Goal: Entertainment & Leisure: Browse casually

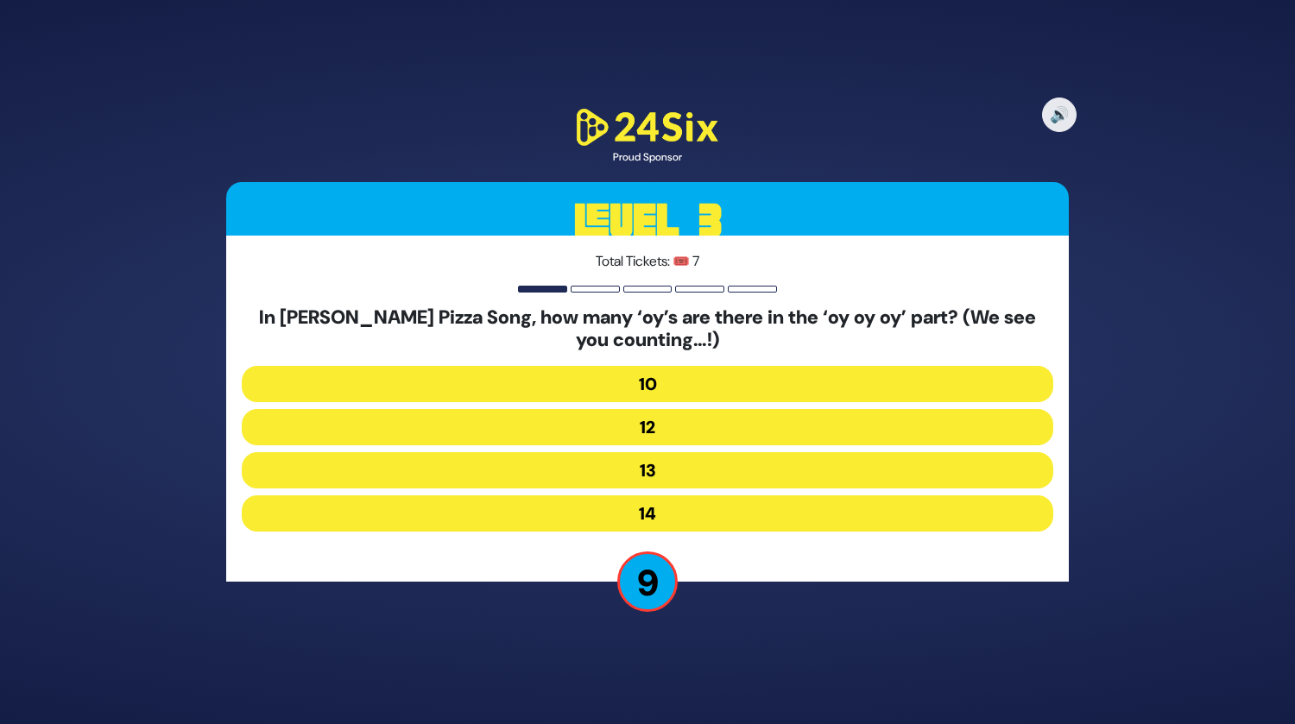
click at [652, 467] on button "13" at bounding box center [647, 470] width 811 height 36
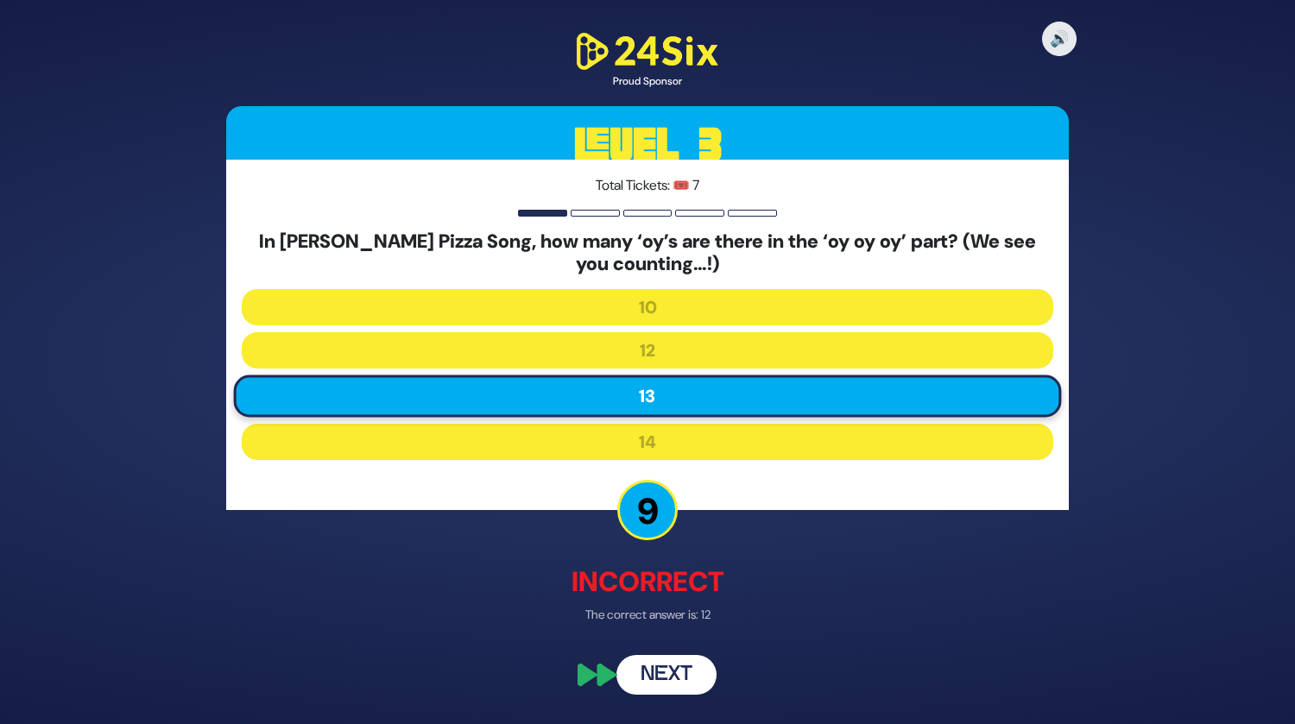
click at [659, 675] on button "Next" at bounding box center [666, 675] width 100 height 40
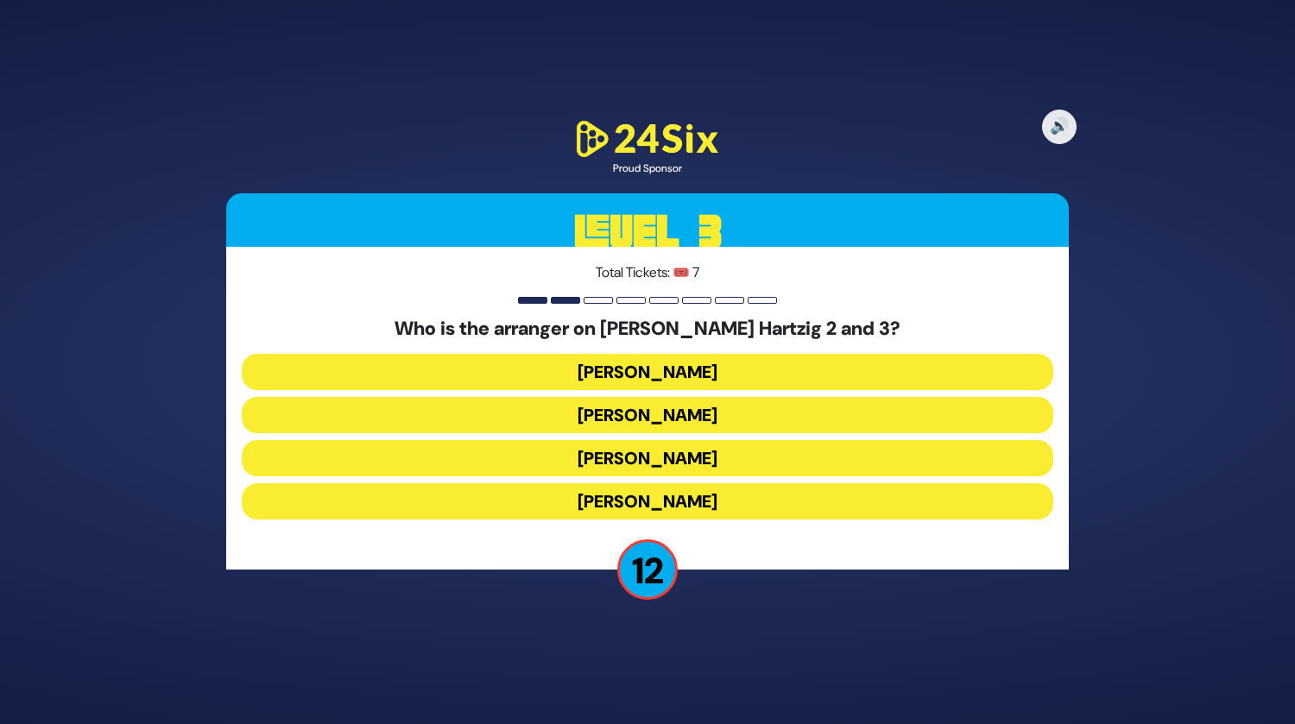
click at [697, 413] on button "Yochi Briskman" at bounding box center [647, 415] width 811 height 36
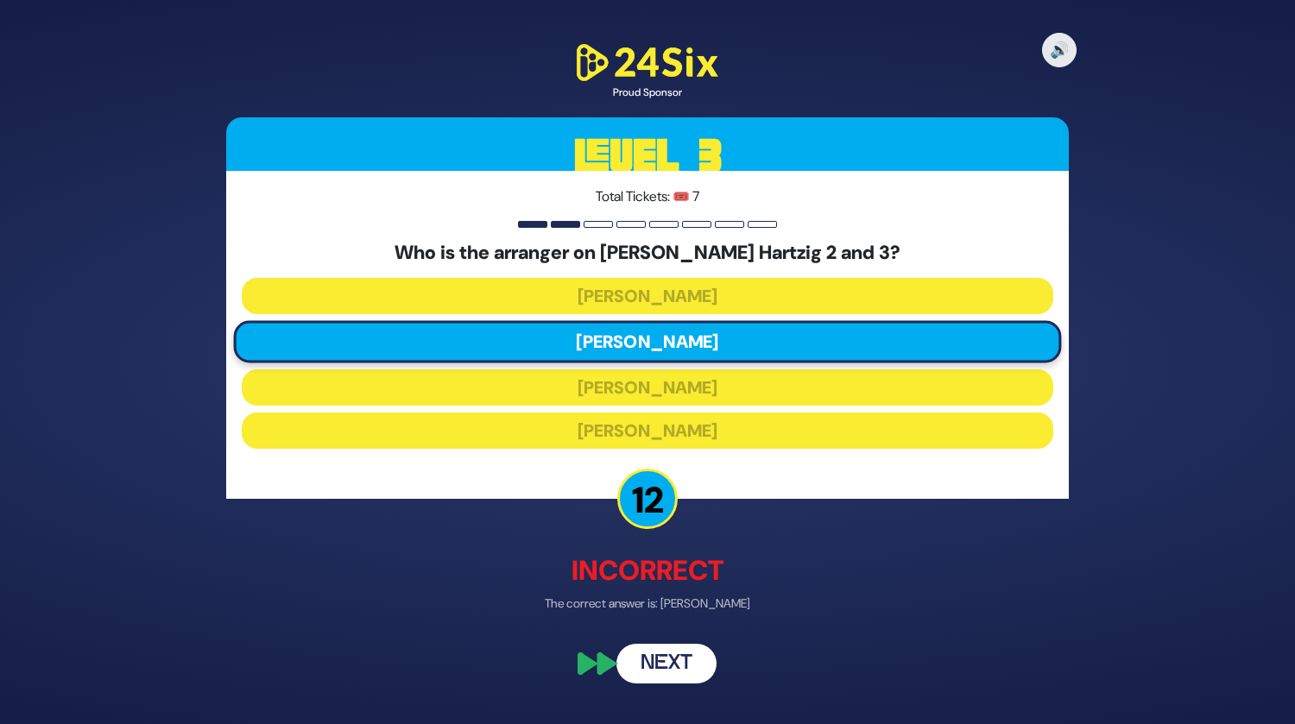
click at [668, 659] on button "Next" at bounding box center [666, 664] width 100 height 40
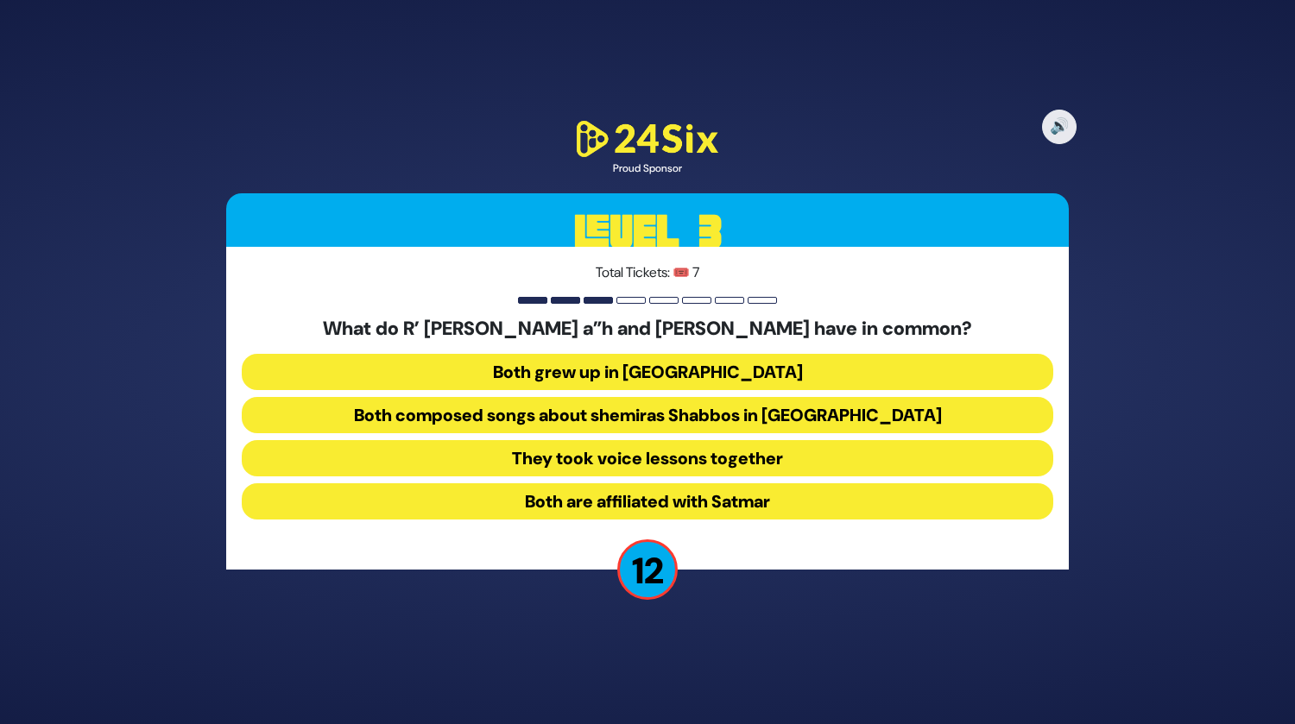
click at [618, 408] on button "Both composed songs about shemiras Shabbos in America" at bounding box center [647, 415] width 811 height 36
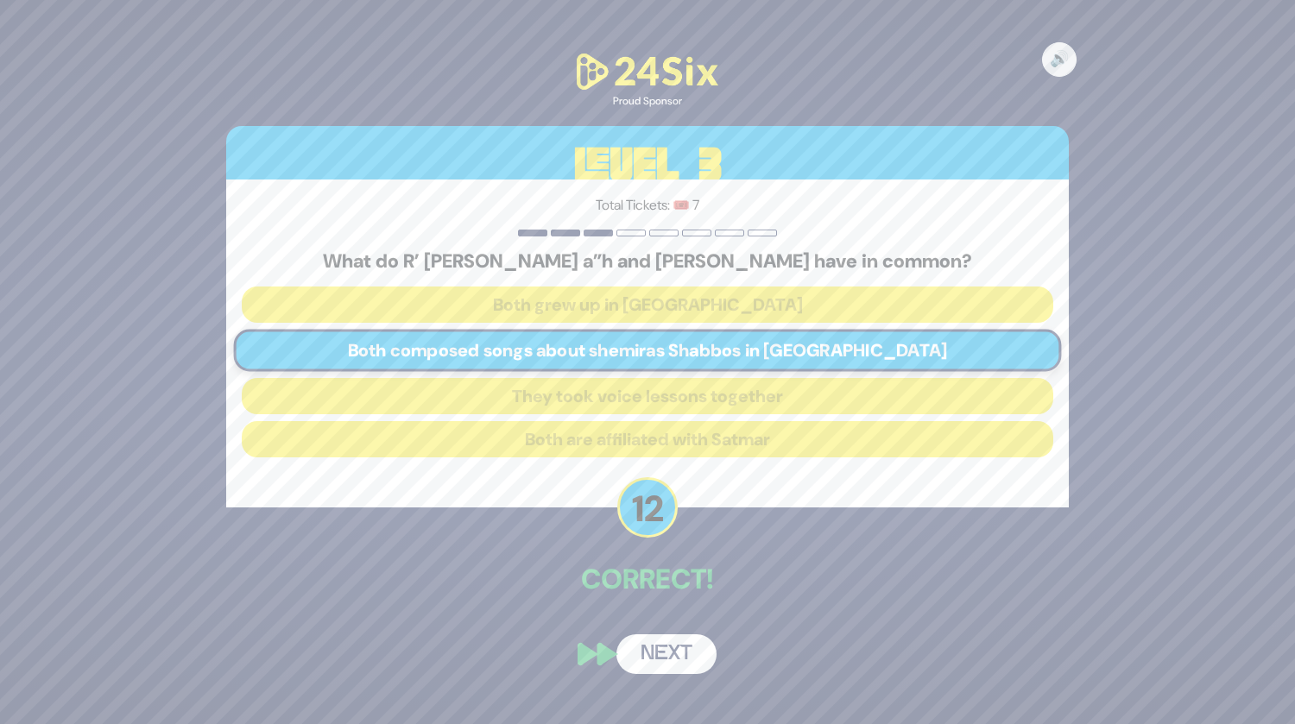
click at [655, 654] on button "Next" at bounding box center [666, 654] width 100 height 40
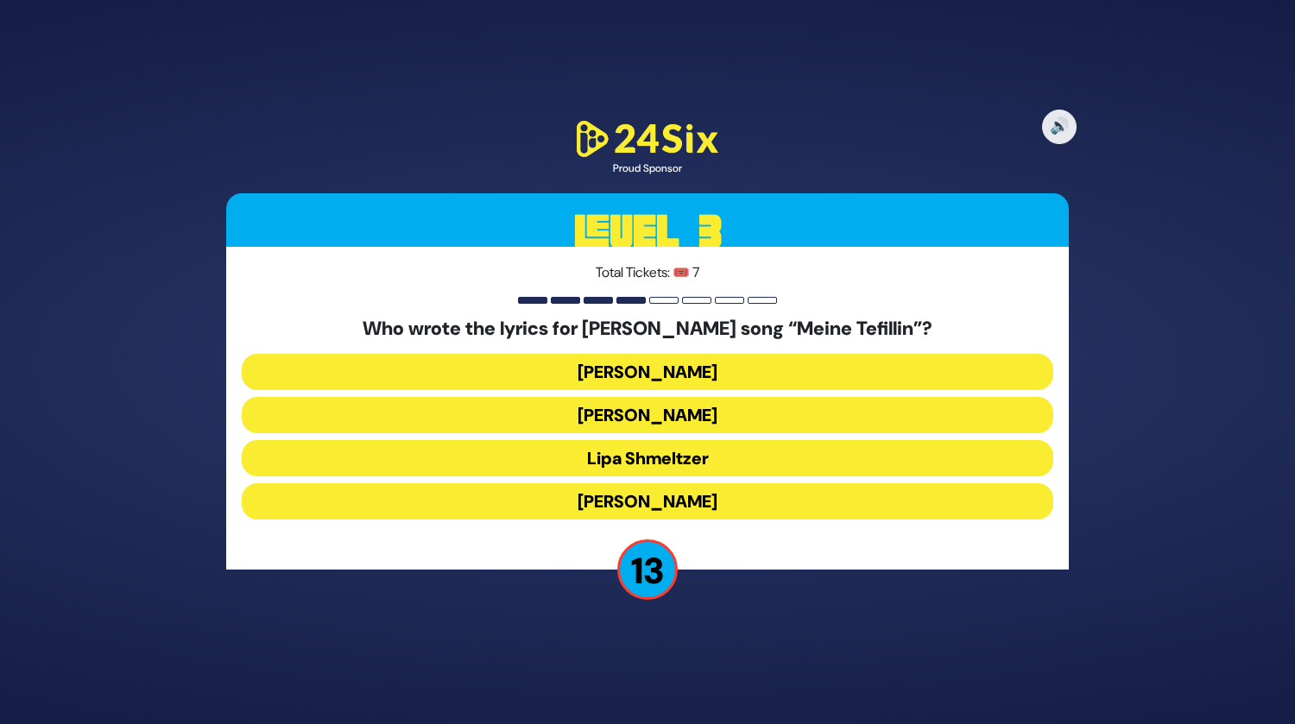
click at [652, 495] on button "Pinky Weber" at bounding box center [647, 501] width 811 height 36
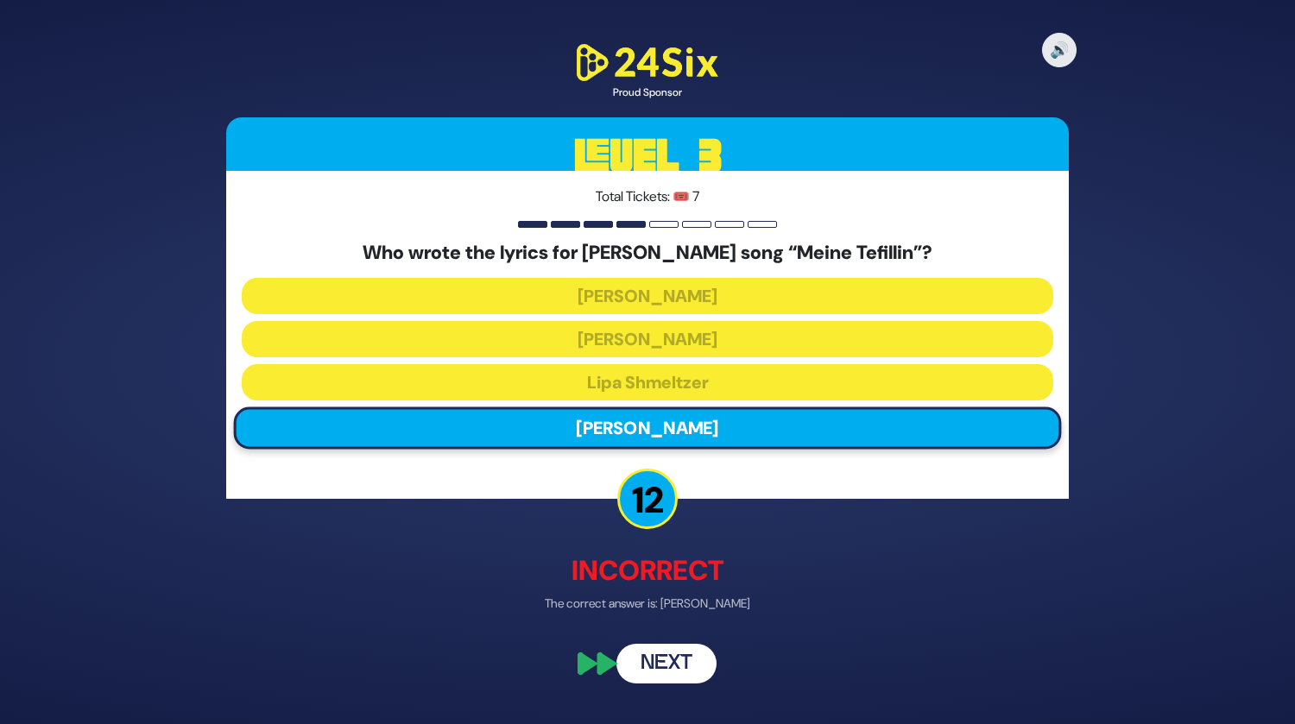
click at [655, 651] on button "Next" at bounding box center [666, 664] width 100 height 40
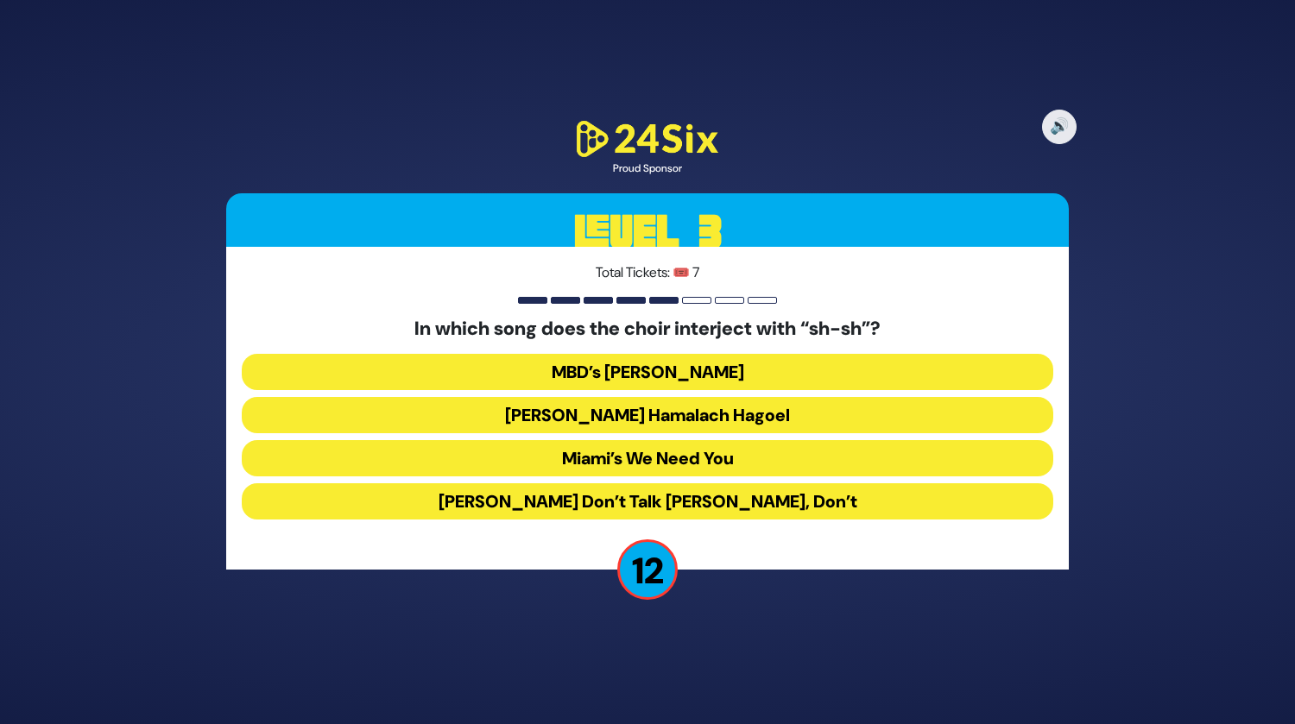
click at [697, 457] on button "Miami’s We Need You" at bounding box center [647, 458] width 811 height 36
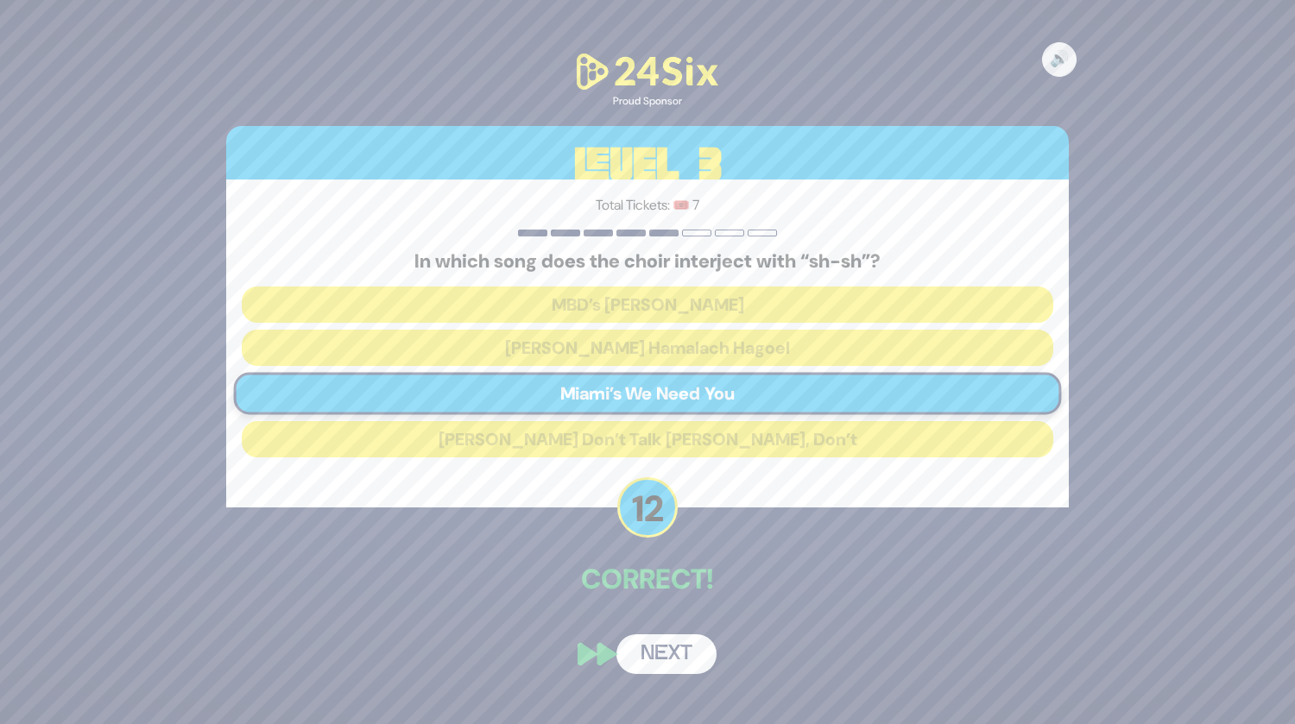
click at [665, 659] on button "Next" at bounding box center [666, 654] width 100 height 40
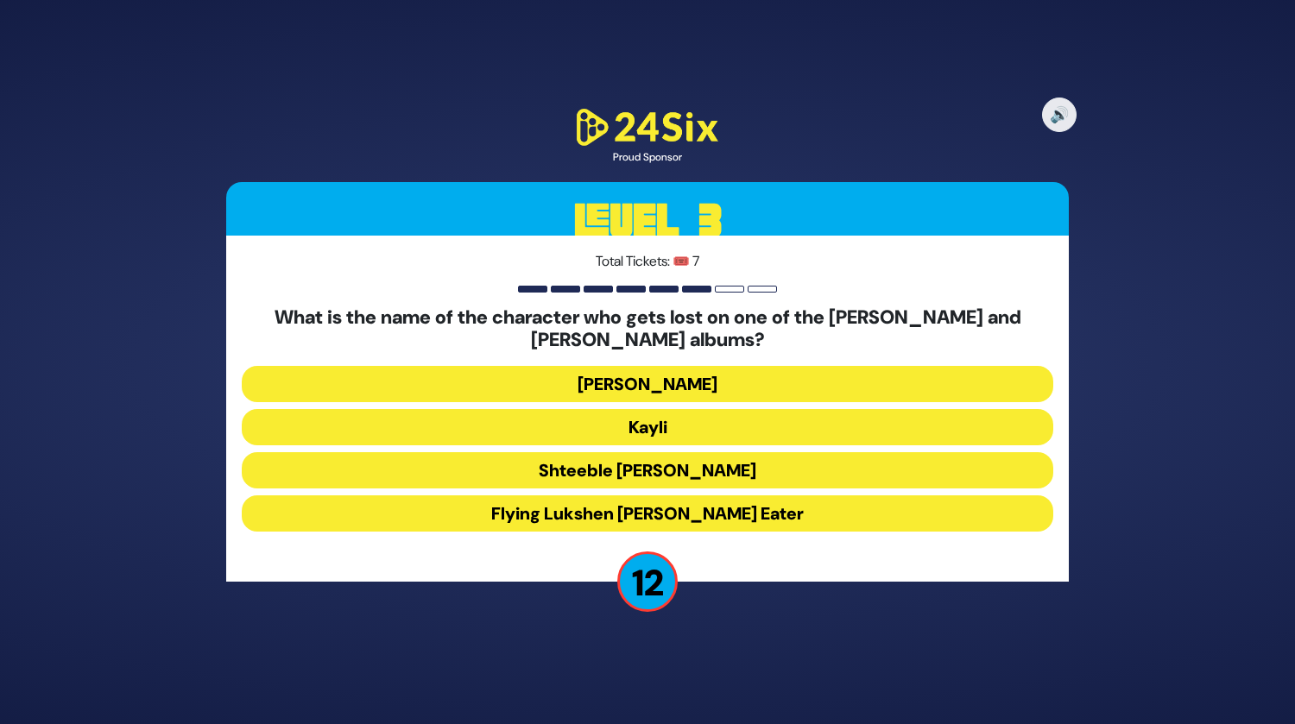
click at [677, 368] on button "Moishe Shmiel" at bounding box center [647, 384] width 811 height 36
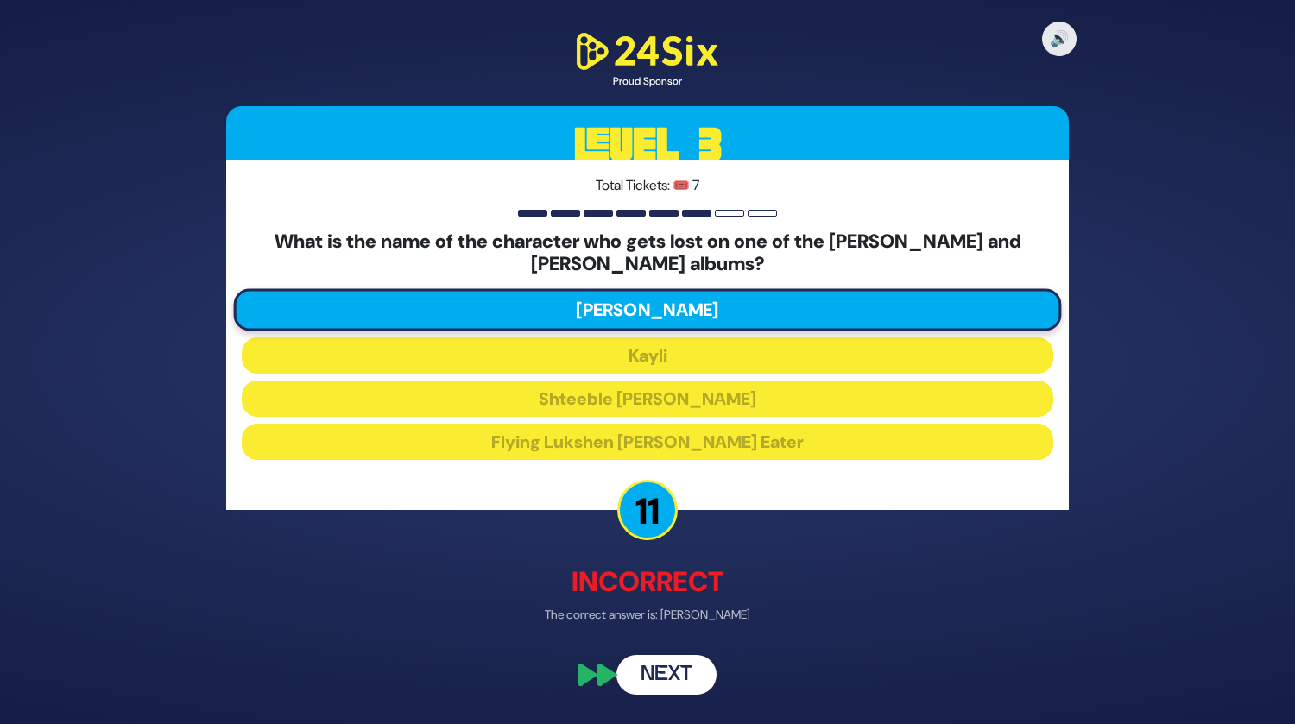
click at [665, 655] on button "Next" at bounding box center [666, 675] width 100 height 40
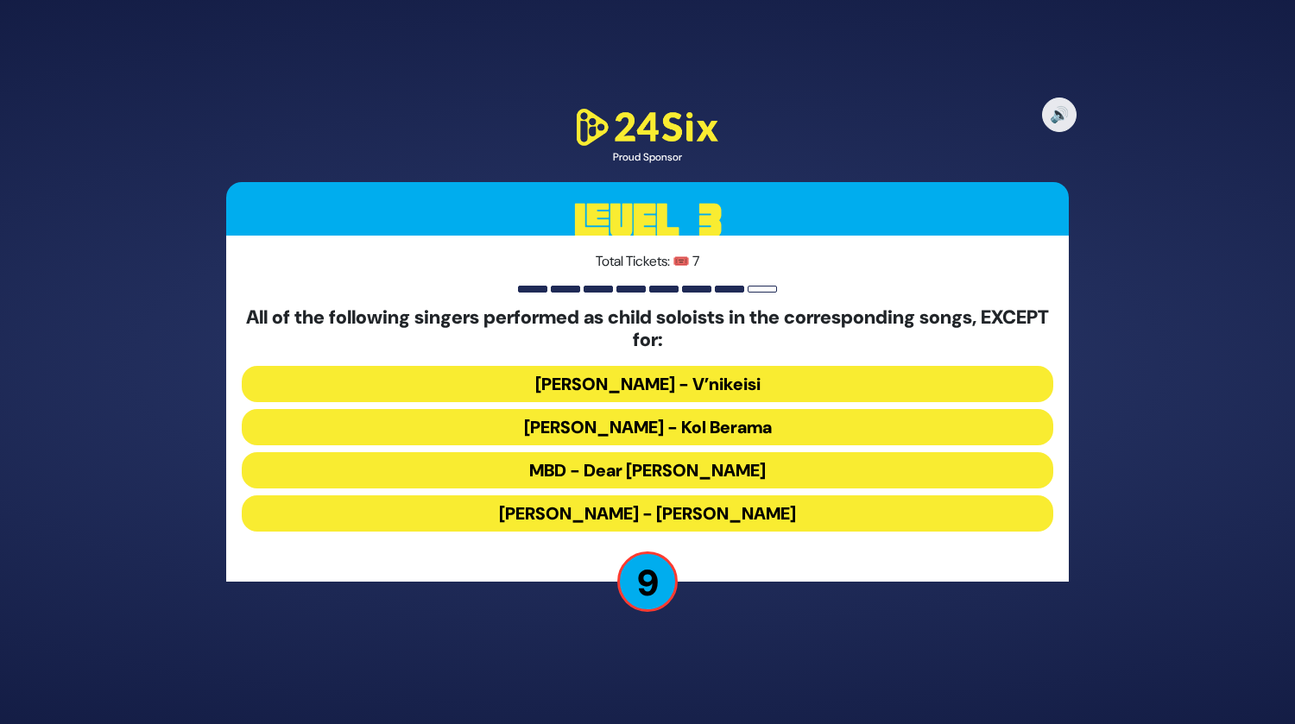
click at [659, 392] on button "[PERSON_NAME] - V’nikeisi" at bounding box center [647, 384] width 811 height 36
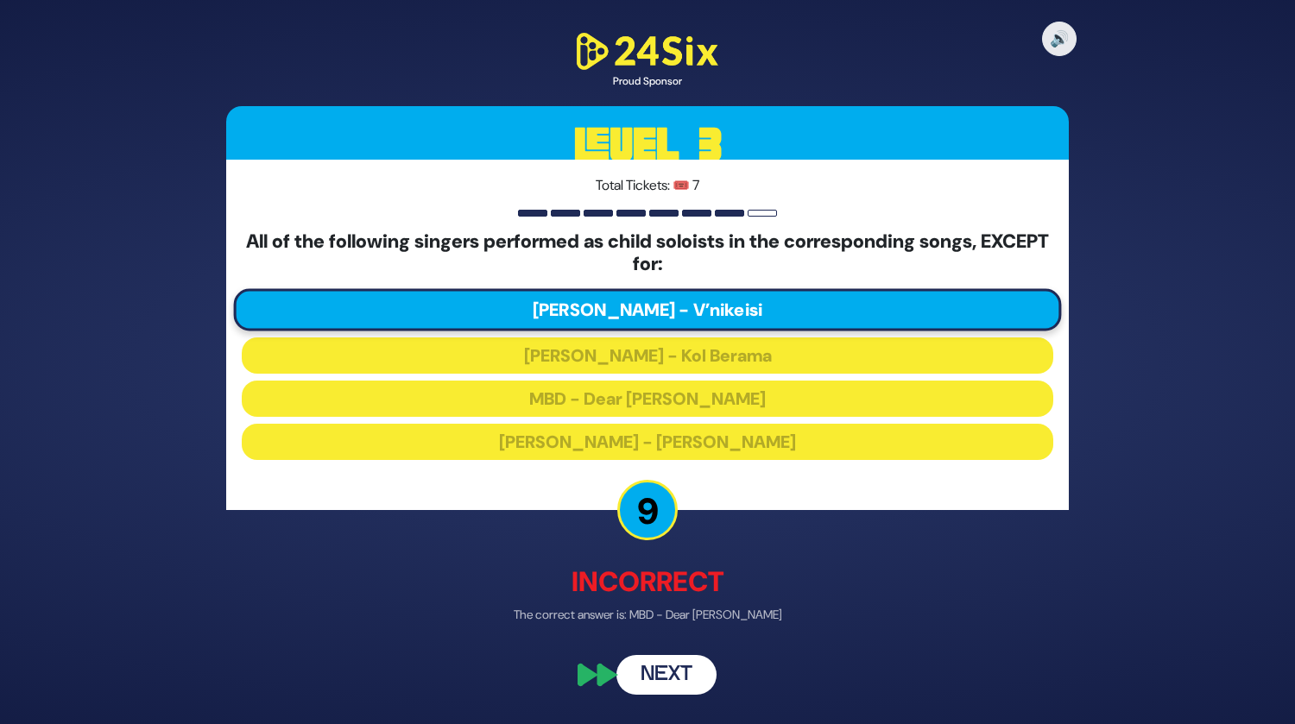
click at [663, 679] on button "Next" at bounding box center [666, 675] width 100 height 40
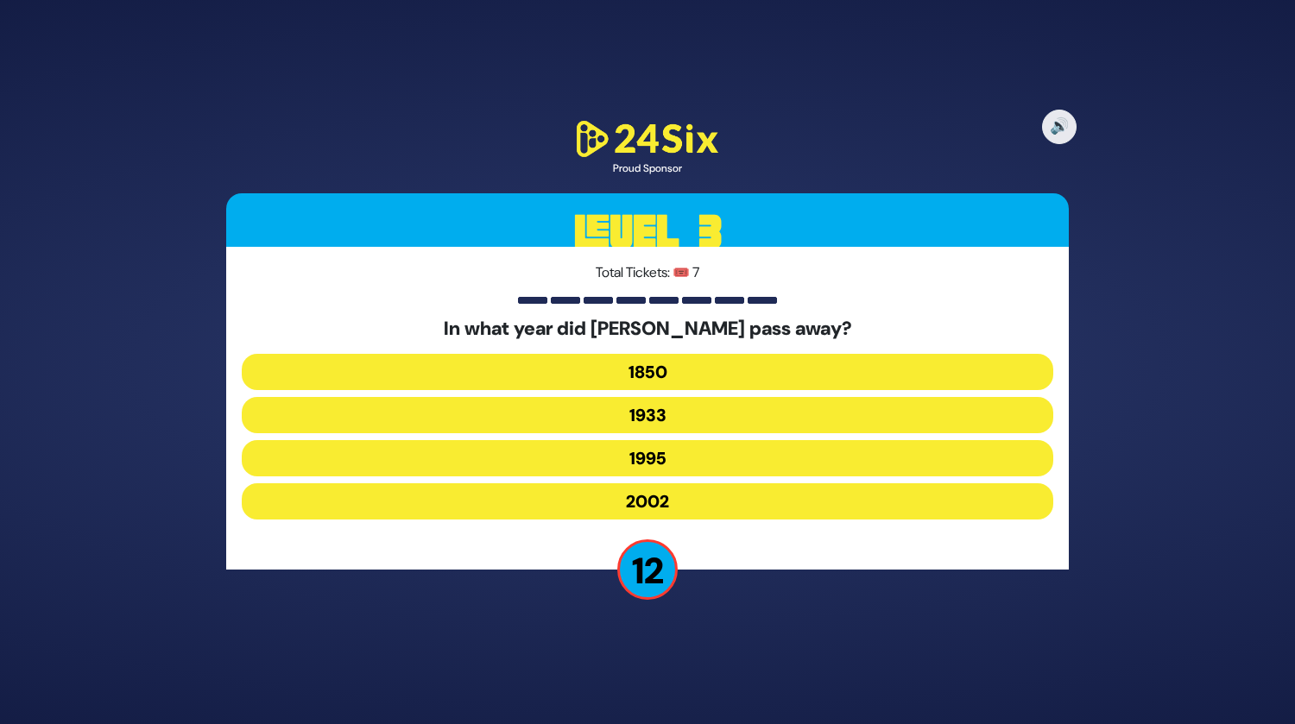
click at [655, 455] on button "1995" at bounding box center [647, 458] width 811 height 36
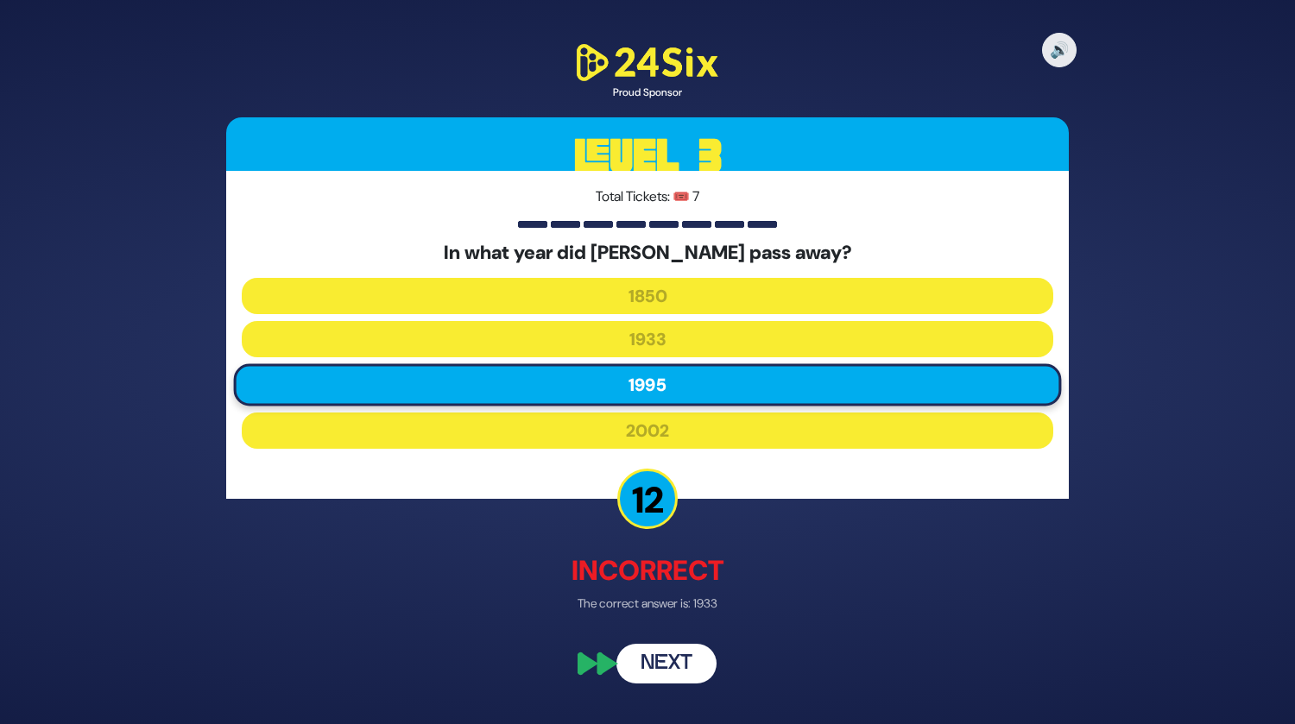
click at [659, 666] on button "Next" at bounding box center [666, 664] width 100 height 40
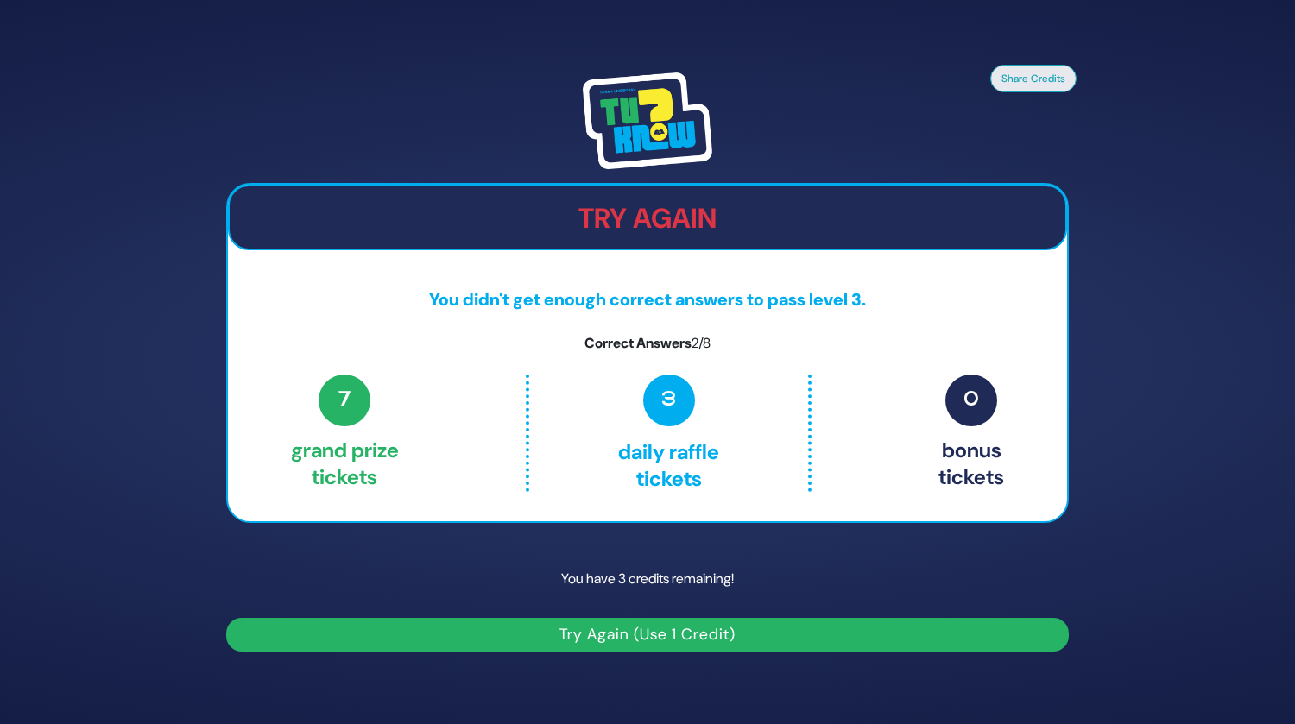
click at [639, 644] on button "Try Again (Use 1 Credit)" at bounding box center [647, 635] width 842 height 34
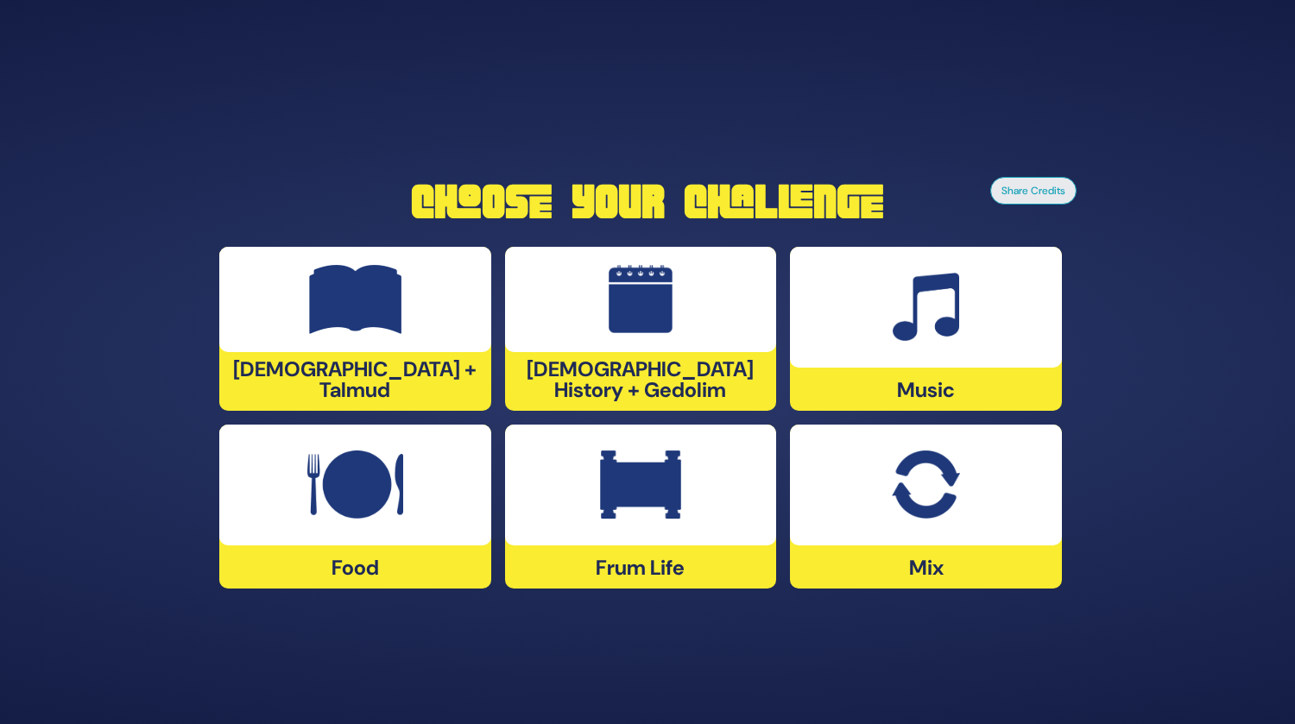
click at [611, 547] on div "Frum Life" at bounding box center [641, 507] width 272 height 164
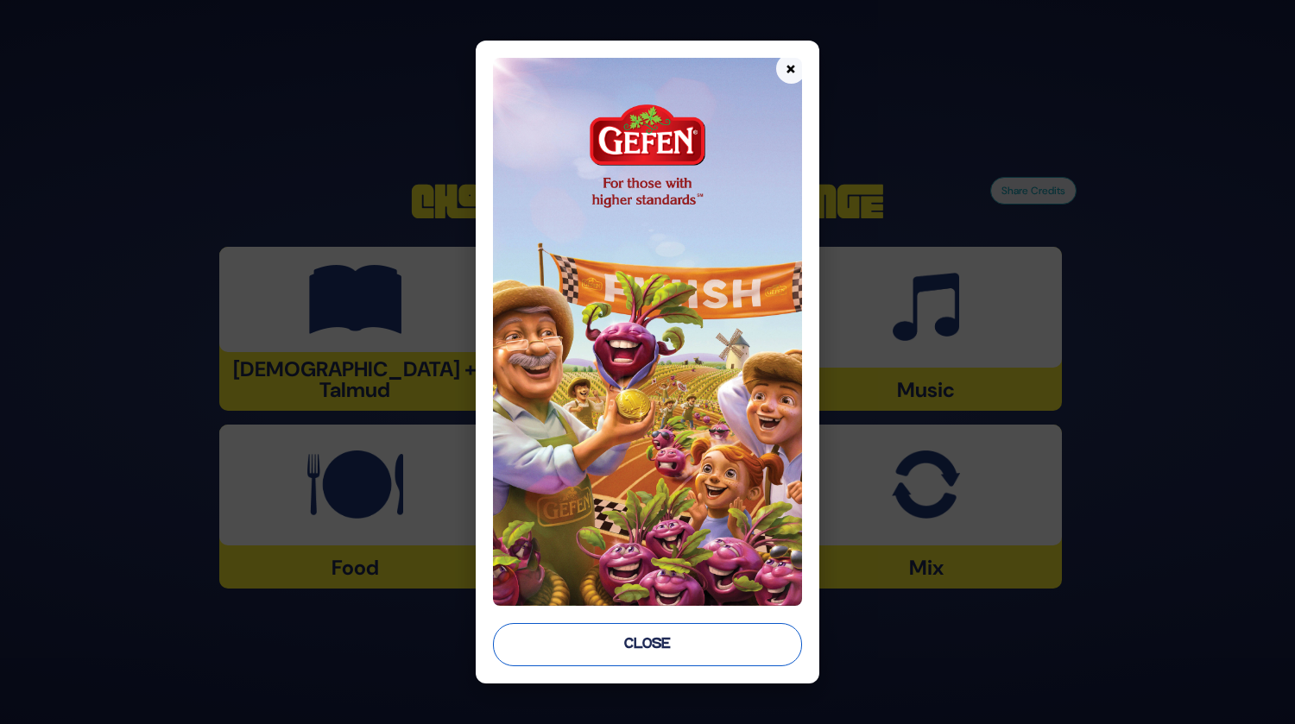
click at [605, 649] on button "Close" at bounding box center [647, 644] width 308 height 43
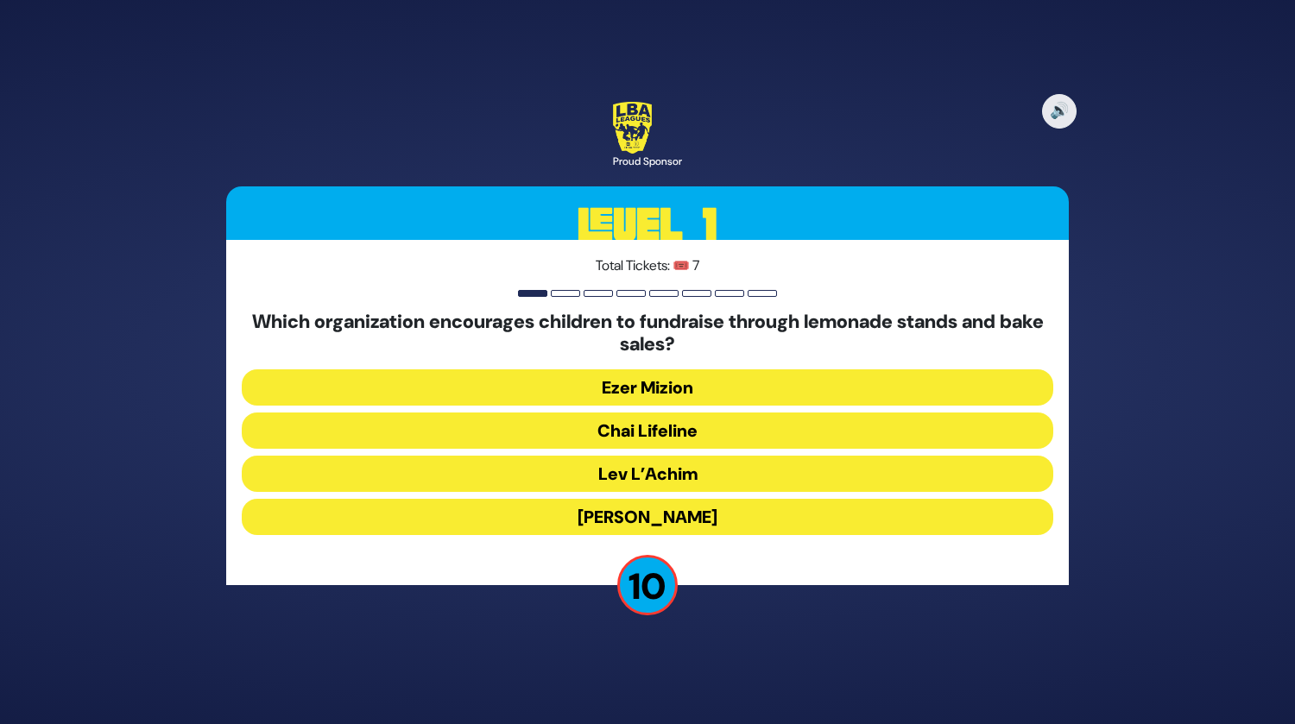
click at [577, 423] on button "Chai Lifeline" at bounding box center [647, 431] width 811 height 36
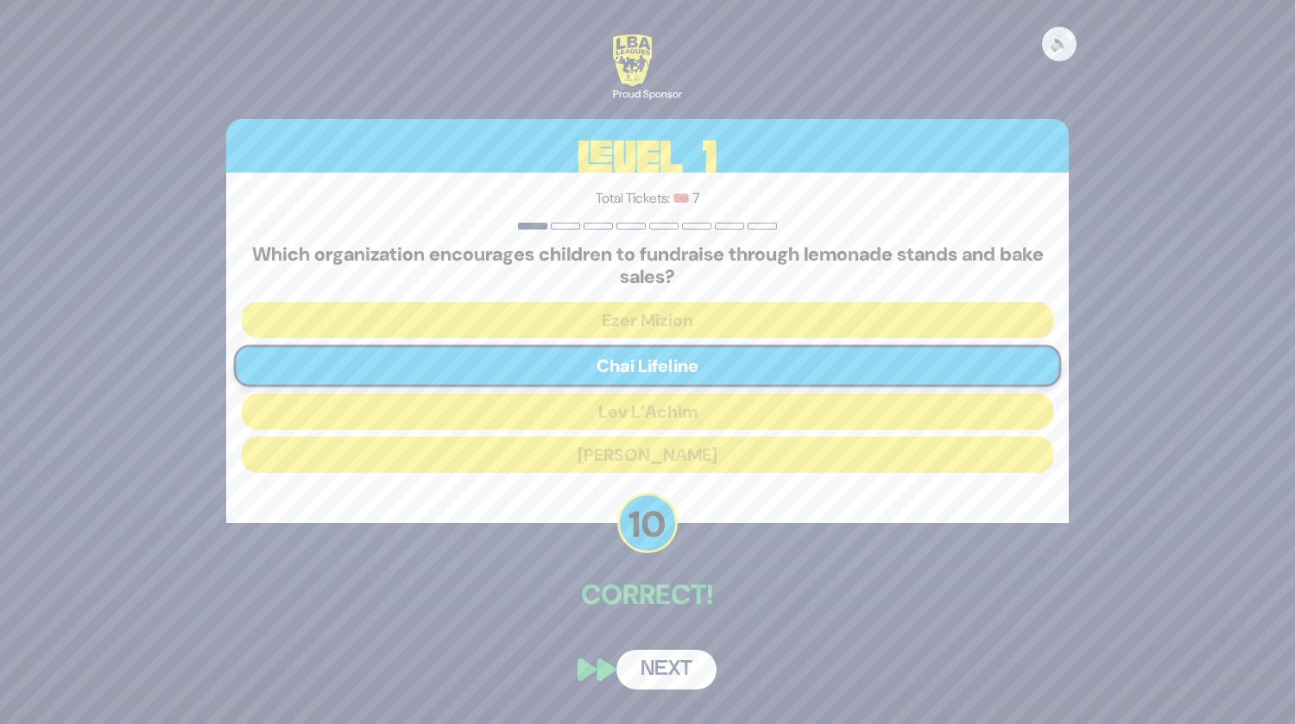
click at [665, 677] on button "Next" at bounding box center [666, 670] width 100 height 40
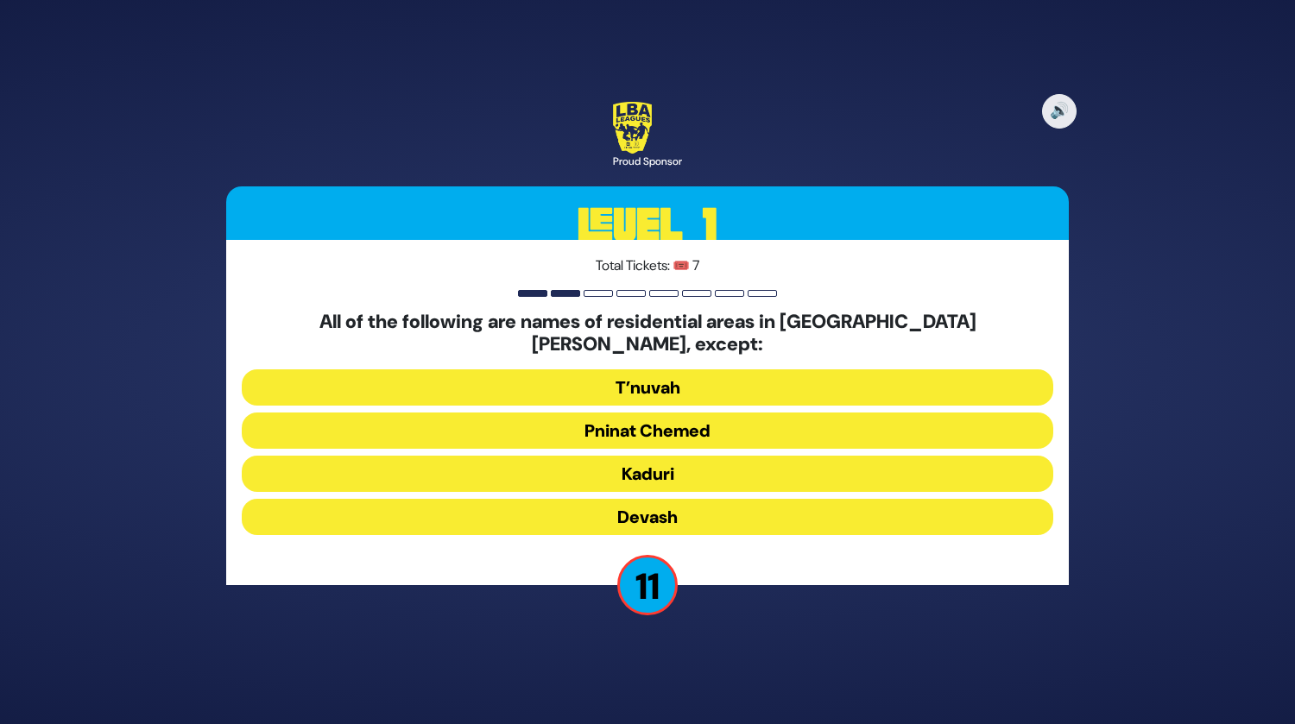
click at [634, 374] on button "T’nuvah" at bounding box center [647, 387] width 811 height 36
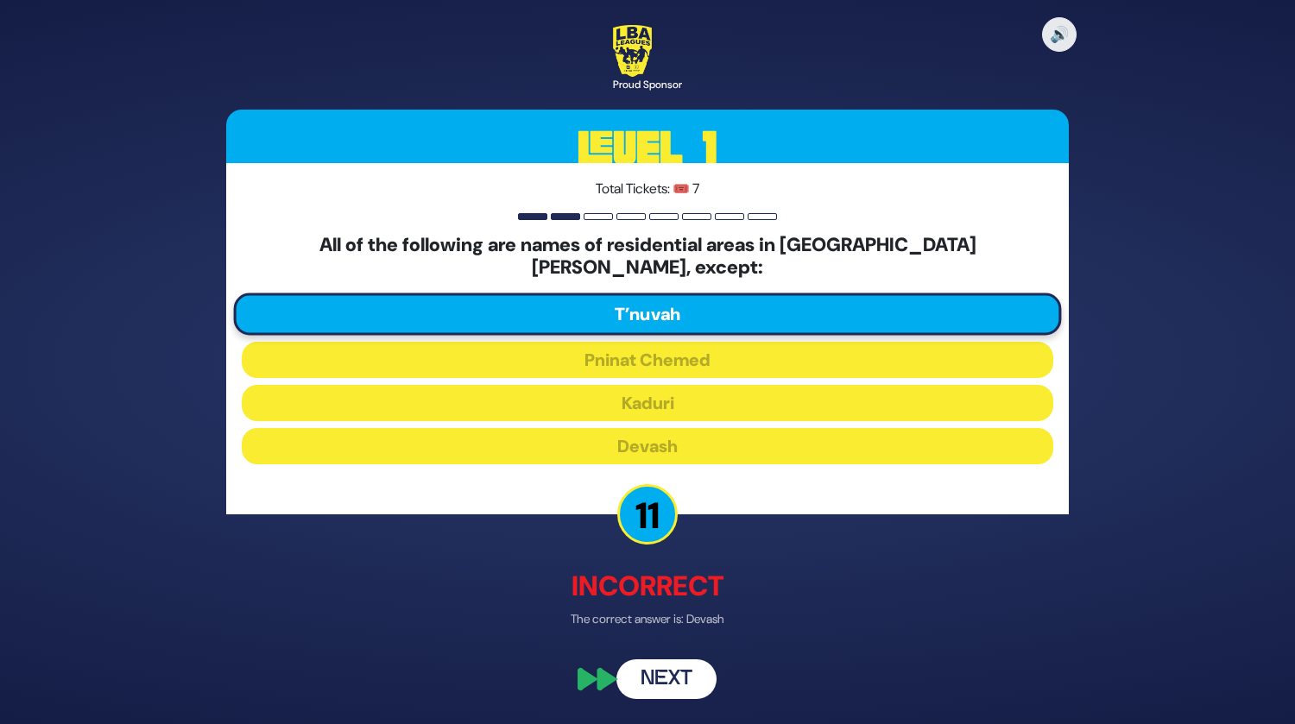
click at [657, 673] on button "Next" at bounding box center [666, 679] width 100 height 40
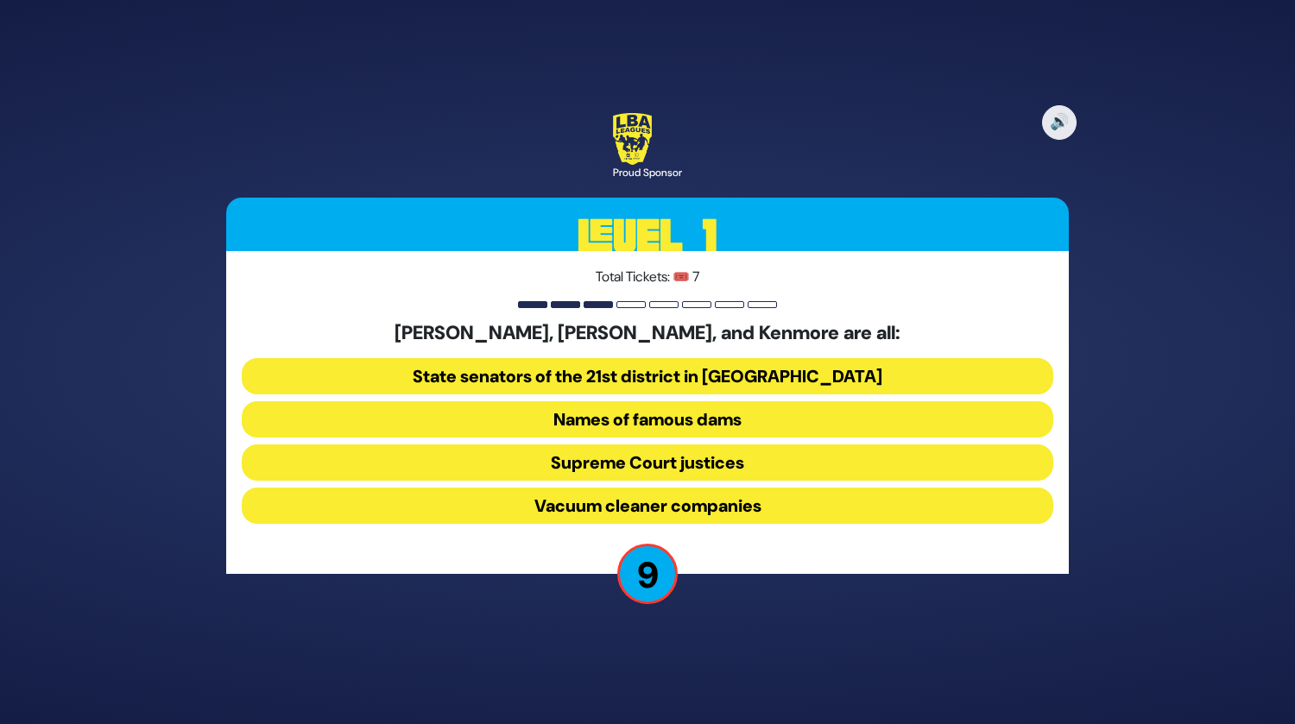
click at [587, 505] on button "Vacuum cleaner companies" at bounding box center [647, 506] width 811 height 36
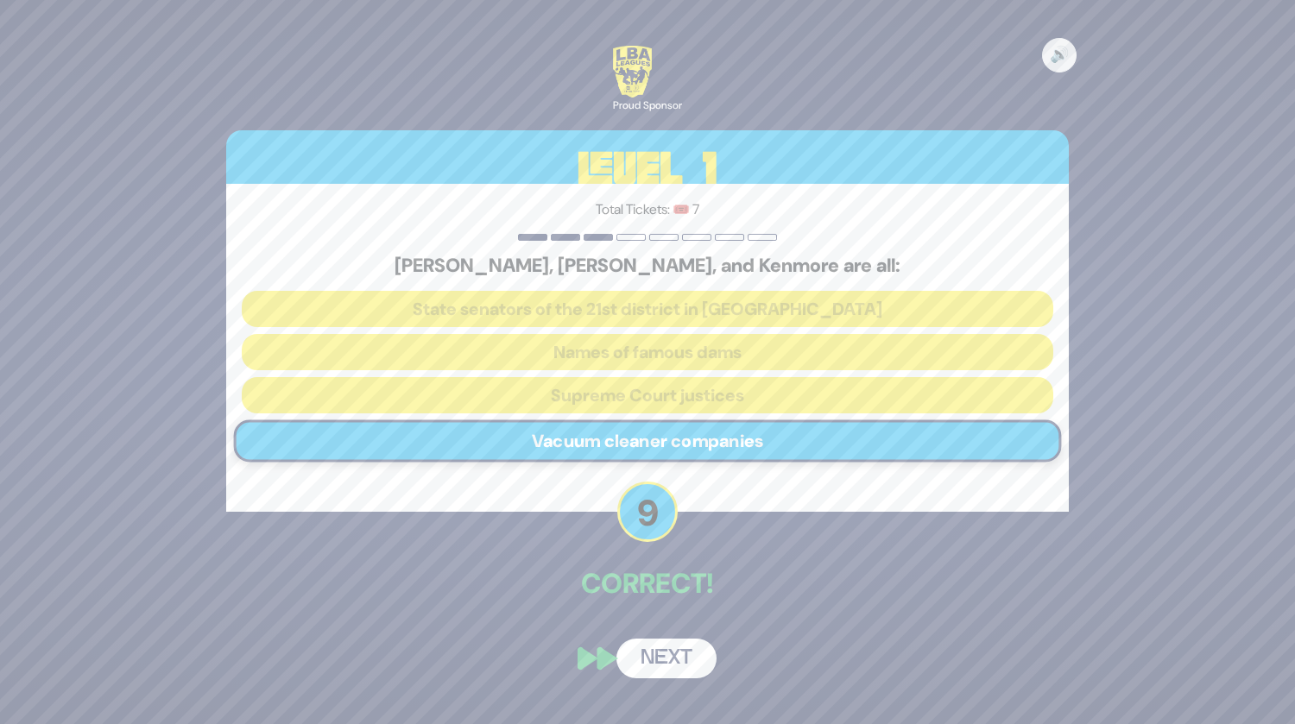
click at [659, 661] on button "Next" at bounding box center [666, 659] width 100 height 40
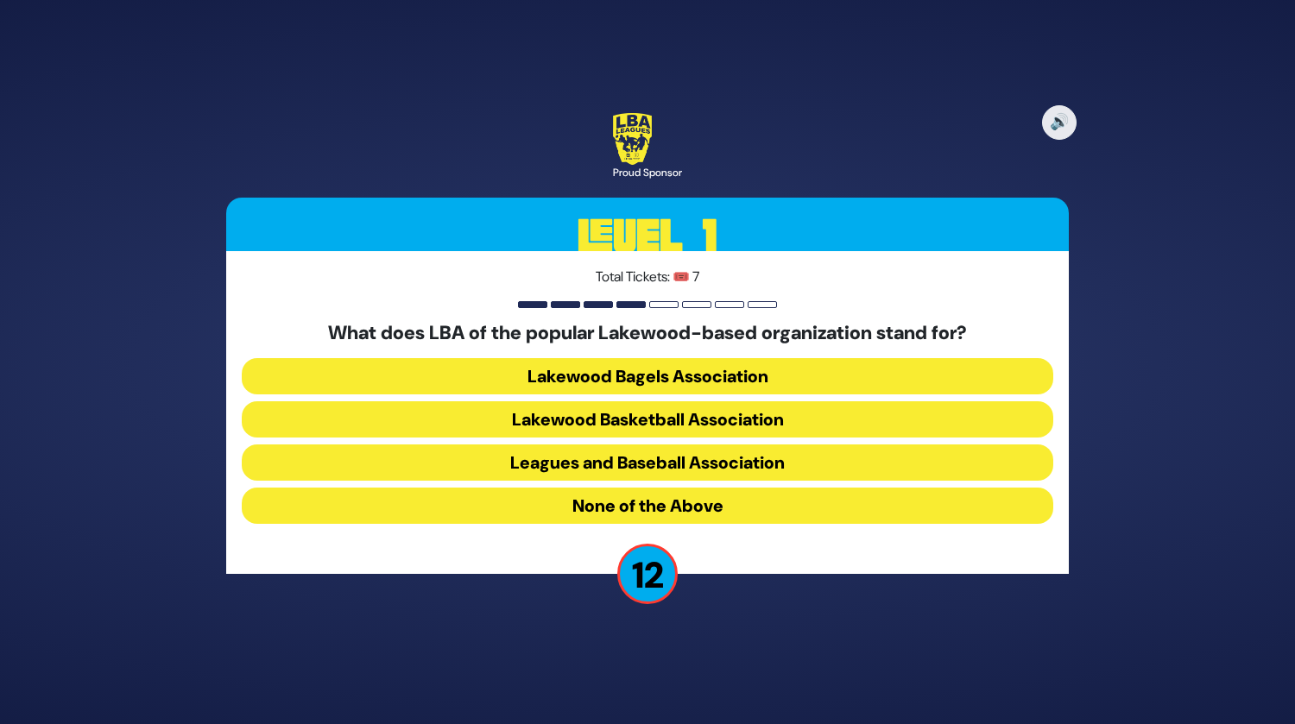
click at [603, 423] on button "Lakewood Basketball Association" at bounding box center [647, 419] width 811 height 36
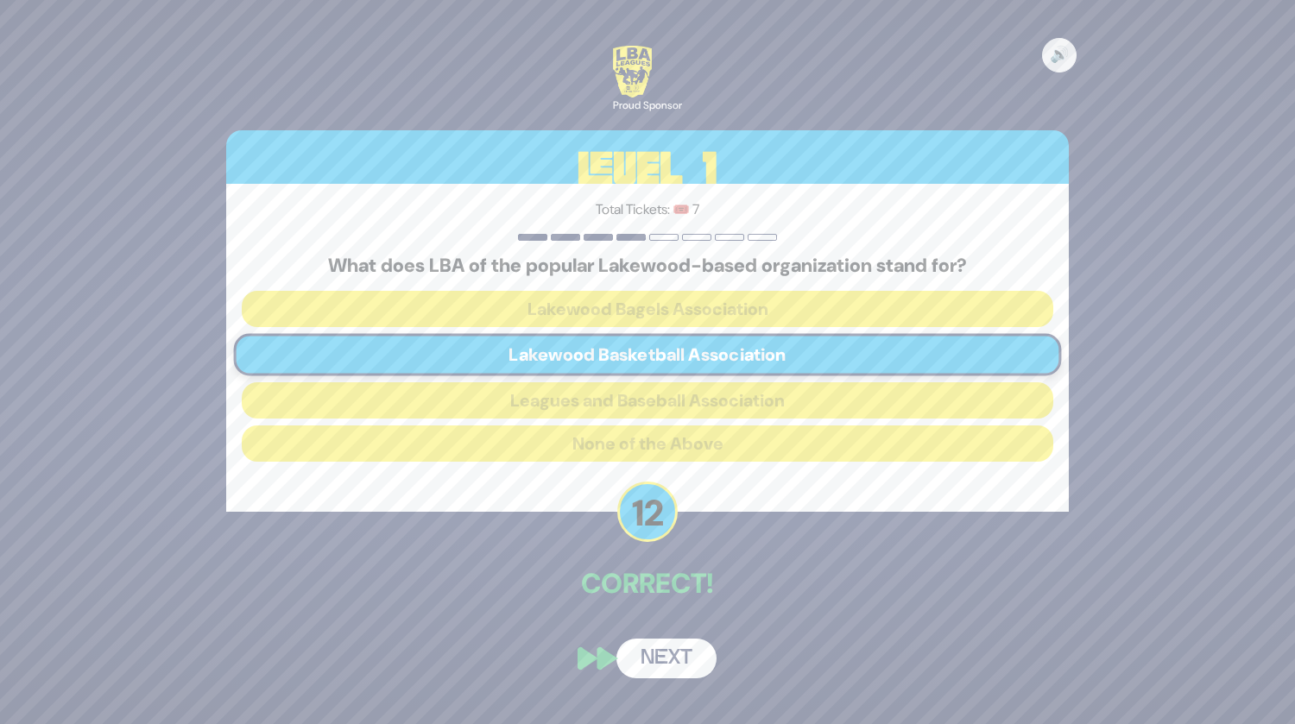
click at [646, 657] on button "Next" at bounding box center [666, 659] width 100 height 40
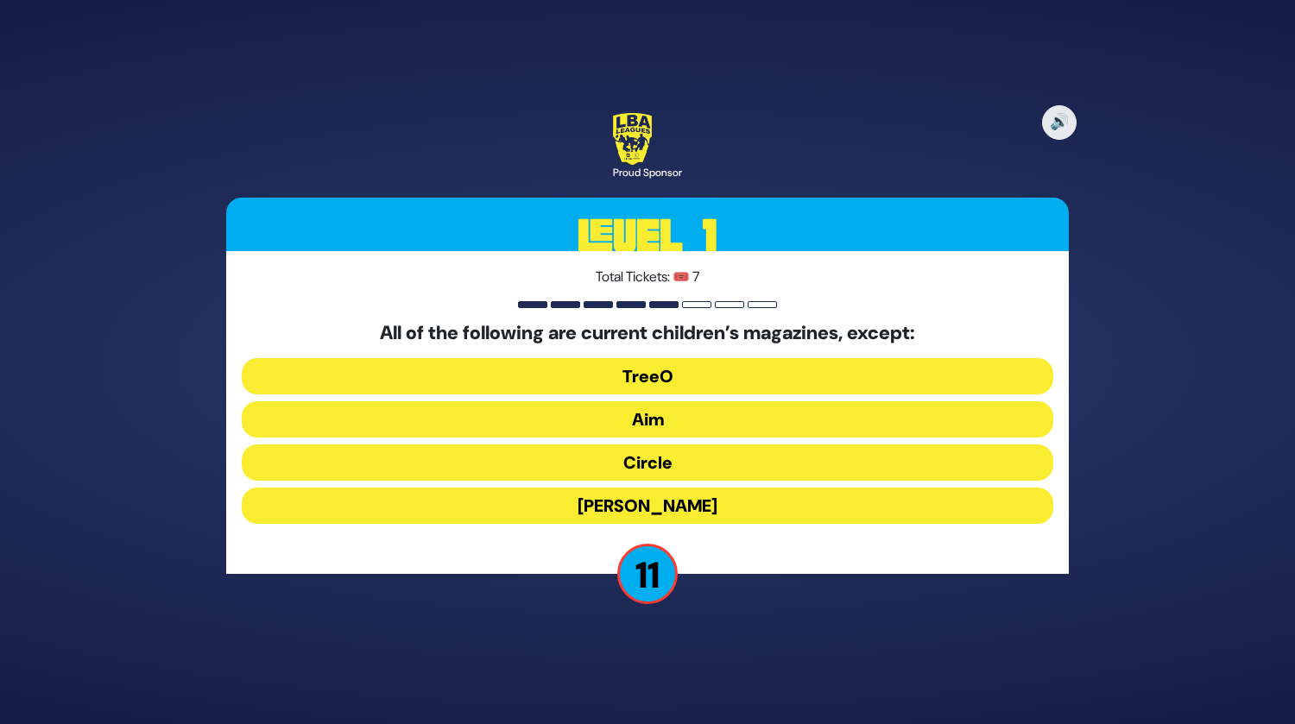
click at [662, 428] on button "Aim" at bounding box center [647, 419] width 811 height 36
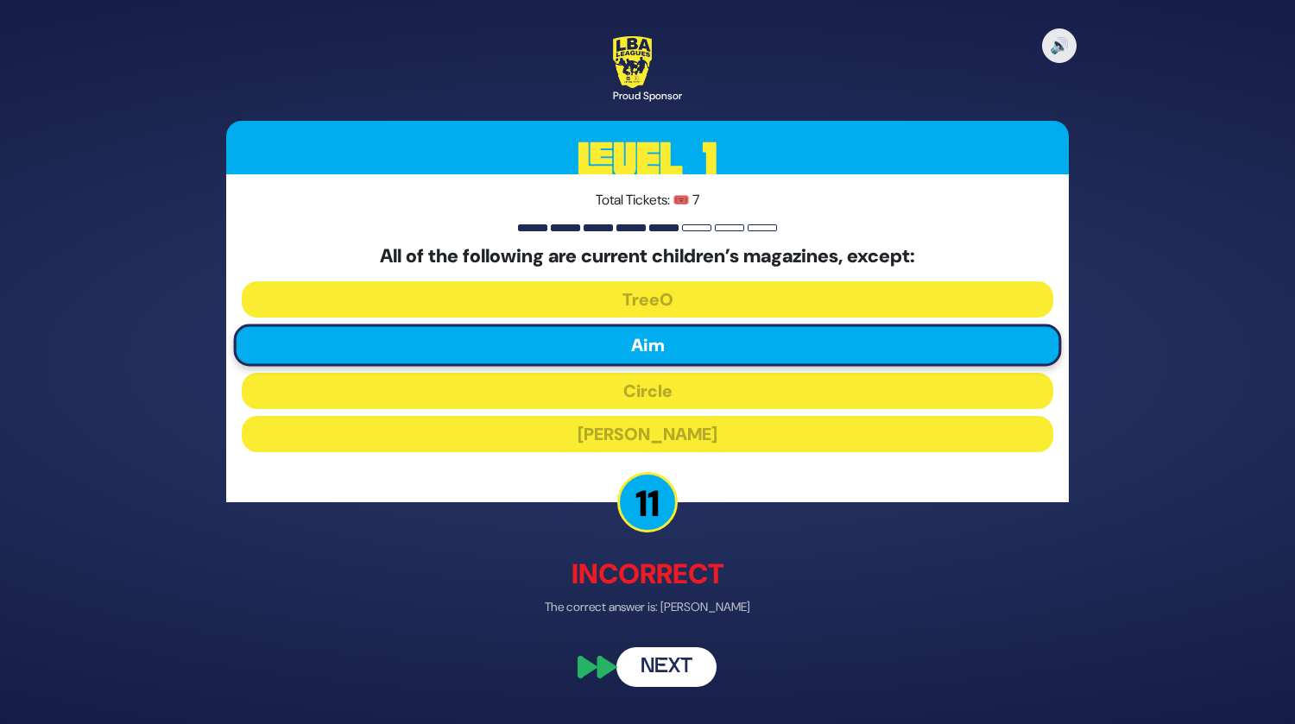
click at [651, 661] on button "Next" at bounding box center [666, 668] width 100 height 40
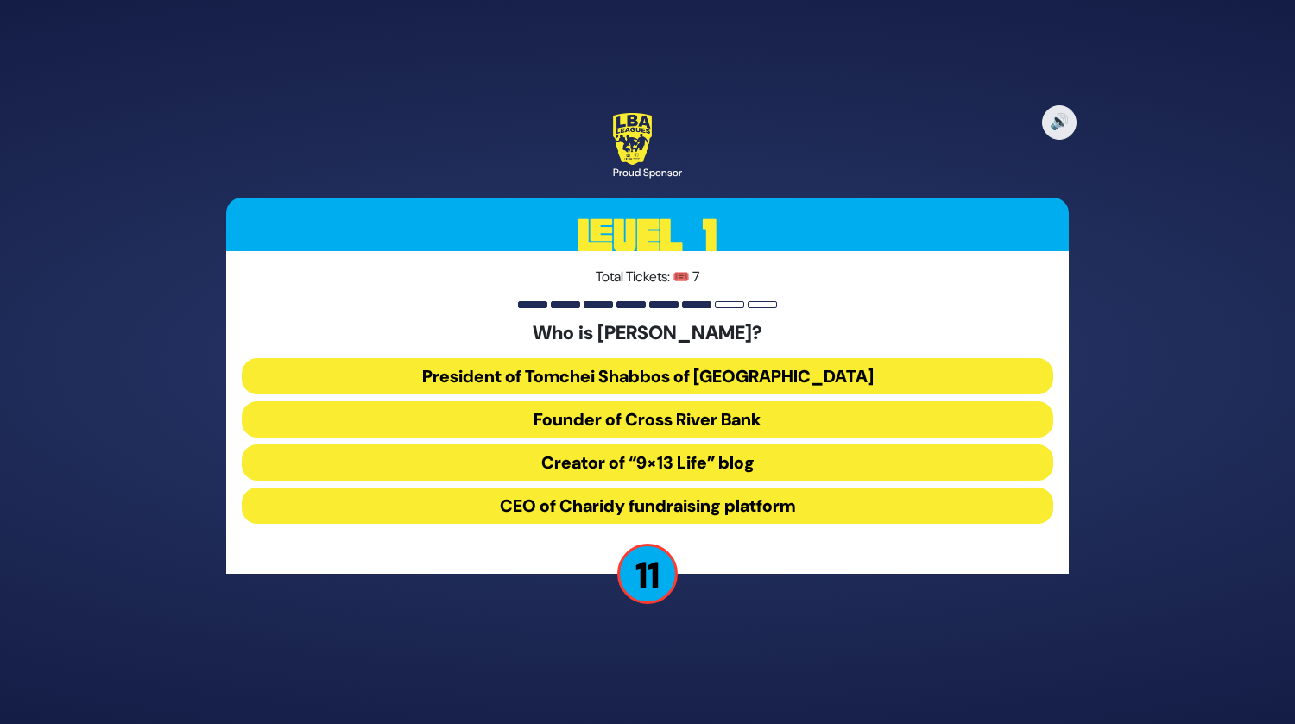
click at [738, 476] on button "Creator of “9×13 Life” blog" at bounding box center [647, 462] width 811 height 36
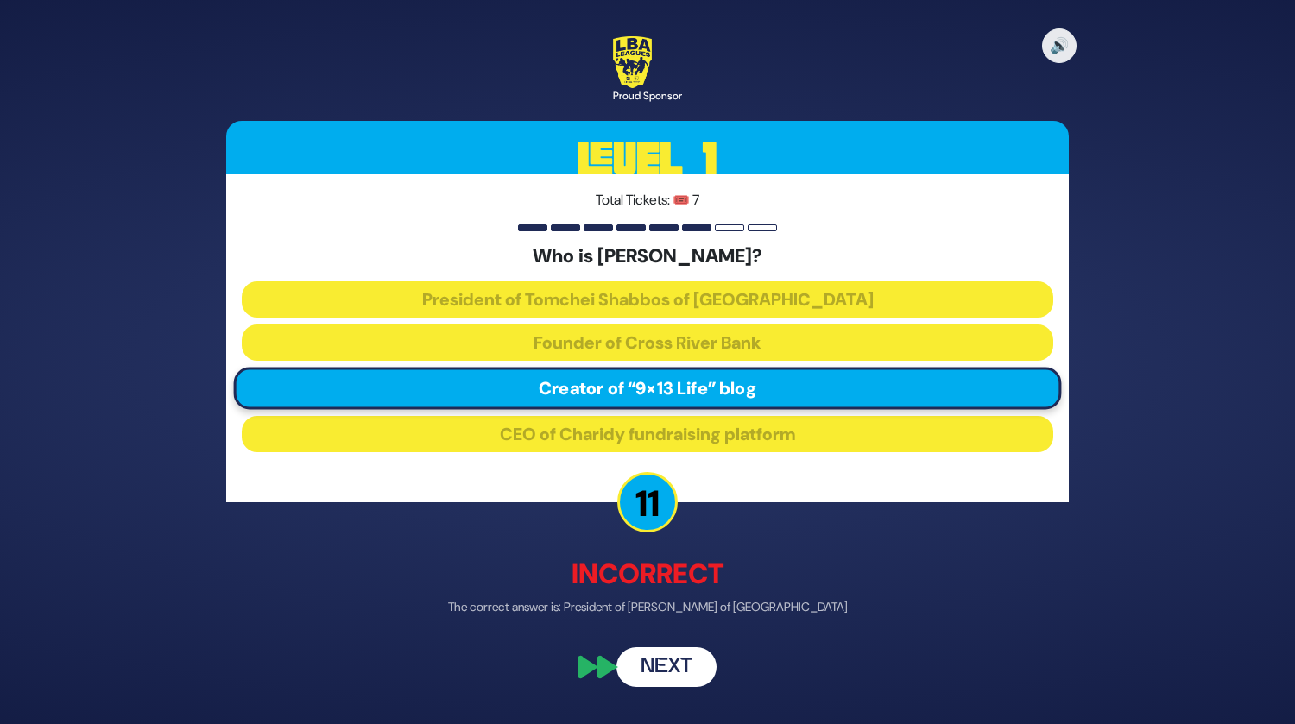
click at [656, 666] on button "Next" at bounding box center [666, 668] width 100 height 40
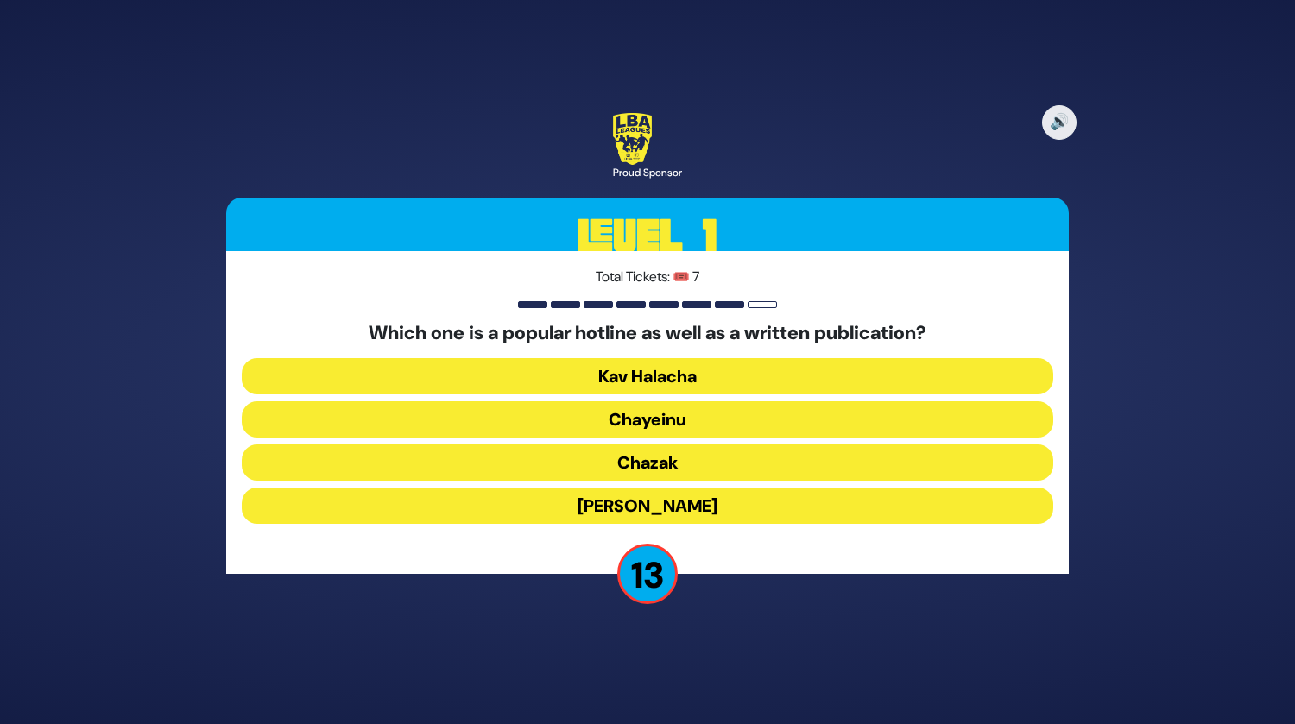
click at [591, 372] on button "Kav Halacha" at bounding box center [647, 376] width 811 height 36
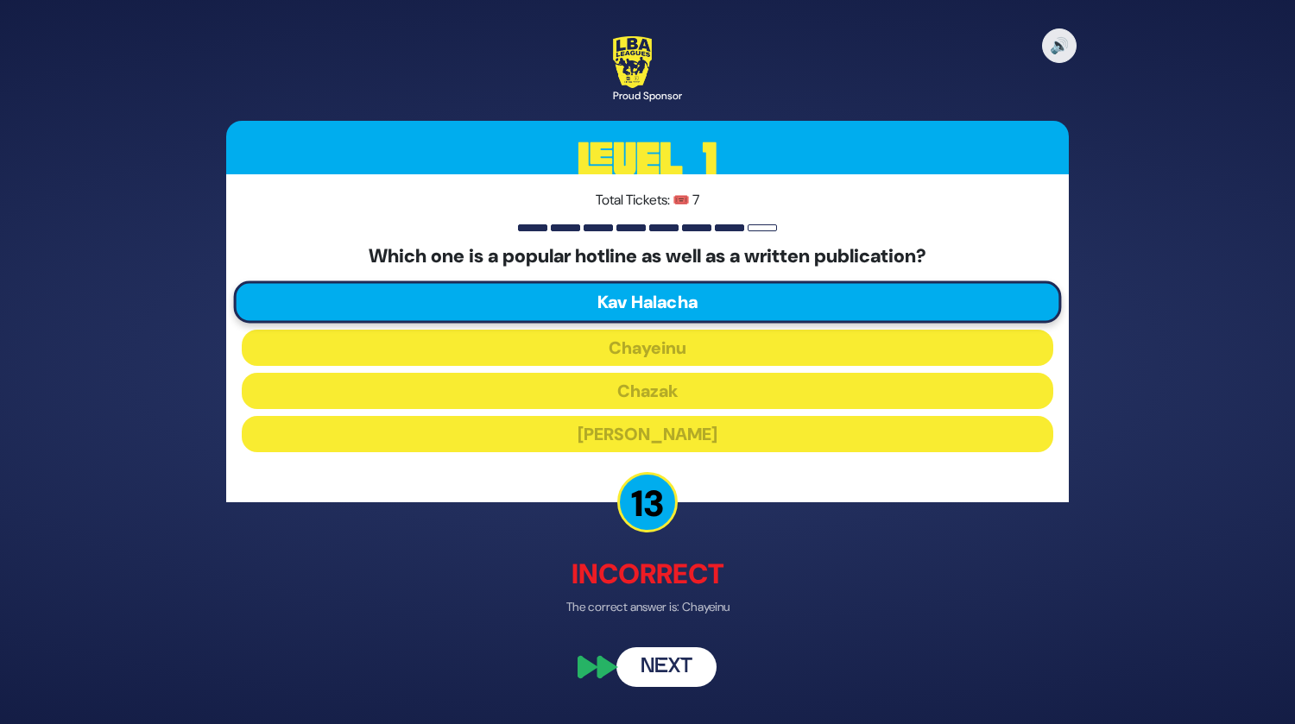
click at [691, 669] on button "Next" at bounding box center [666, 668] width 100 height 40
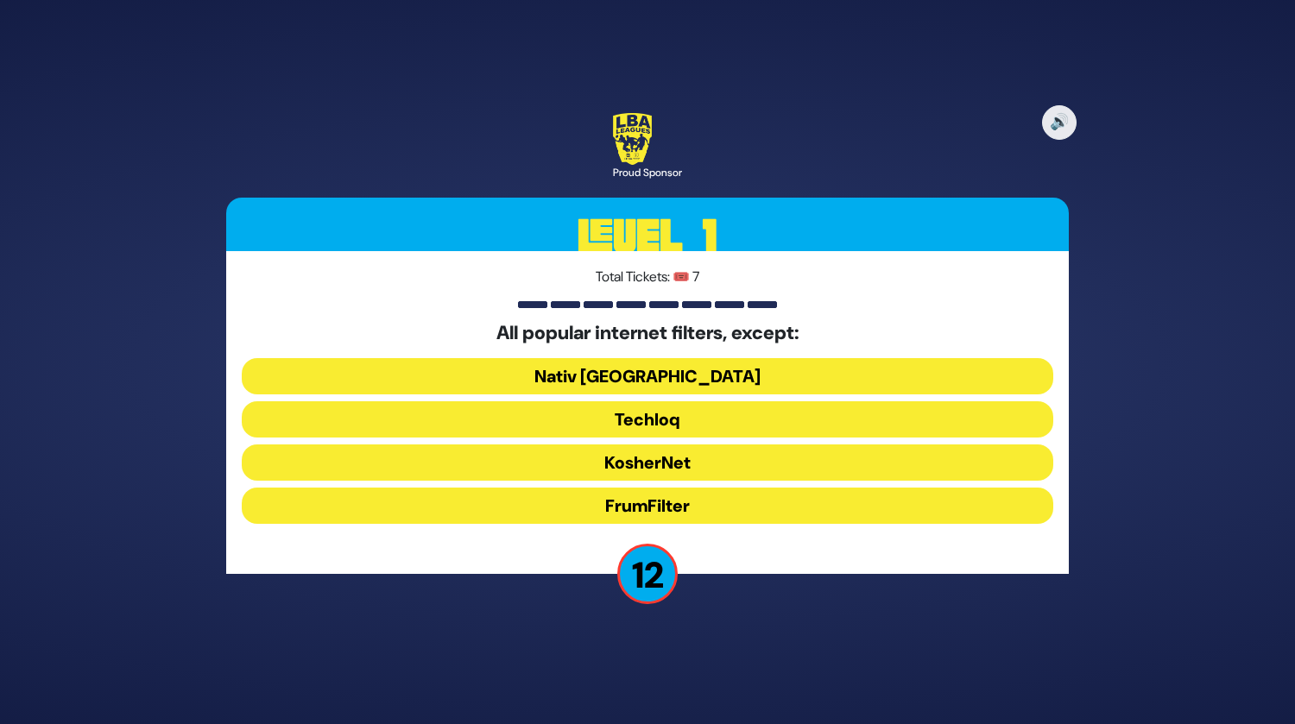
click at [668, 378] on button "Nativ USA" at bounding box center [647, 376] width 811 height 36
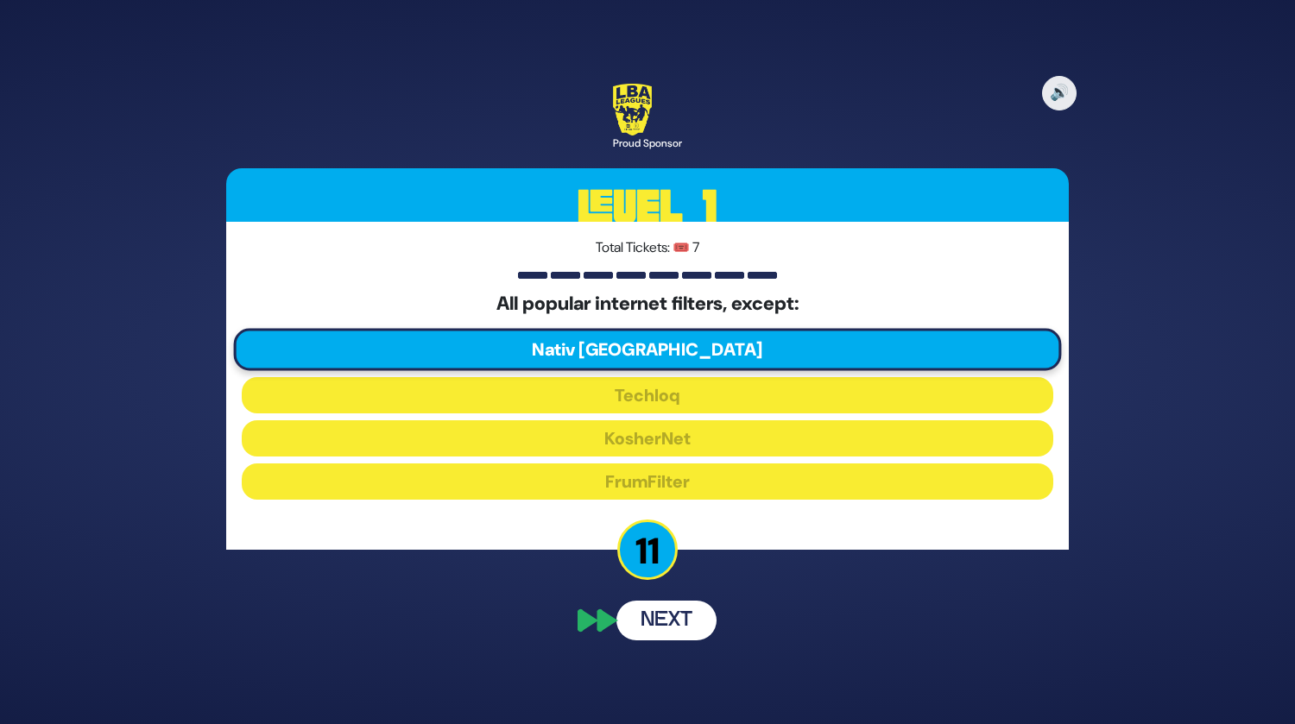
click at [669, 624] on button "Next" at bounding box center [666, 621] width 100 height 40
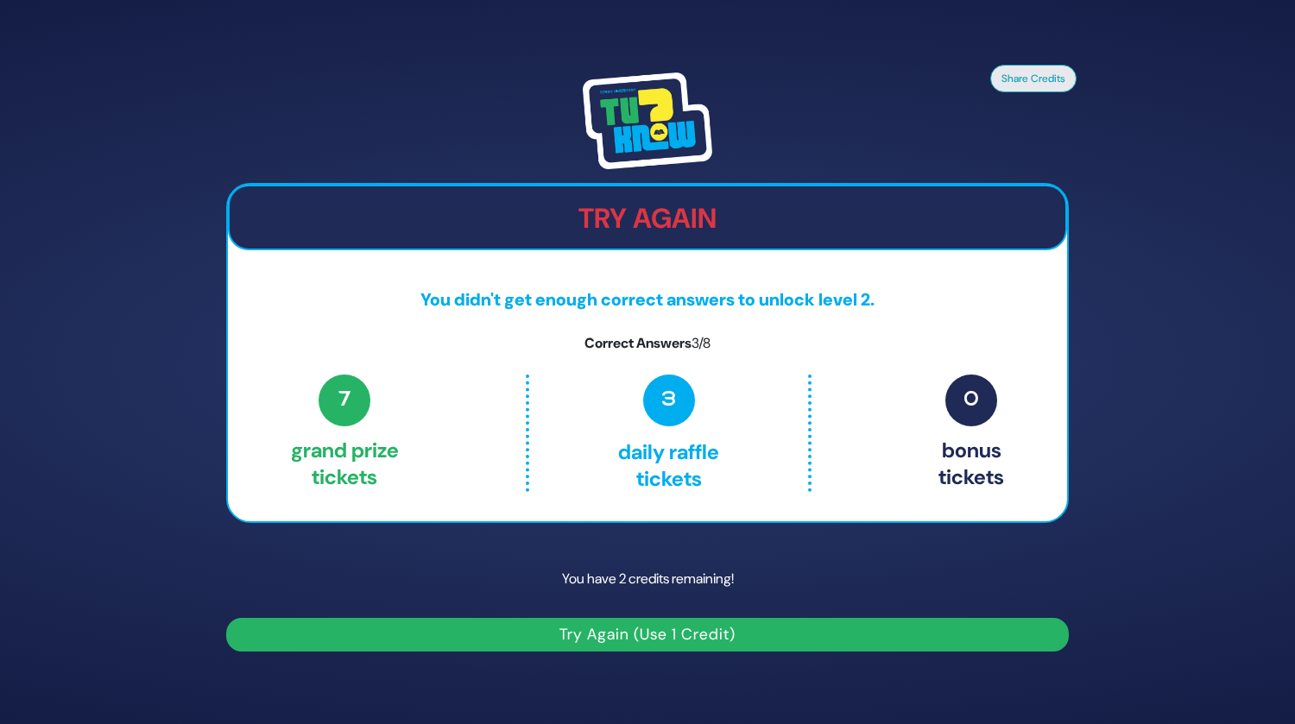
click at [900, 137] on div at bounding box center [647, 120] width 842 height 97
click at [642, 646] on button "Try Again (Use 1 Credit)" at bounding box center [647, 635] width 842 height 34
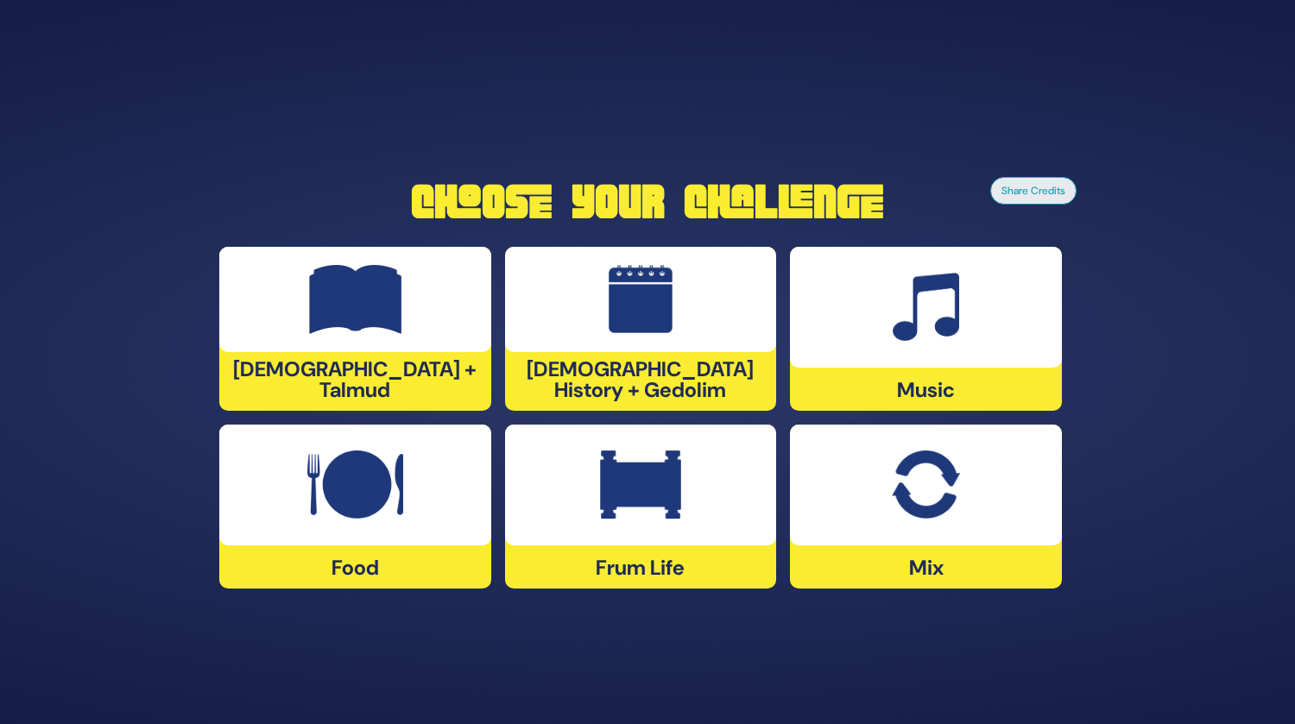
click at [930, 318] on img at bounding box center [925, 307] width 66 height 69
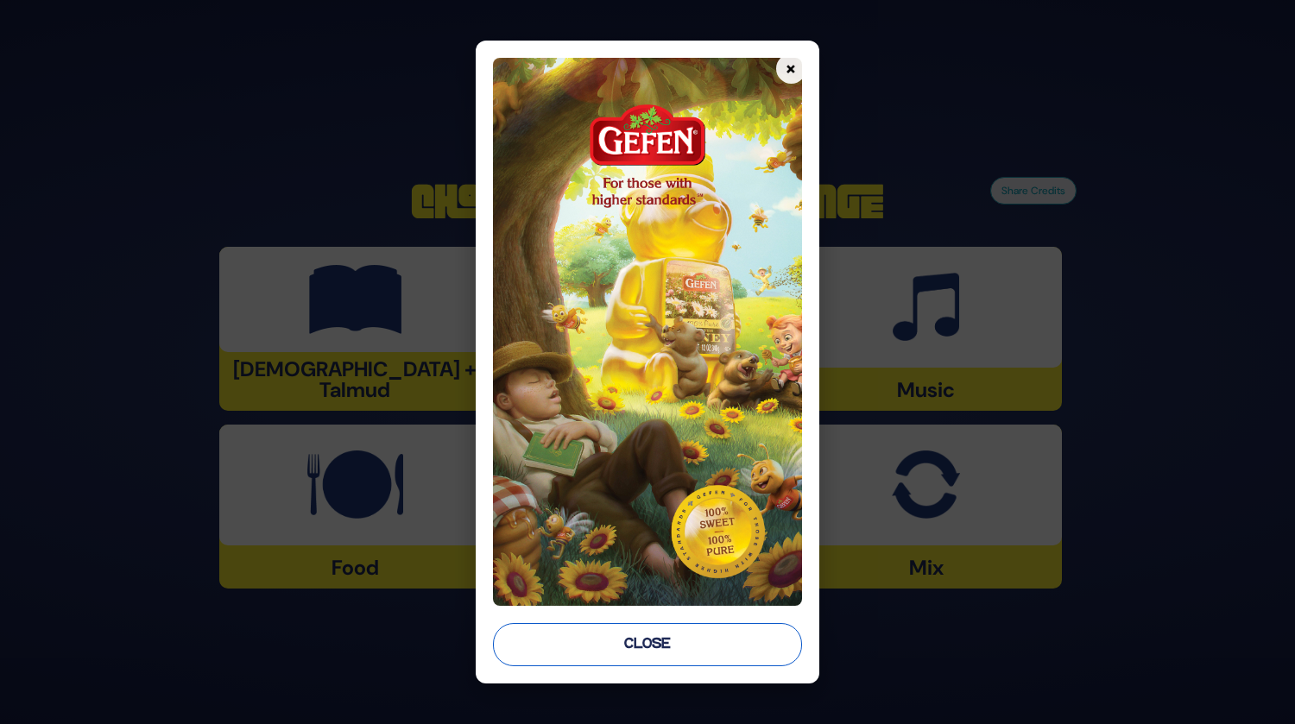
click at [624, 636] on button "Close" at bounding box center [647, 644] width 308 height 43
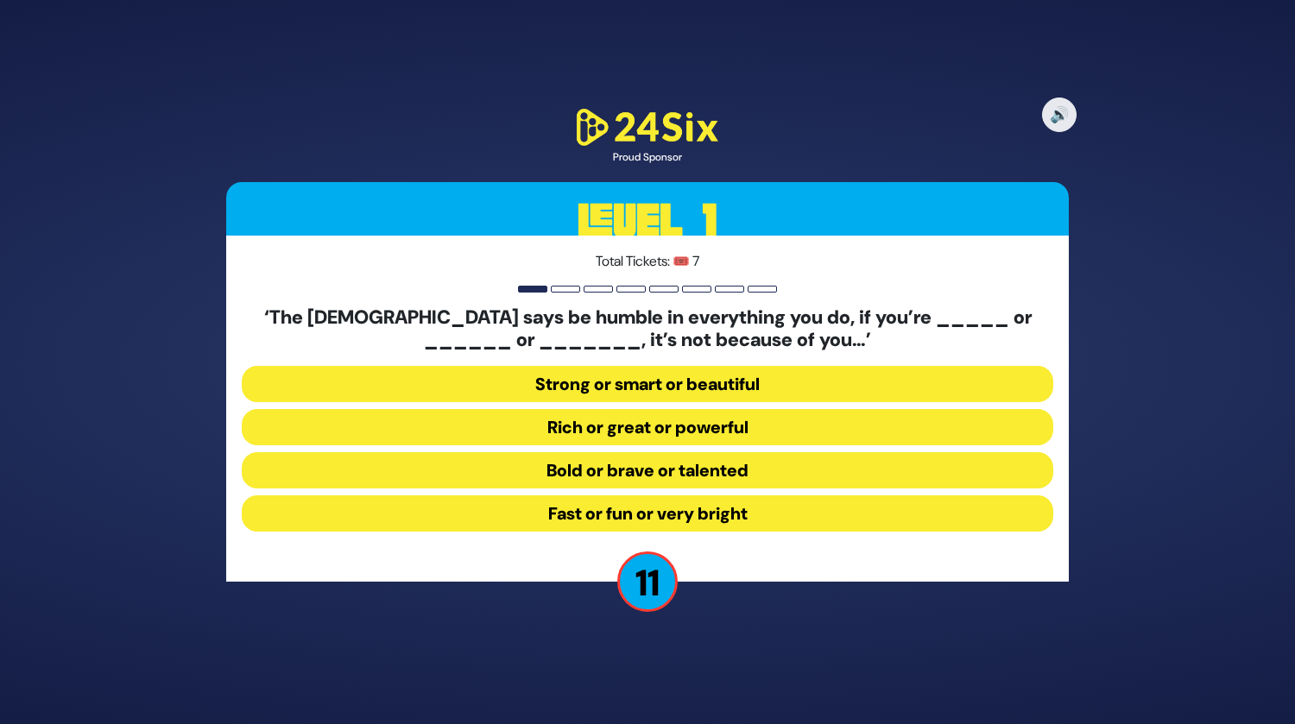
click at [660, 396] on button "Strong or smart or beautiful" at bounding box center [647, 384] width 811 height 36
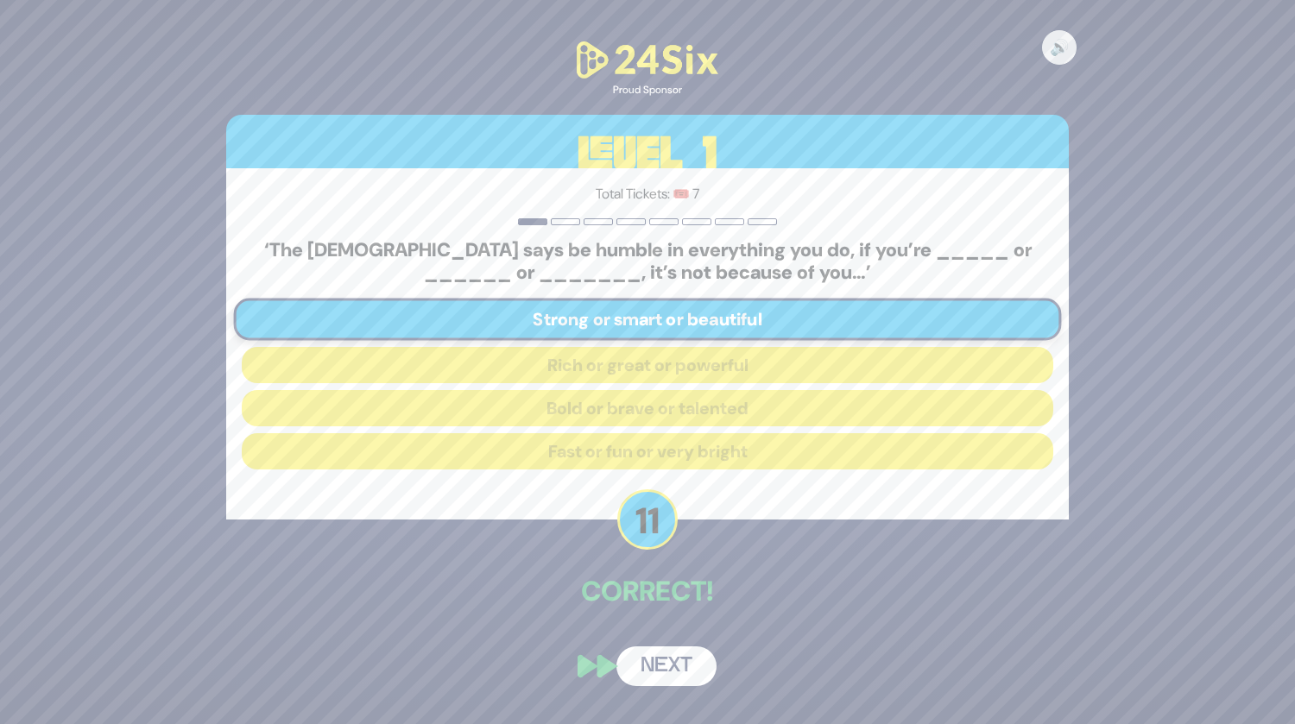
click at [657, 665] on button "Next" at bounding box center [666, 666] width 100 height 40
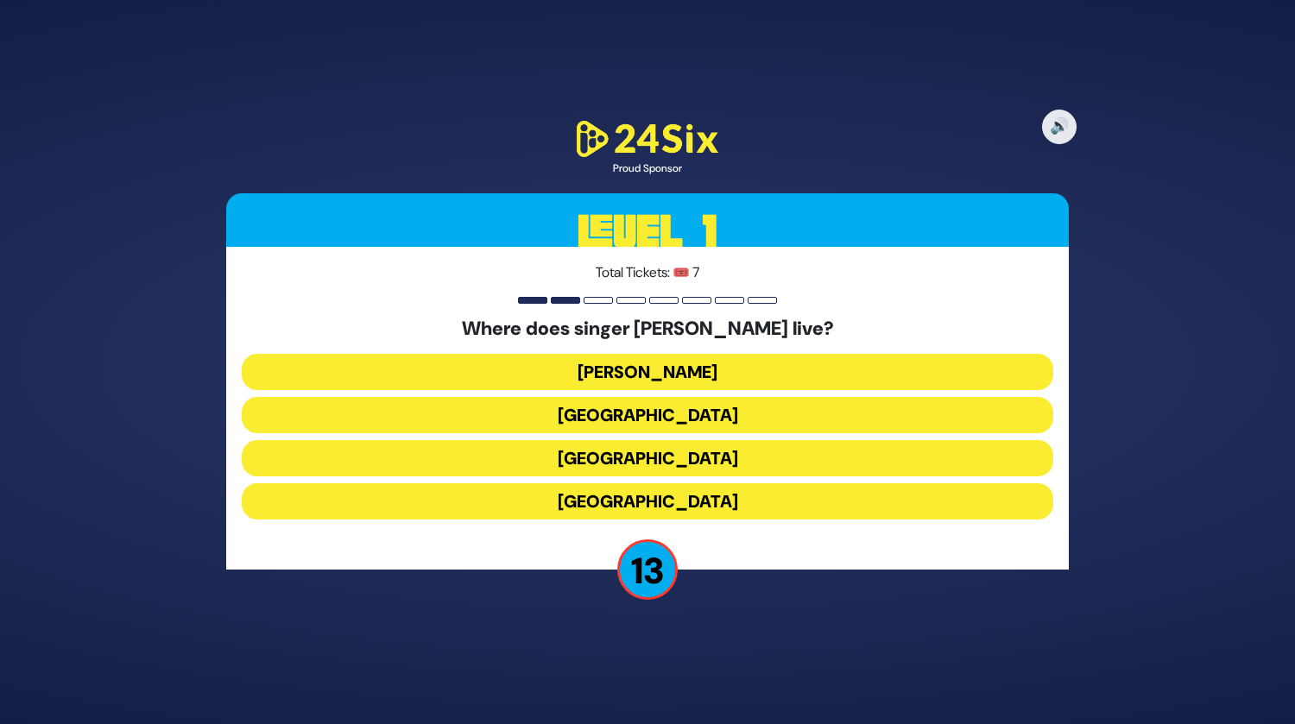
click at [636, 501] on button "England" at bounding box center [647, 501] width 811 height 36
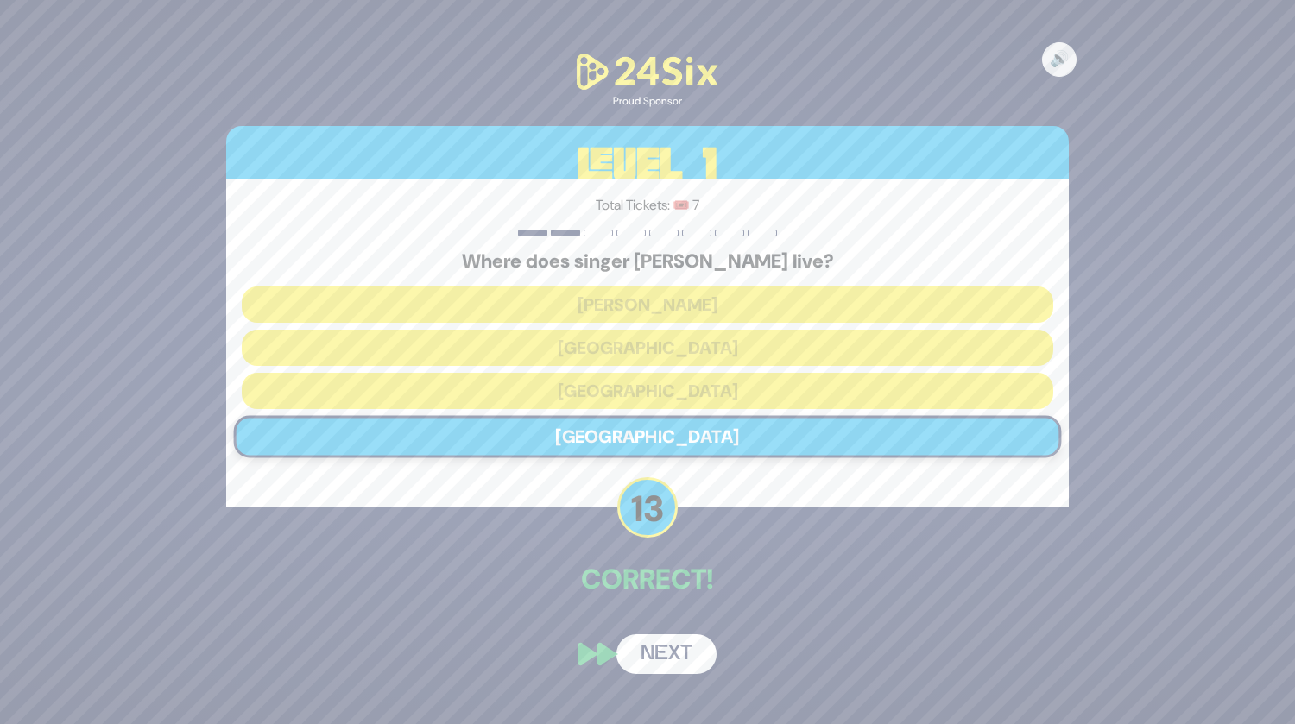
click at [658, 657] on button "Next" at bounding box center [666, 654] width 100 height 40
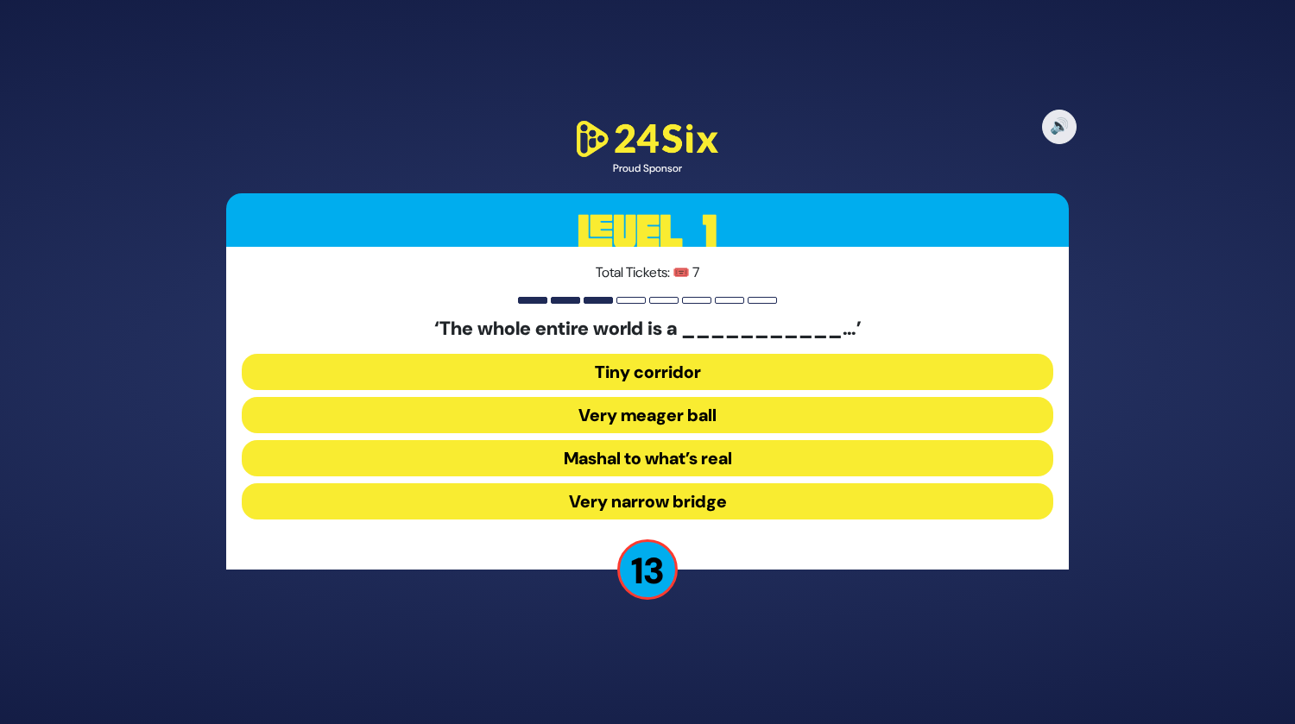
click at [630, 486] on button "Very narrow bridge" at bounding box center [647, 501] width 811 height 36
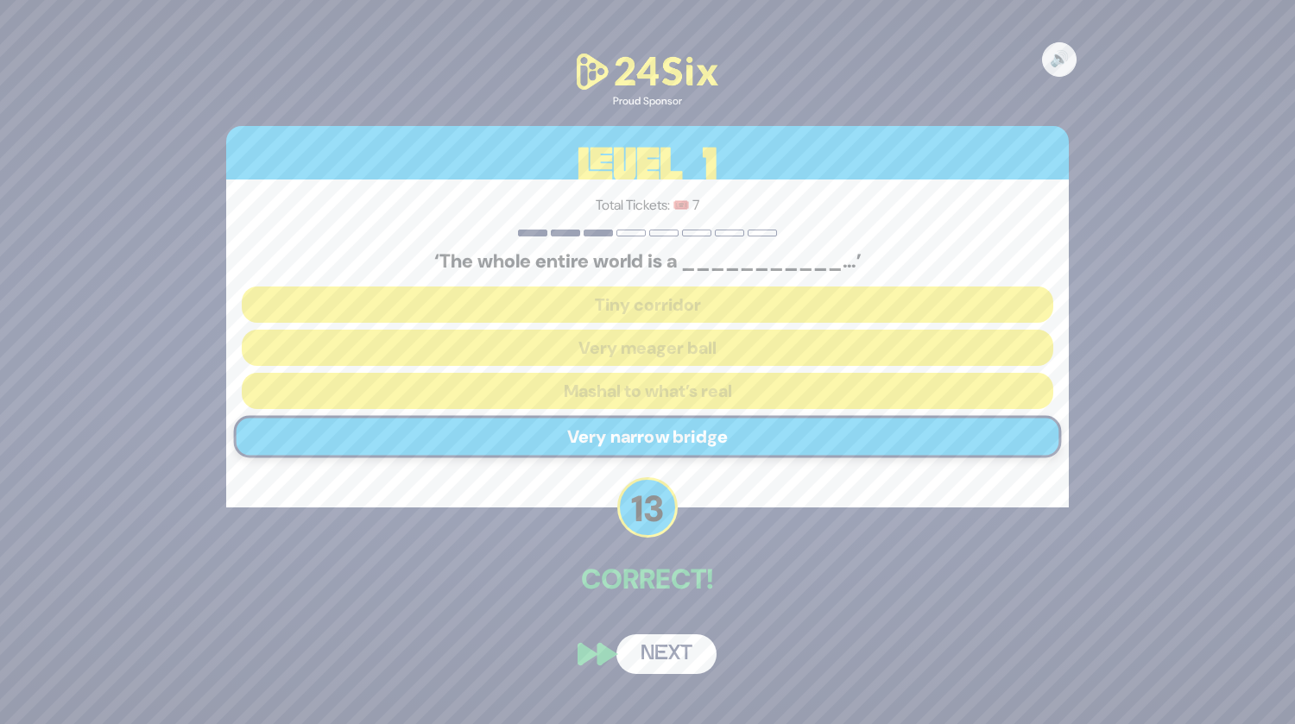
click at [665, 652] on button "Next" at bounding box center [666, 654] width 100 height 40
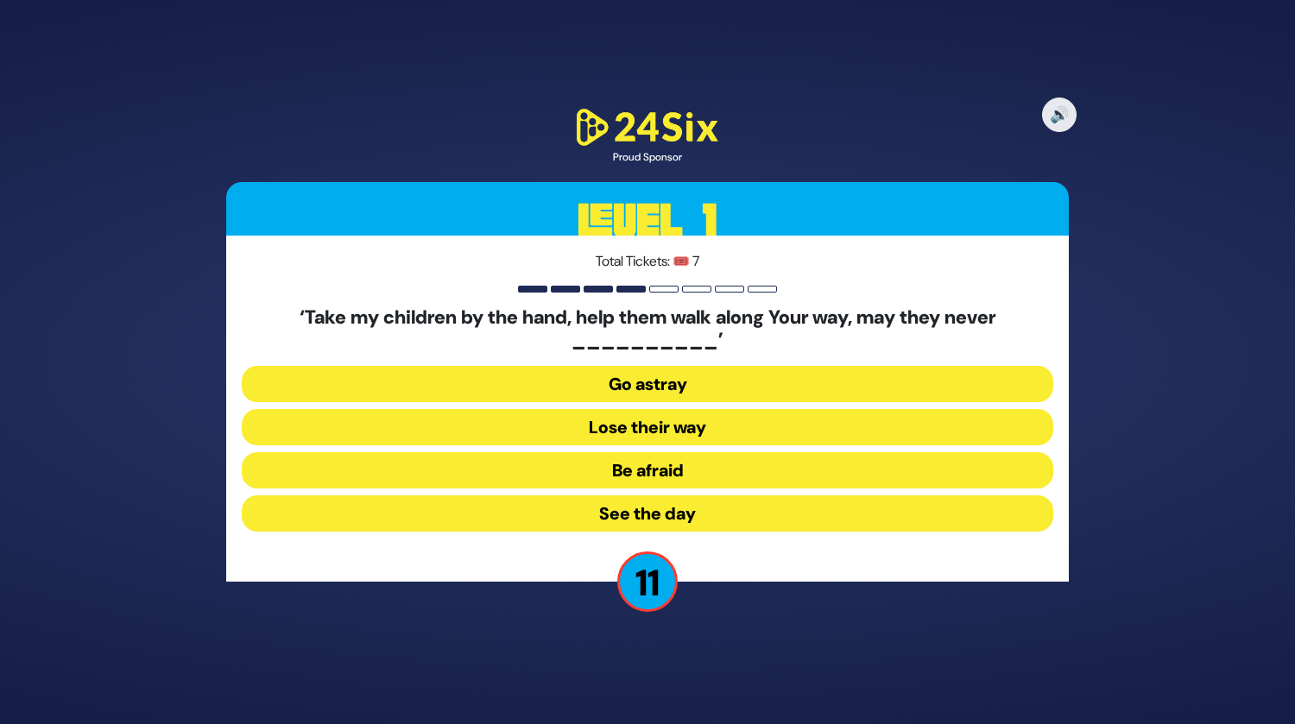
click at [656, 436] on button "Lose their way" at bounding box center [647, 427] width 811 height 36
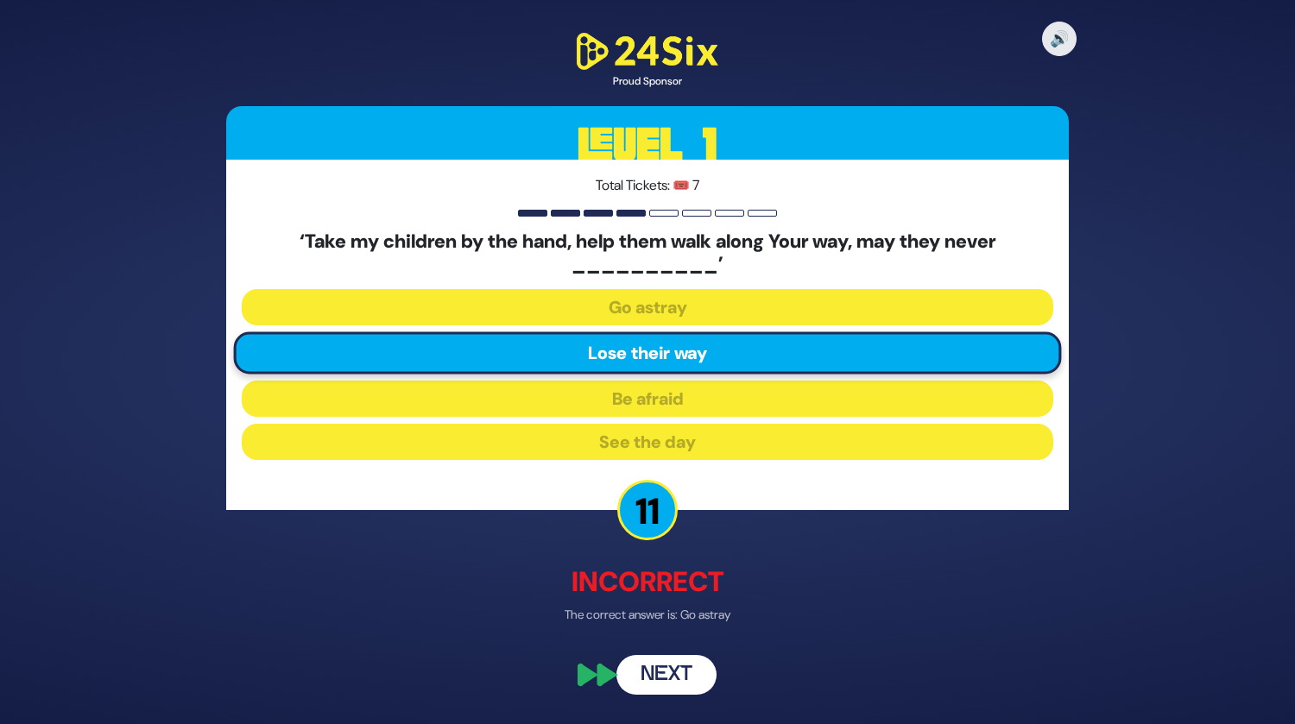
click at [648, 670] on button "Next" at bounding box center [666, 675] width 100 height 40
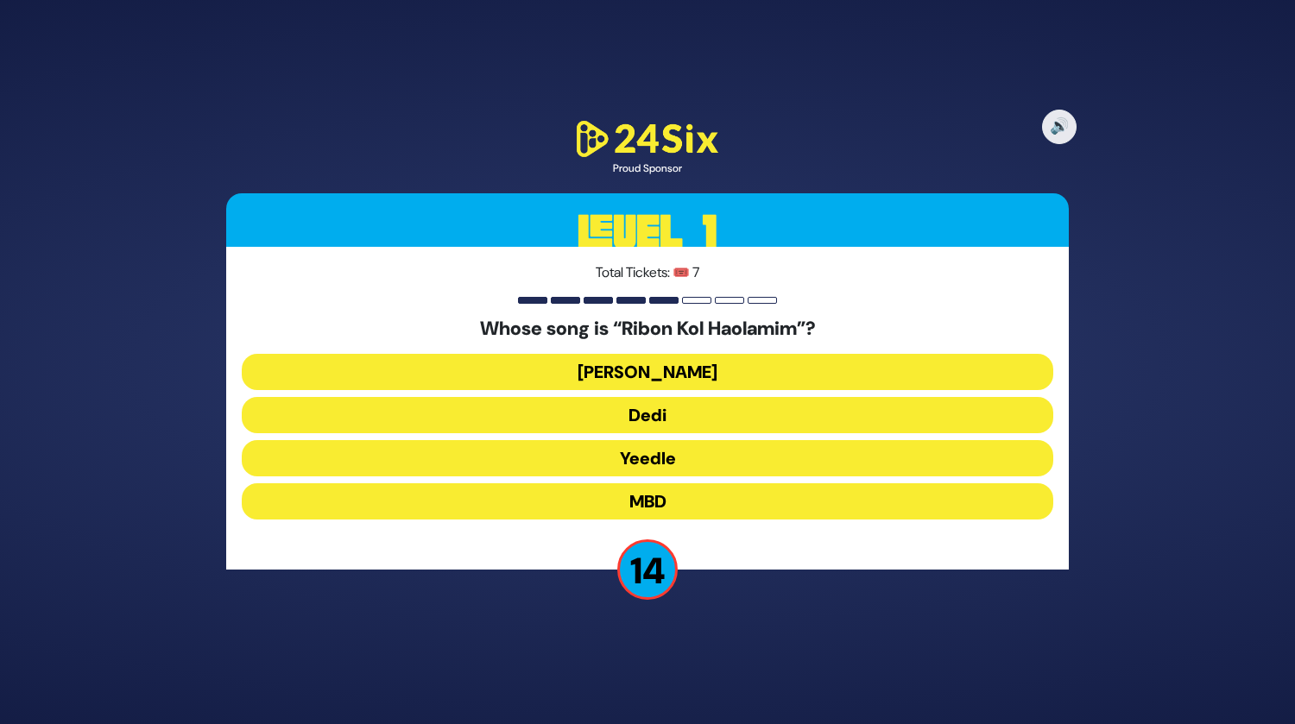
click at [652, 363] on button "Beri Weber" at bounding box center [647, 372] width 811 height 36
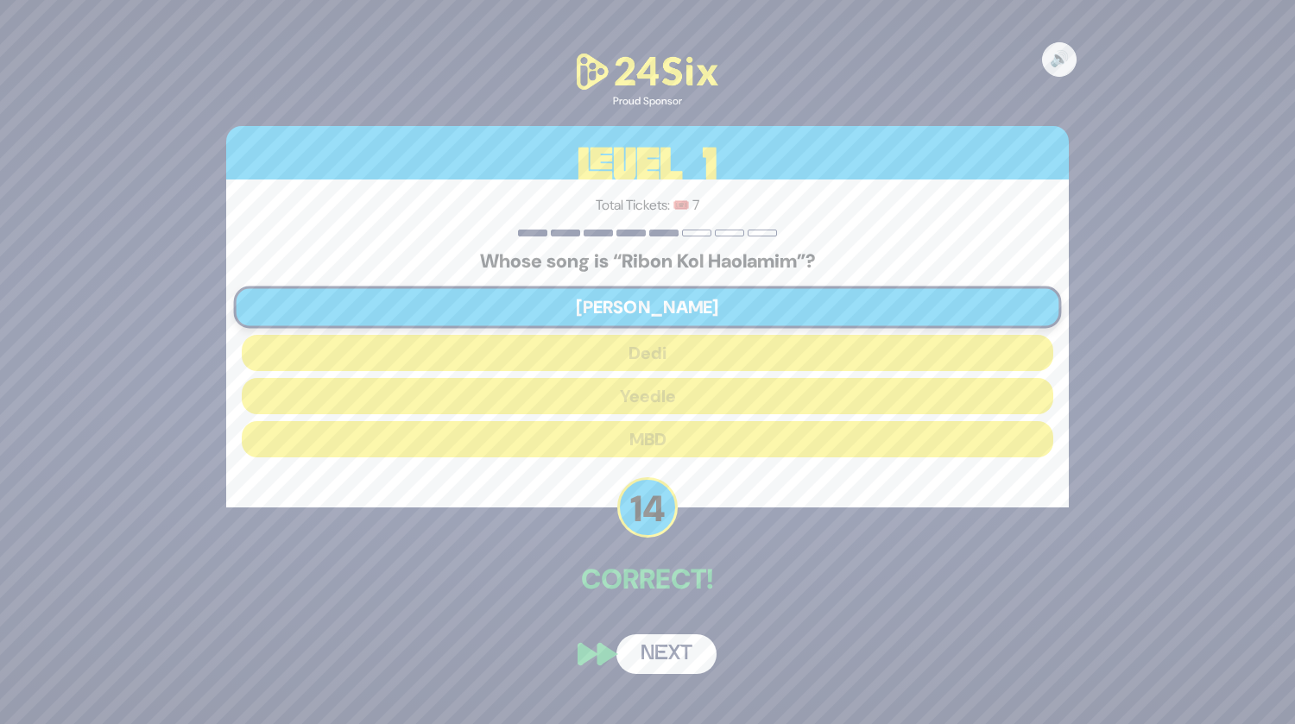
click at [646, 651] on button "Next" at bounding box center [666, 654] width 100 height 40
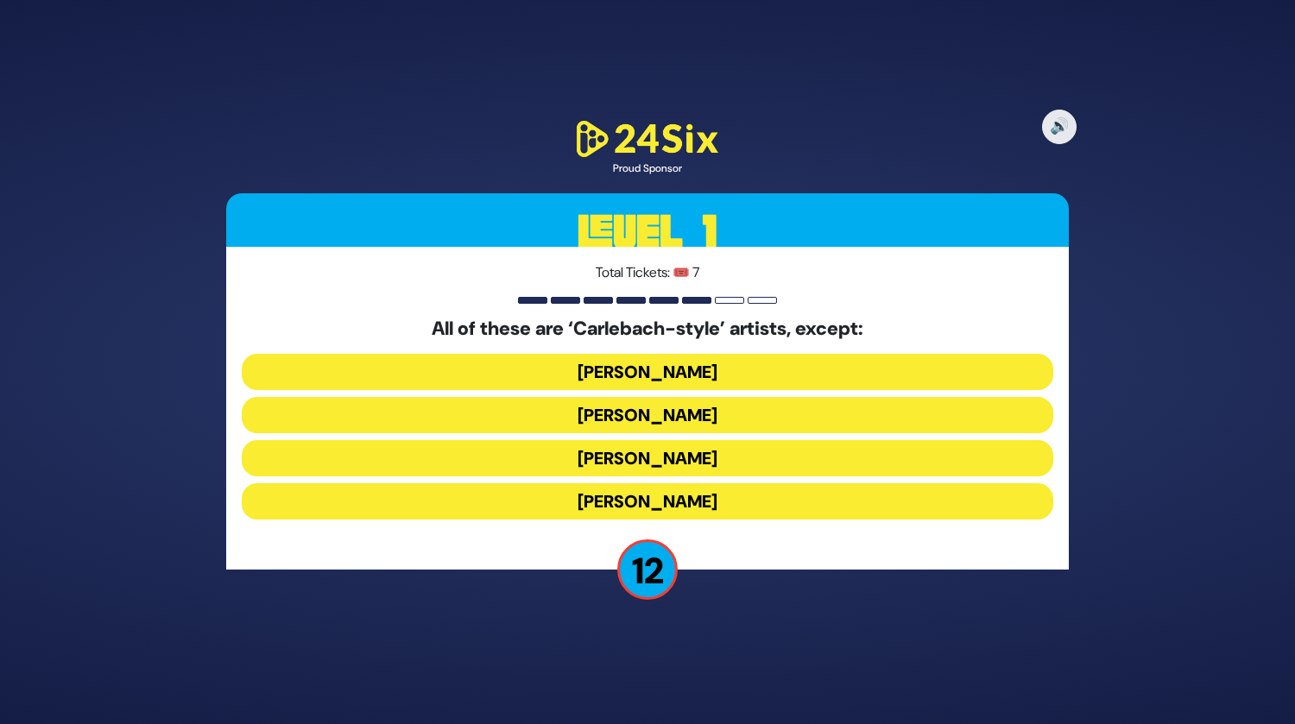
click at [685, 505] on button "Yiddy Bialostotzky" at bounding box center [647, 501] width 811 height 36
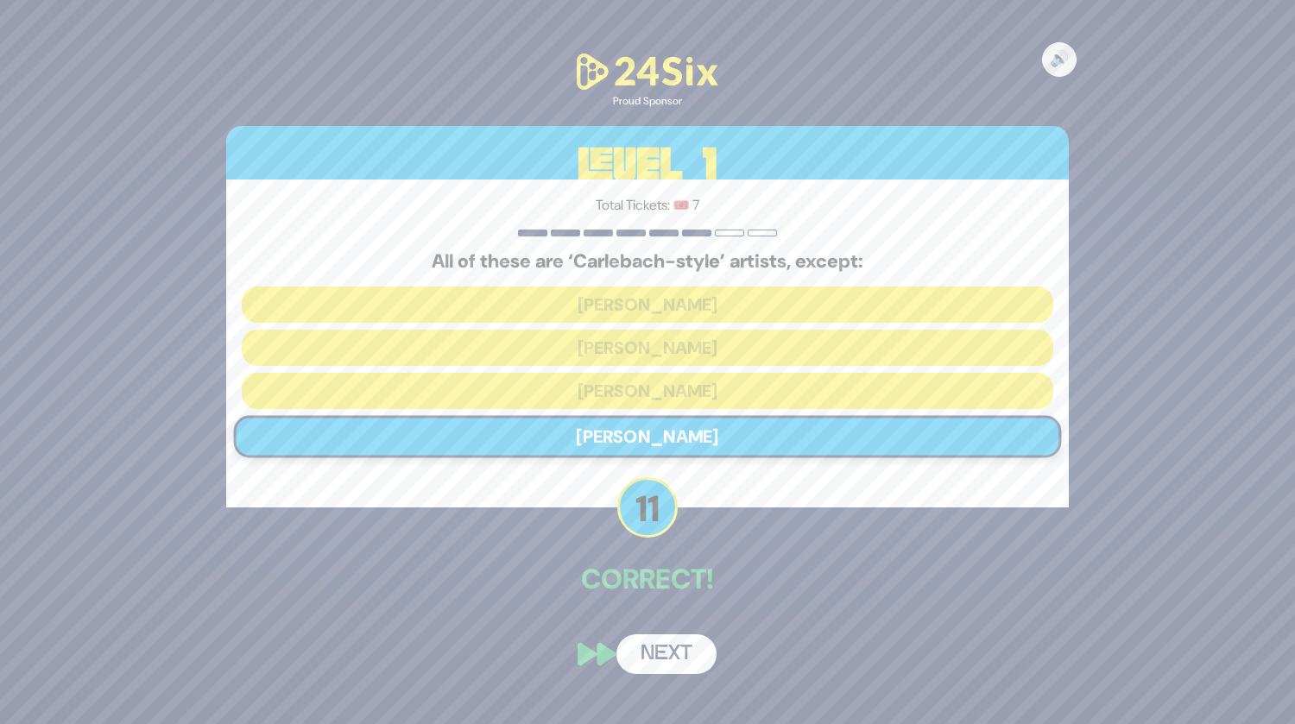
click at [656, 655] on button "Next" at bounding box center [666, 654] width 100 height 40
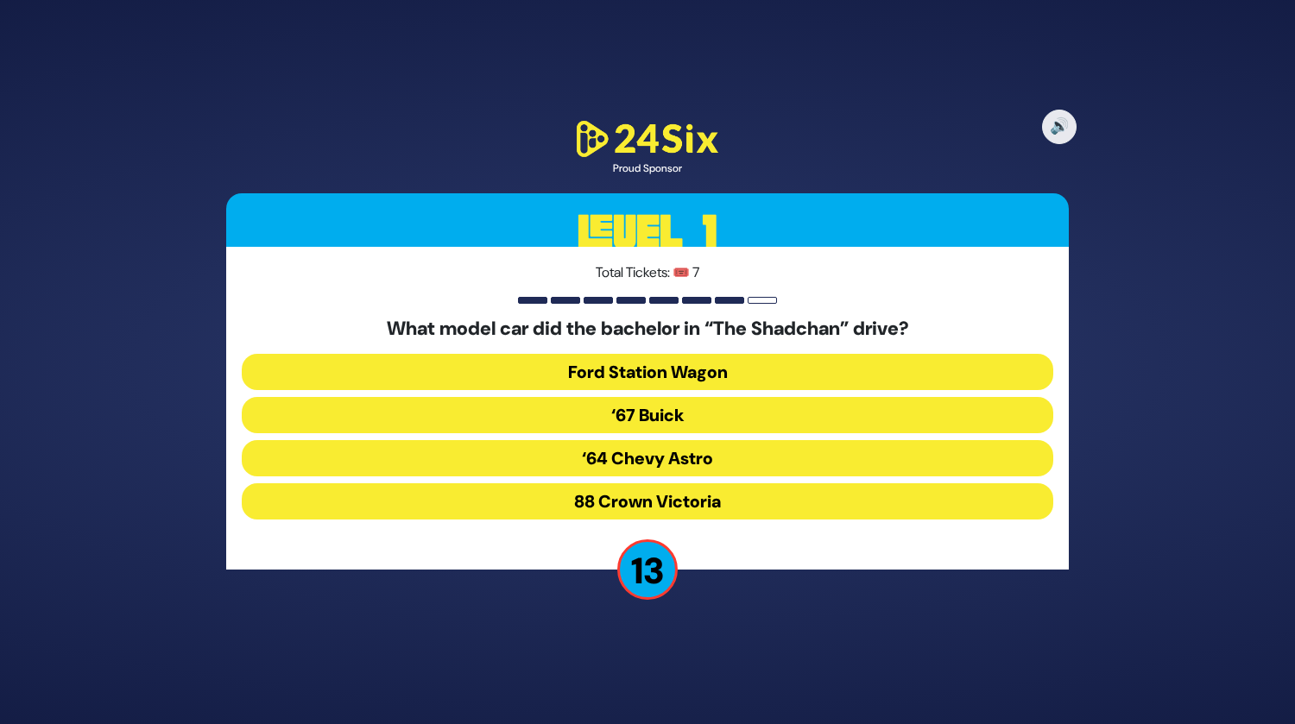
click at [662, 418] on button "‘67 Buick" at bounding box center [647, 415] width 811 height 36
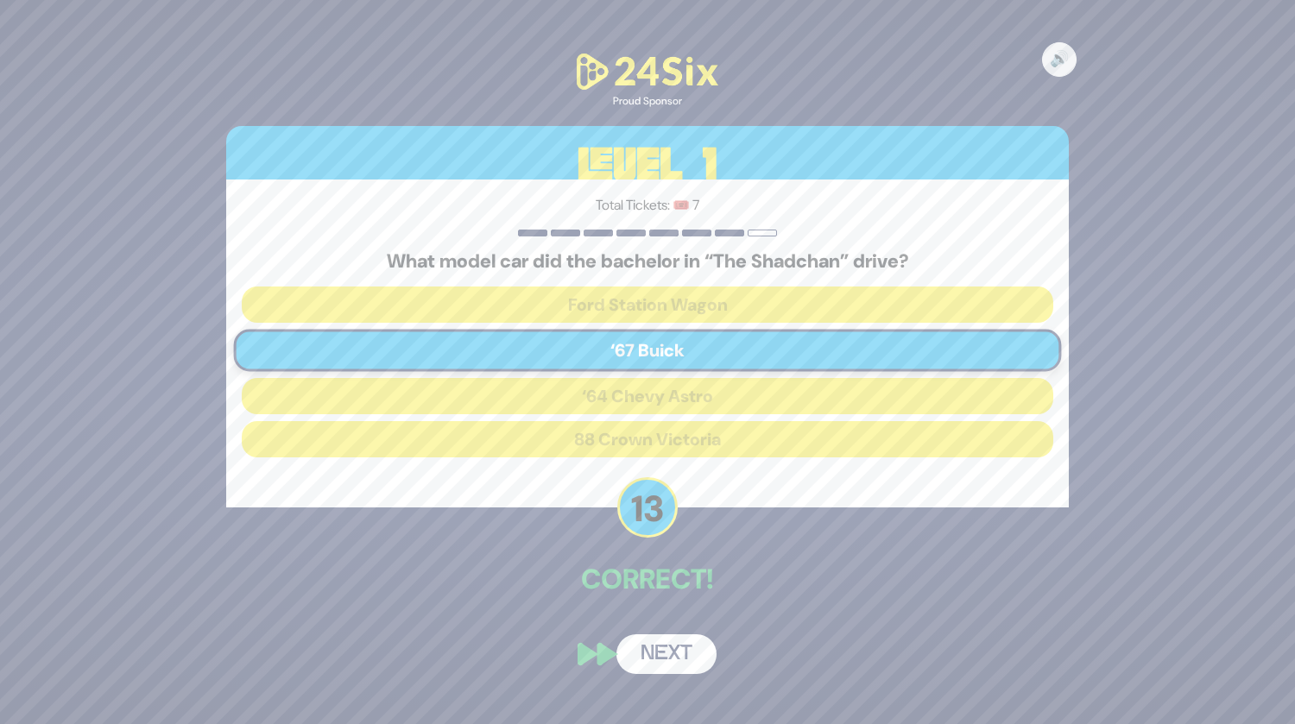
click at [670, 666] on button "Next" at bounding box center [666, 654] width 100 height 40
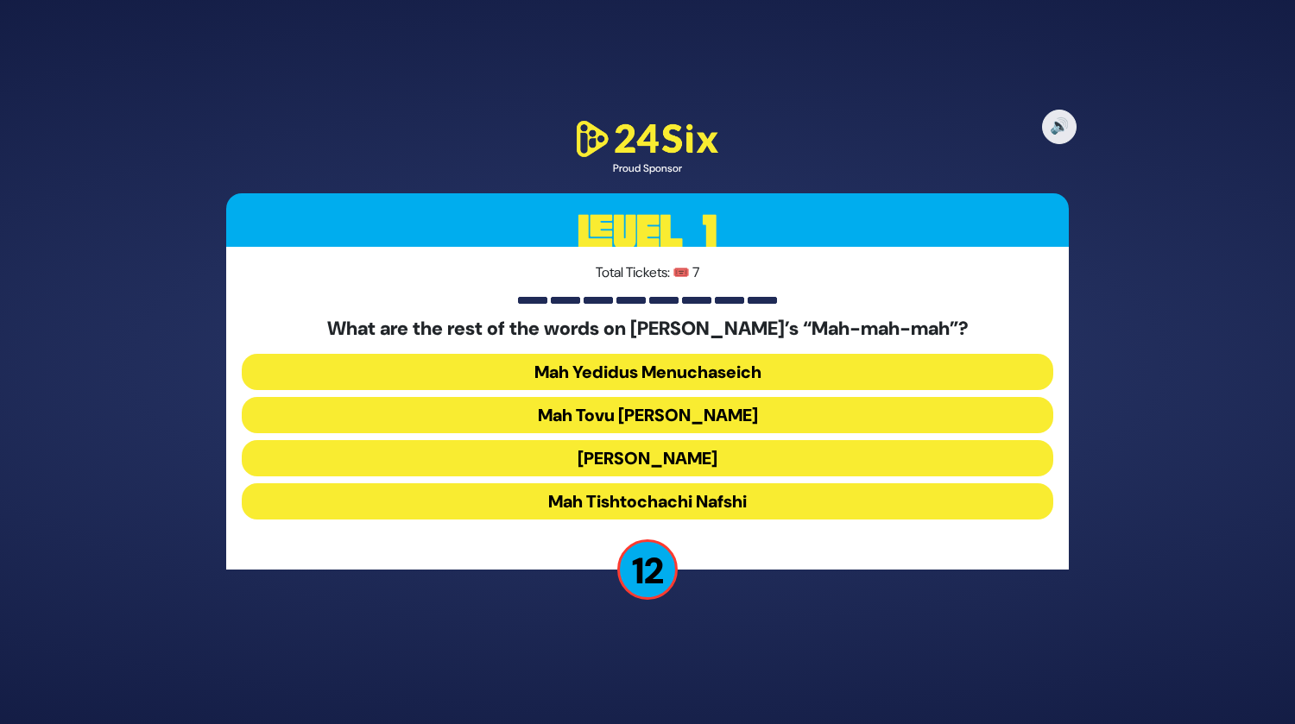
click at [640, 416] on button "Mah Tovu [PERSON_NAME]" at bounding box center [647, 415] width 811 height 36
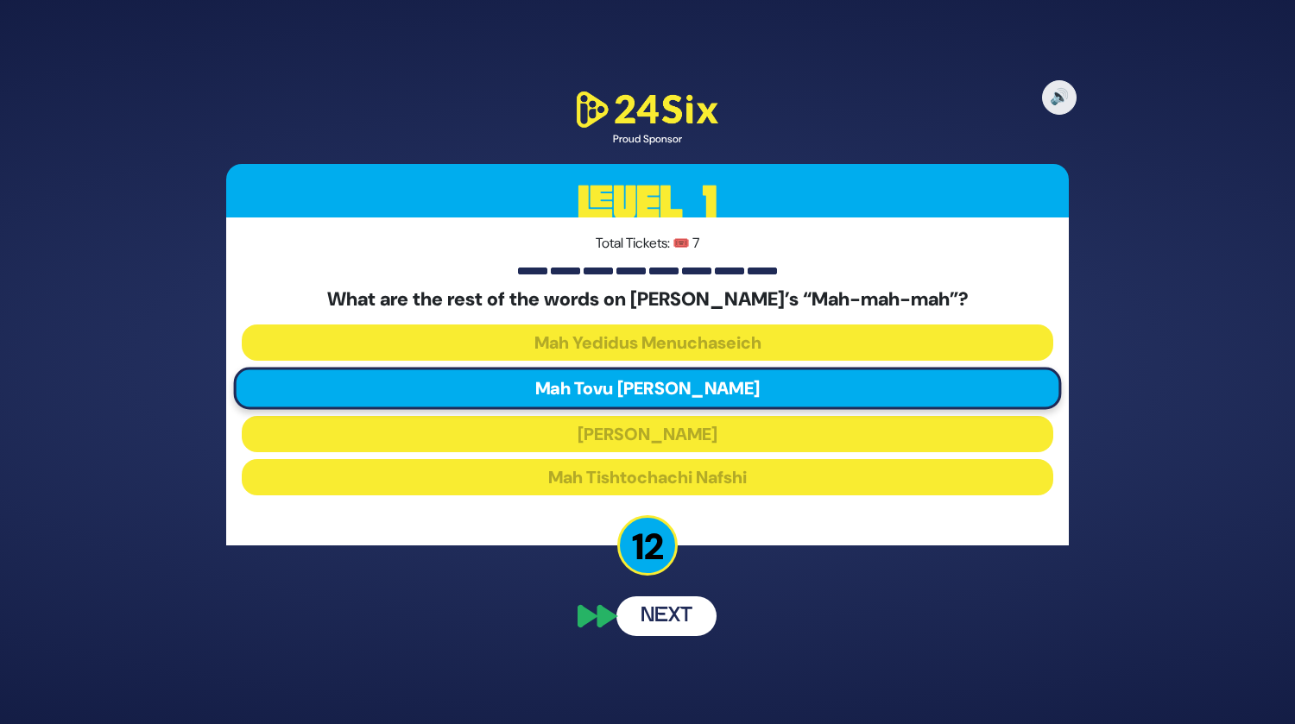
click at [659, 614] on button "Next" at bounding box center [666, 616] width 100 height 40
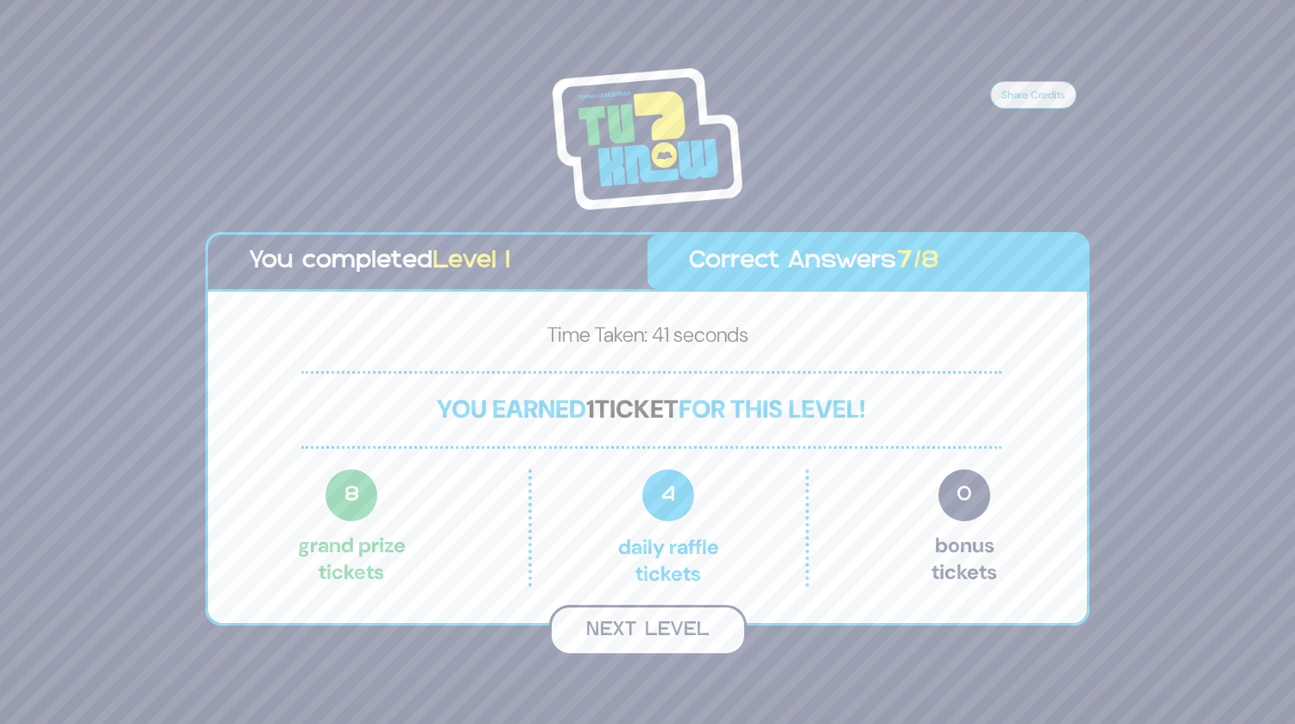
click at [621, 645] on button "Next Level" at bounding box center [648, 630] width 198 height 51
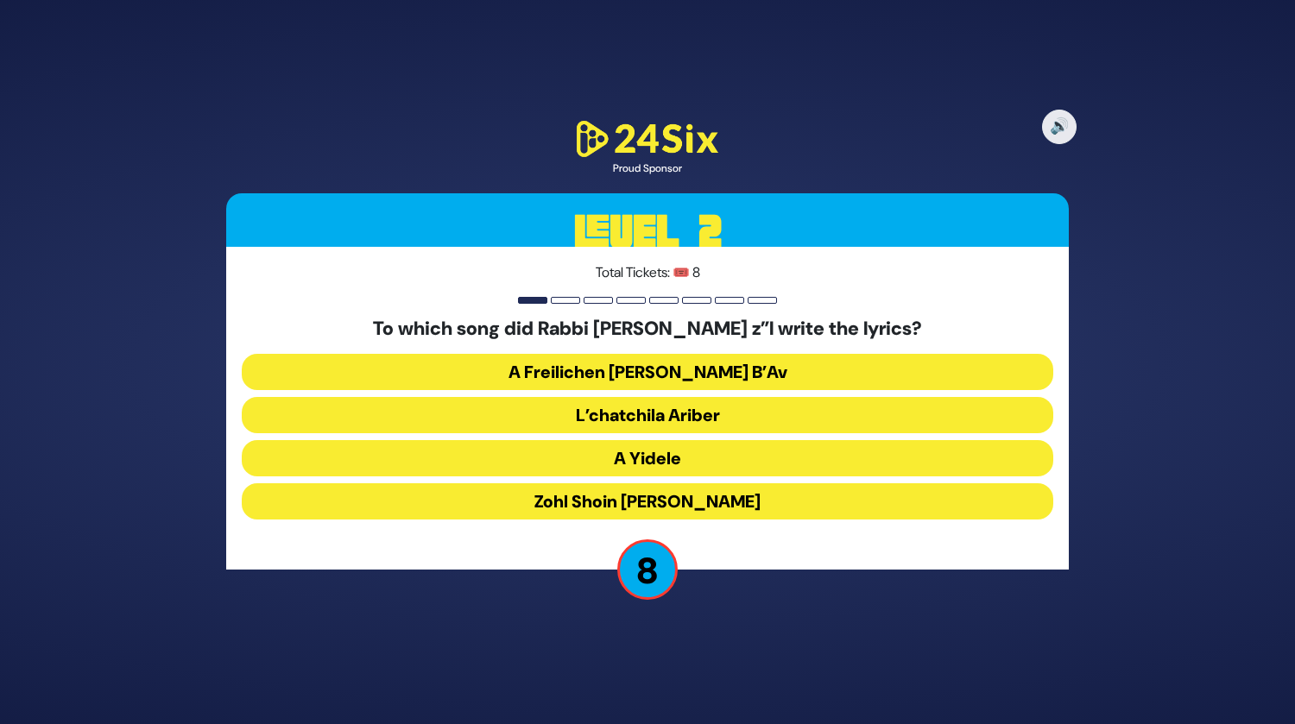
click at [605, 493] on button "Zohl Shoin Zein Di Geula" at bounding box center [647, 501] width 811 height 36
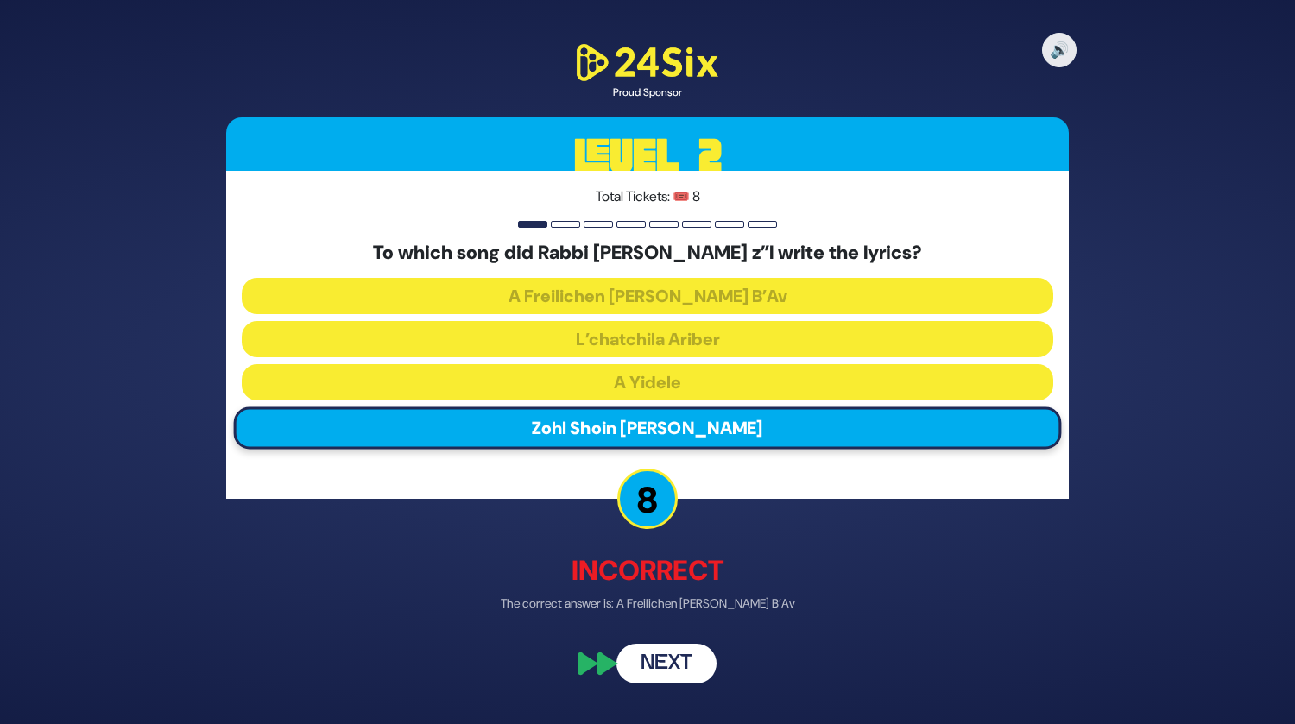
click at [642, 667] on button "Next" at bounding box center [666, 664] width 100 height 40
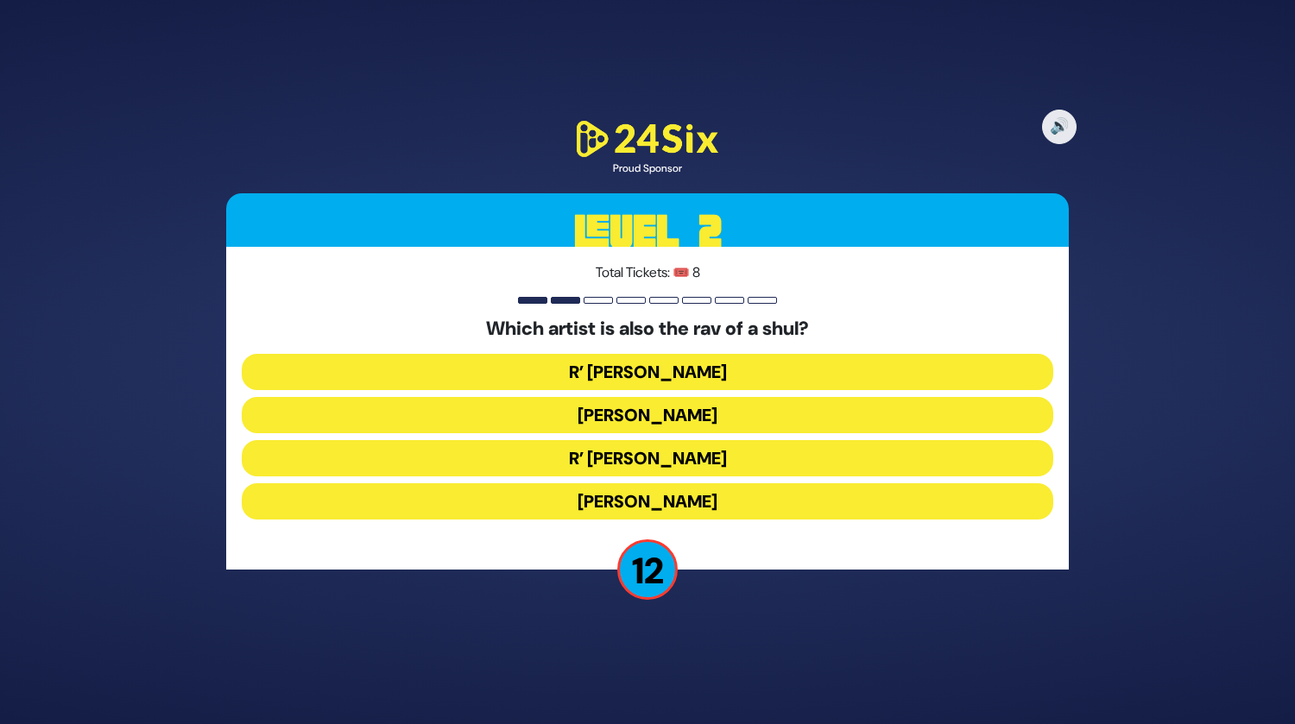
click at [671, 405] on button "Beri Weber" at bounding box center [647, 415] width 811 height 36
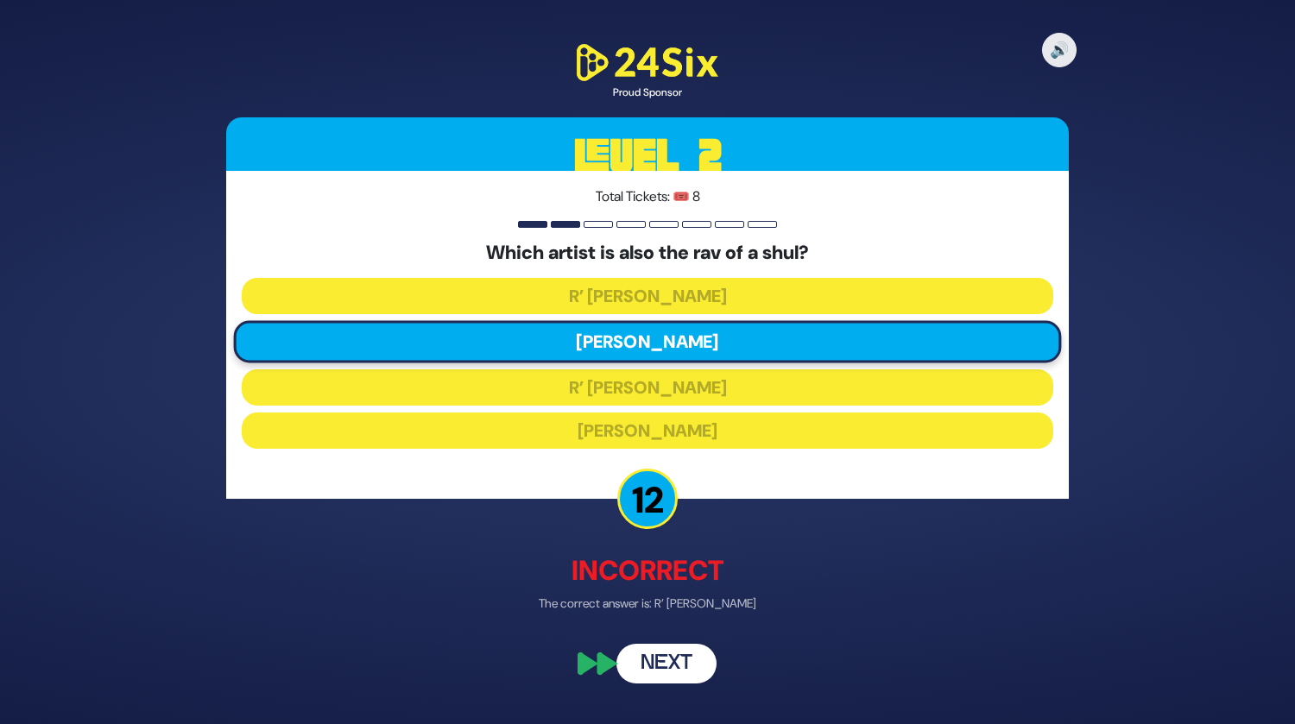
click at [668, 661] on button "Next" at bounding box center [666, 664] width 100 height 40
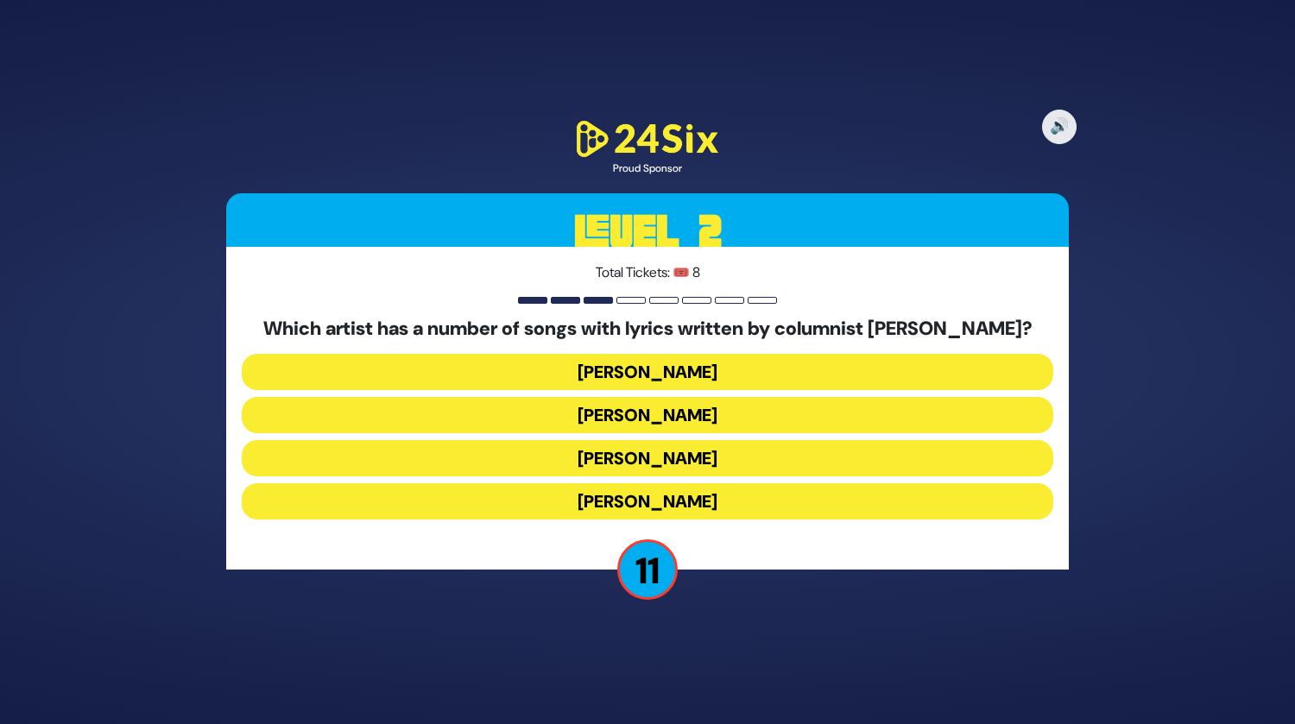
click at [638, 459] on button "[PERSON_NAME]" at bounding box center [647, 458] width 811 height 36
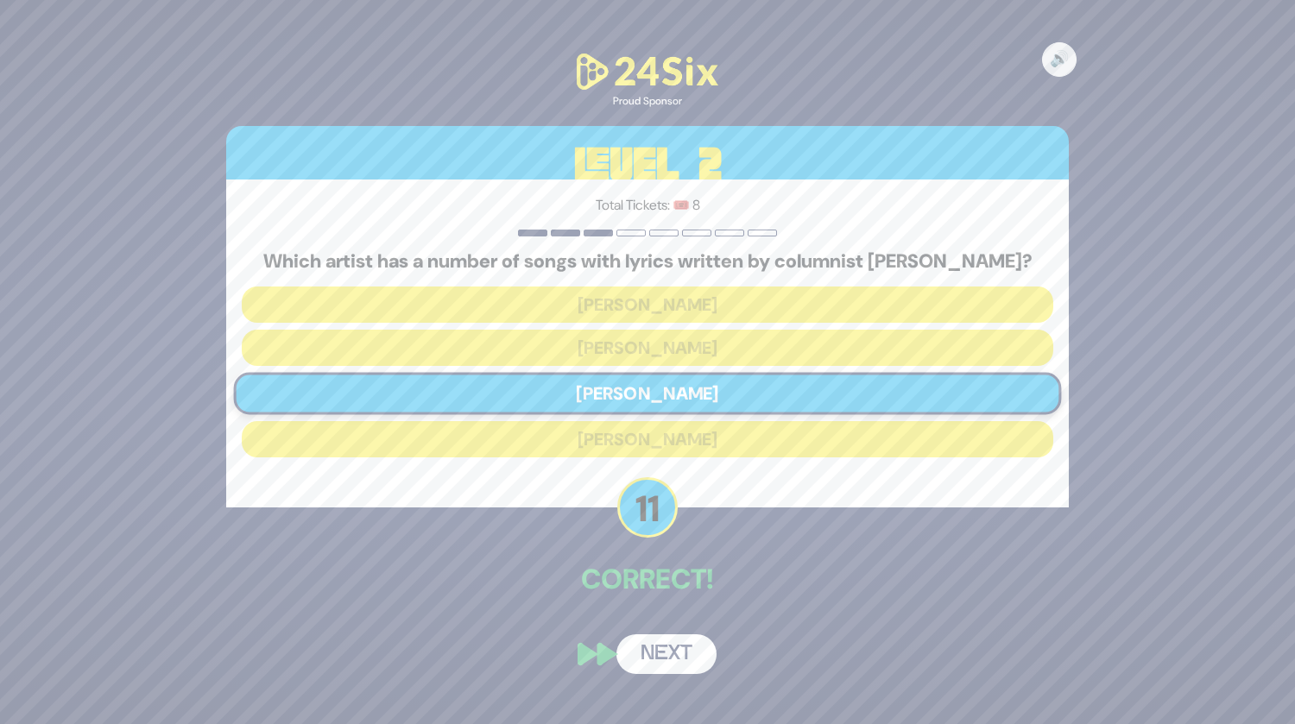
click at [660, 654] on button "Next" at bounding box center [666, 654] width 100 height 40
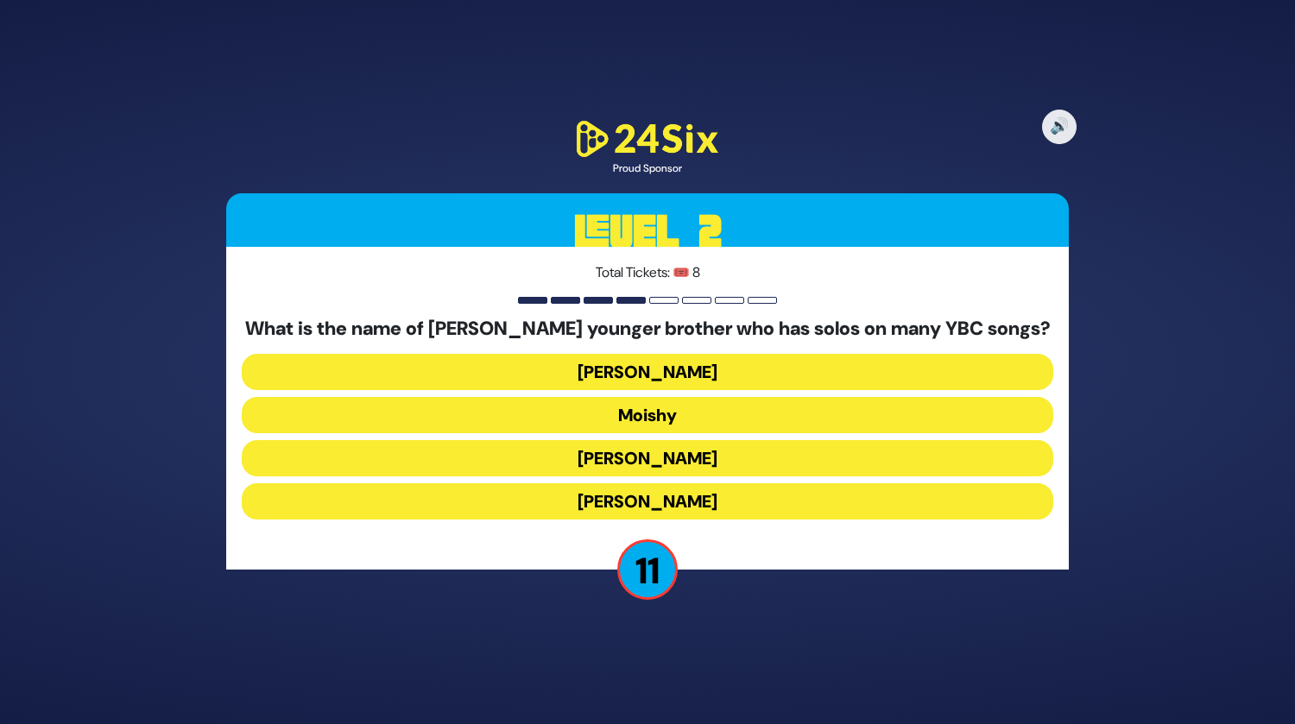
click at [663, 500] on button "Yaakov Mordechai" at bounding box center [647, 501] width 811 height 36
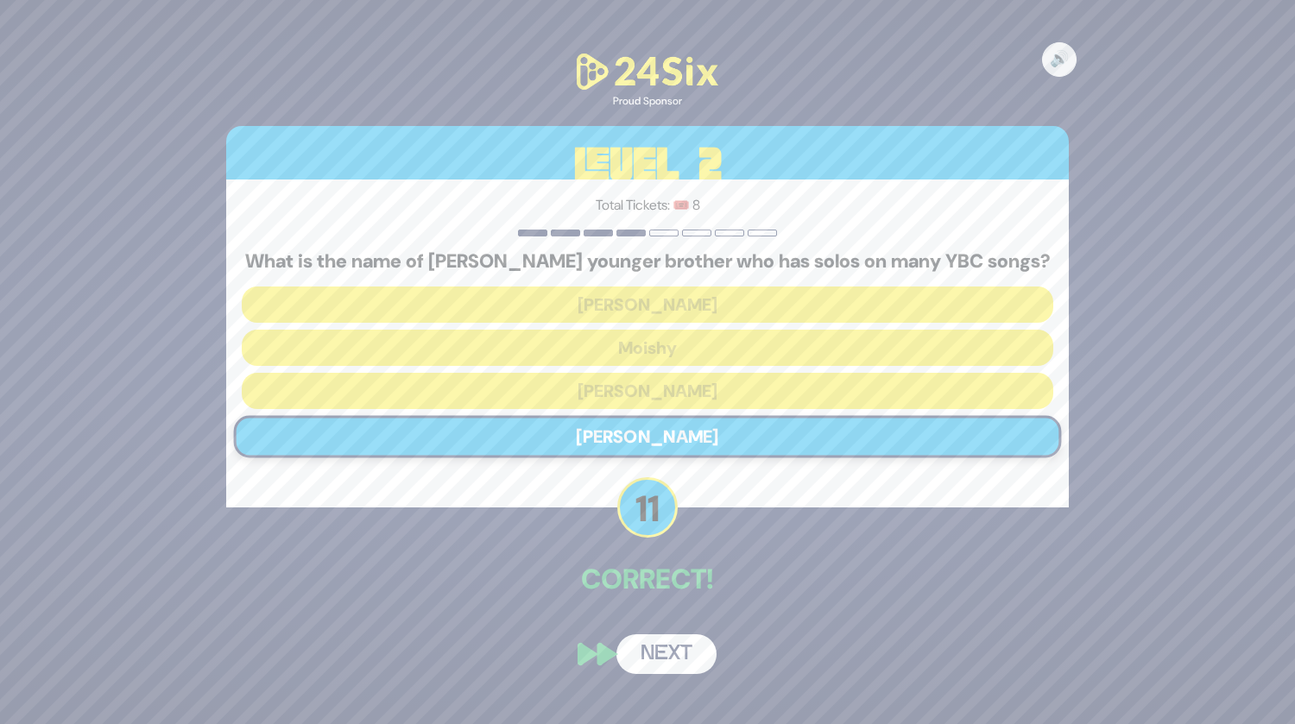
click at [651, 661] on button "Next" at bounding box center [666, 654] width 100 height 40
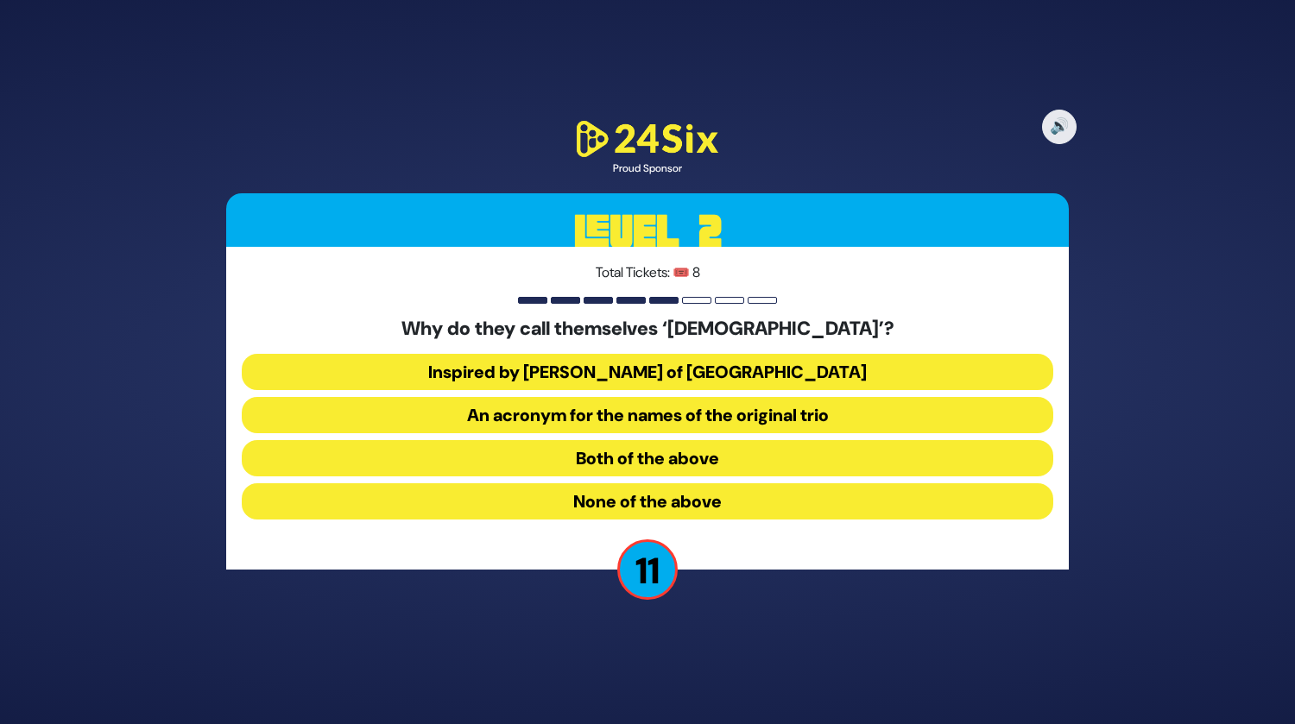
click at [657, 368] on button "Inspired by R’ Zusha of Hanipoli" at bounding box center [647, 372] width 811 height 36
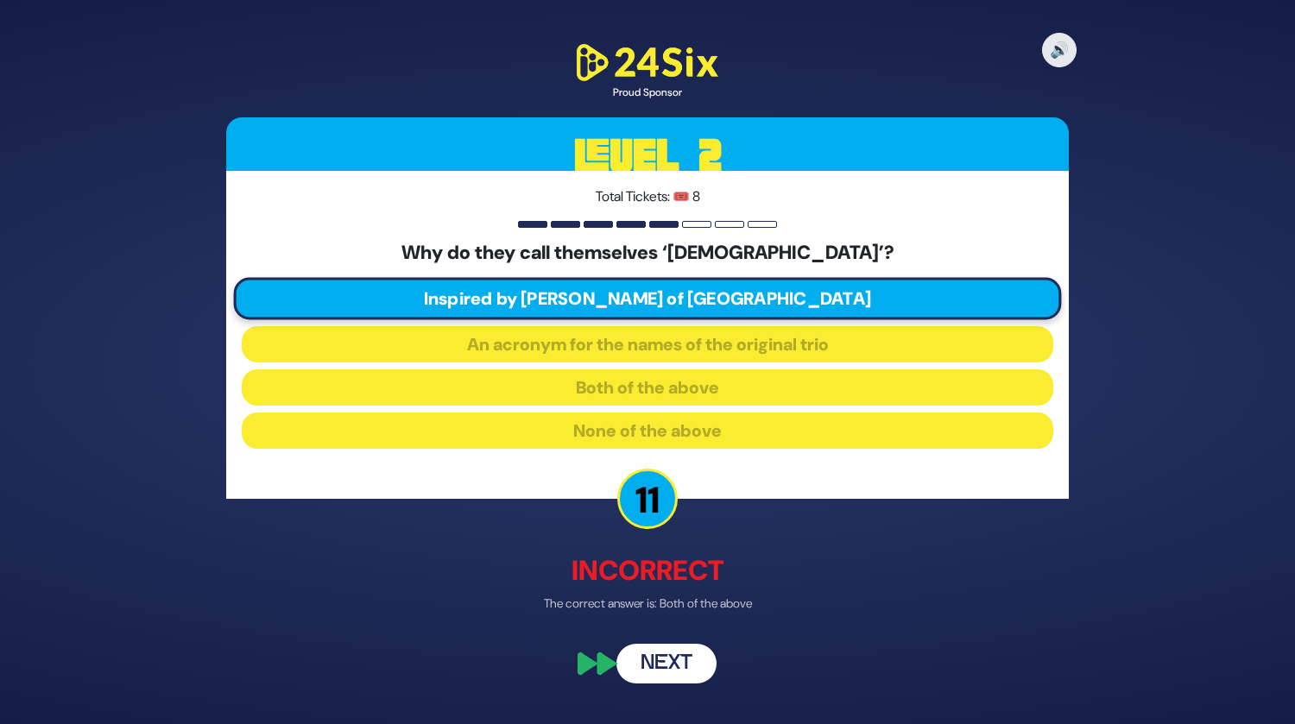
click at [657, 655] on button "Next" at bounding box center [666, 664] width 100 height 40
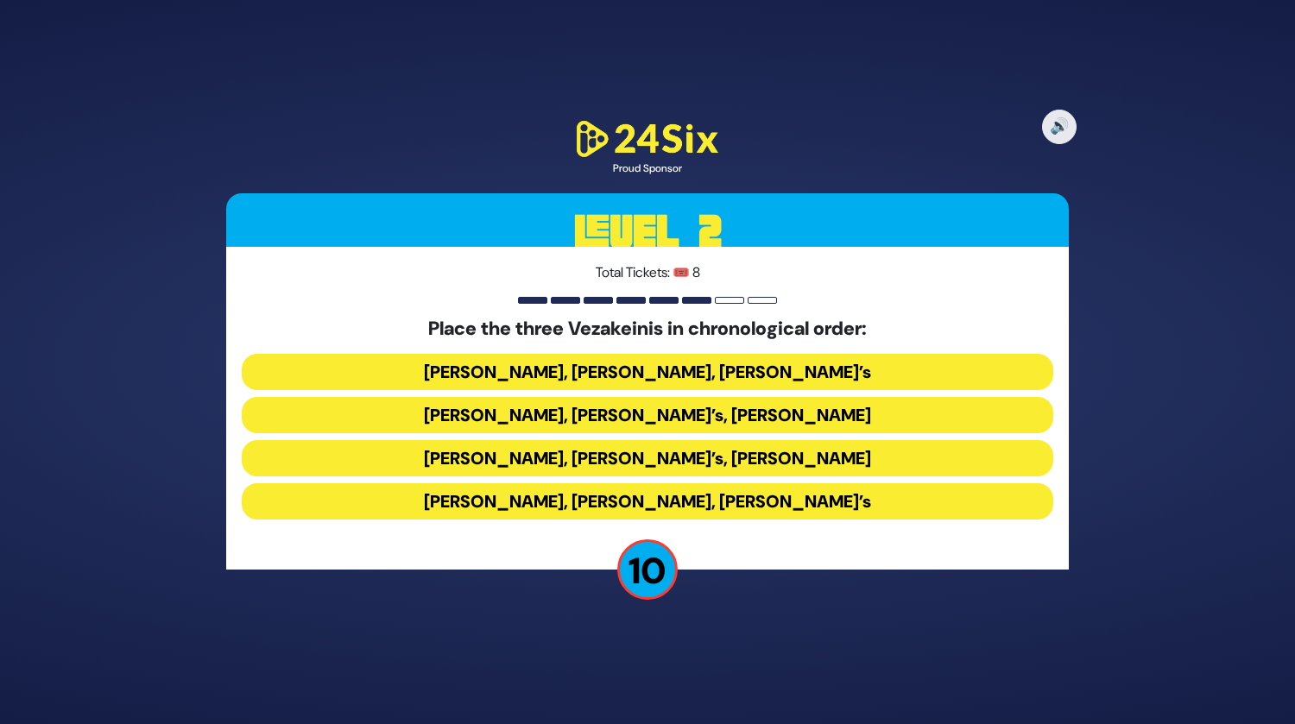
click at [584, 378] on button "Baruch Levine’s, Avraham Fried’s, Bonei Olam’s" at bounding box center [647, 372] width 811 height 36
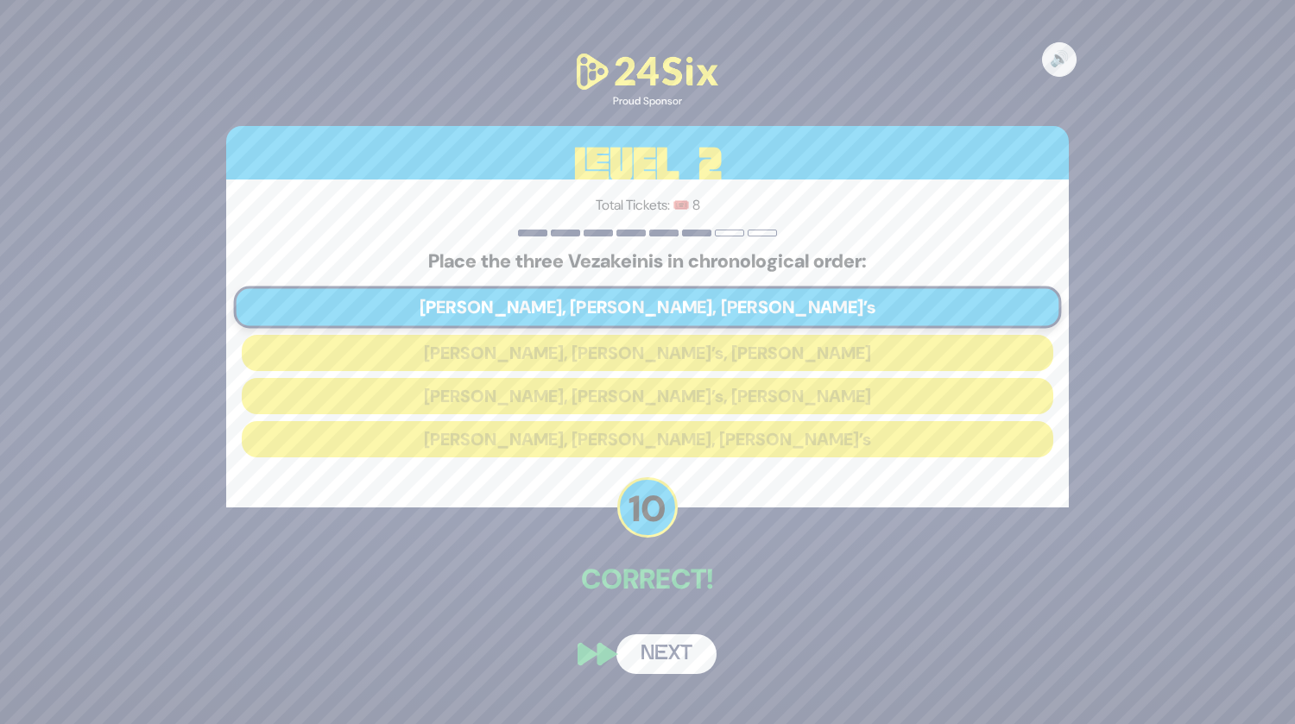
click at [652, 653] on button "Next" at bounding box center [666, 654] width 100 height 40
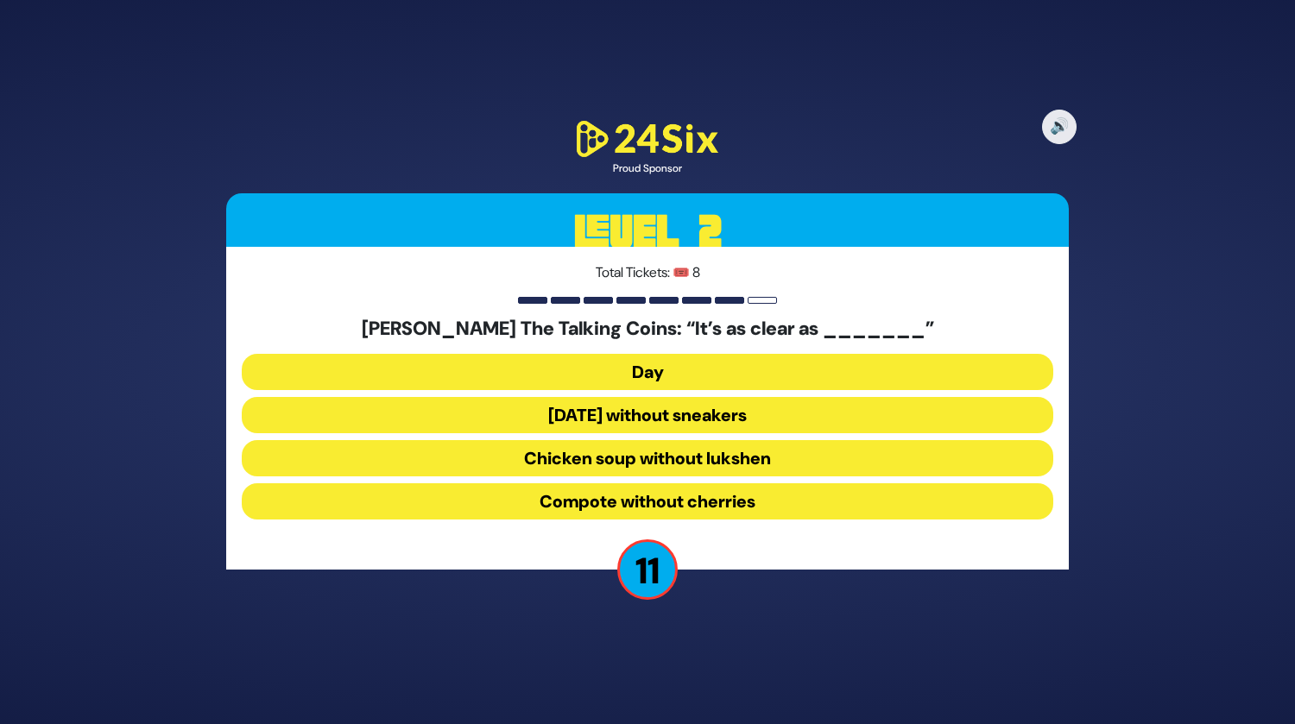
click at [656, 464] on button "Chicken soup without lukshen" at bounding box center [647, 458] width 811 height 36
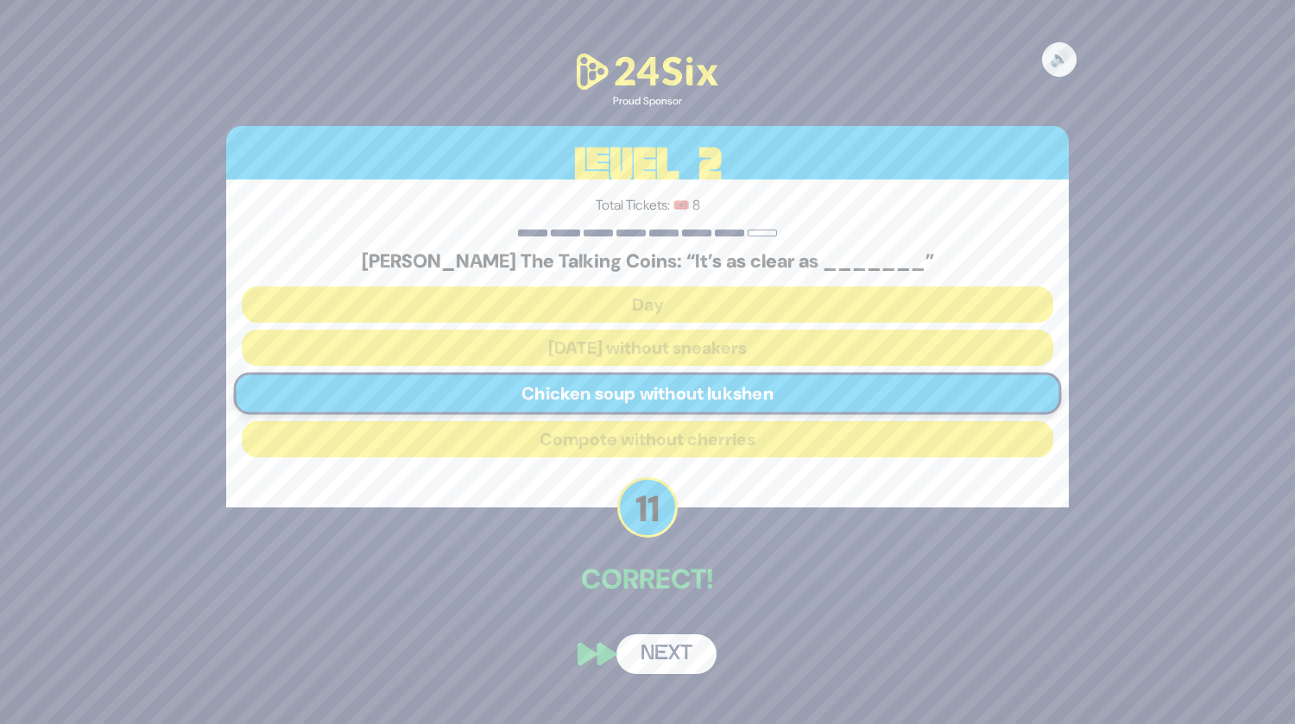
click at [662, 649] on button "Next" at bounding box center [666, 654] width 100 height 40
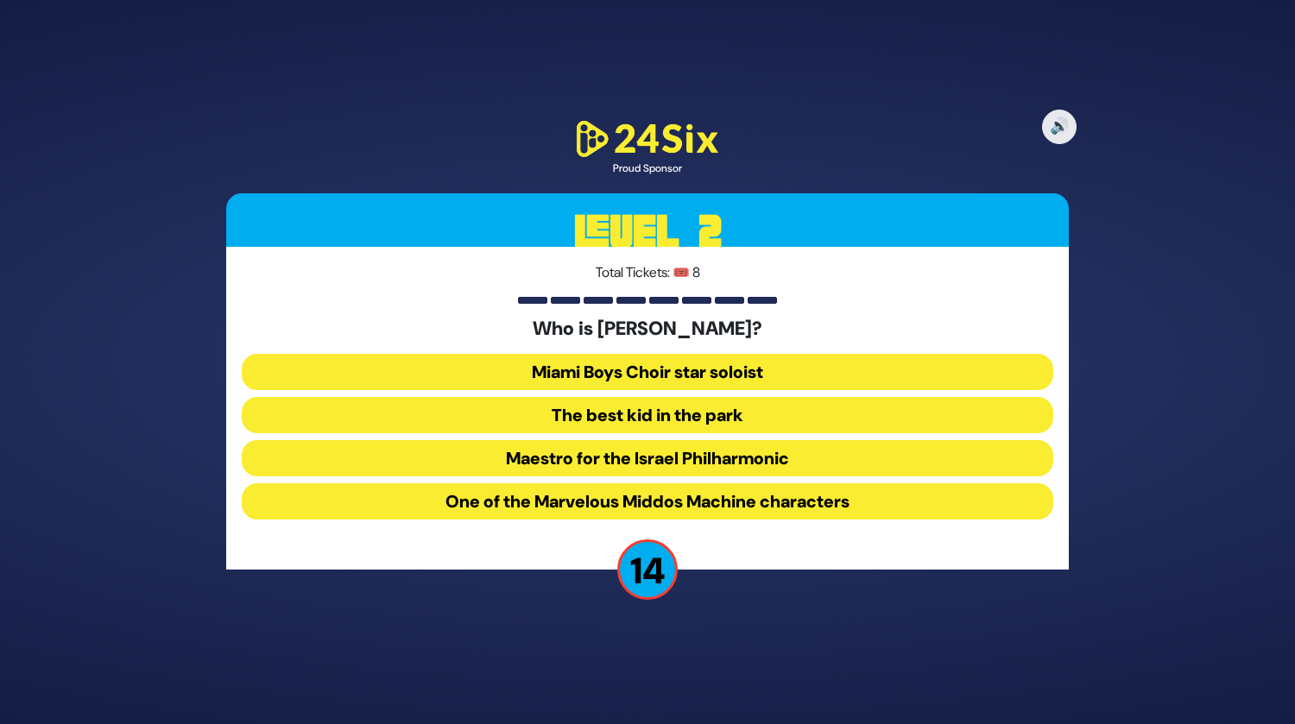
click at [653, 419] on button "The best kid in the park" at bounding box center [647, 415] width 811 height 36
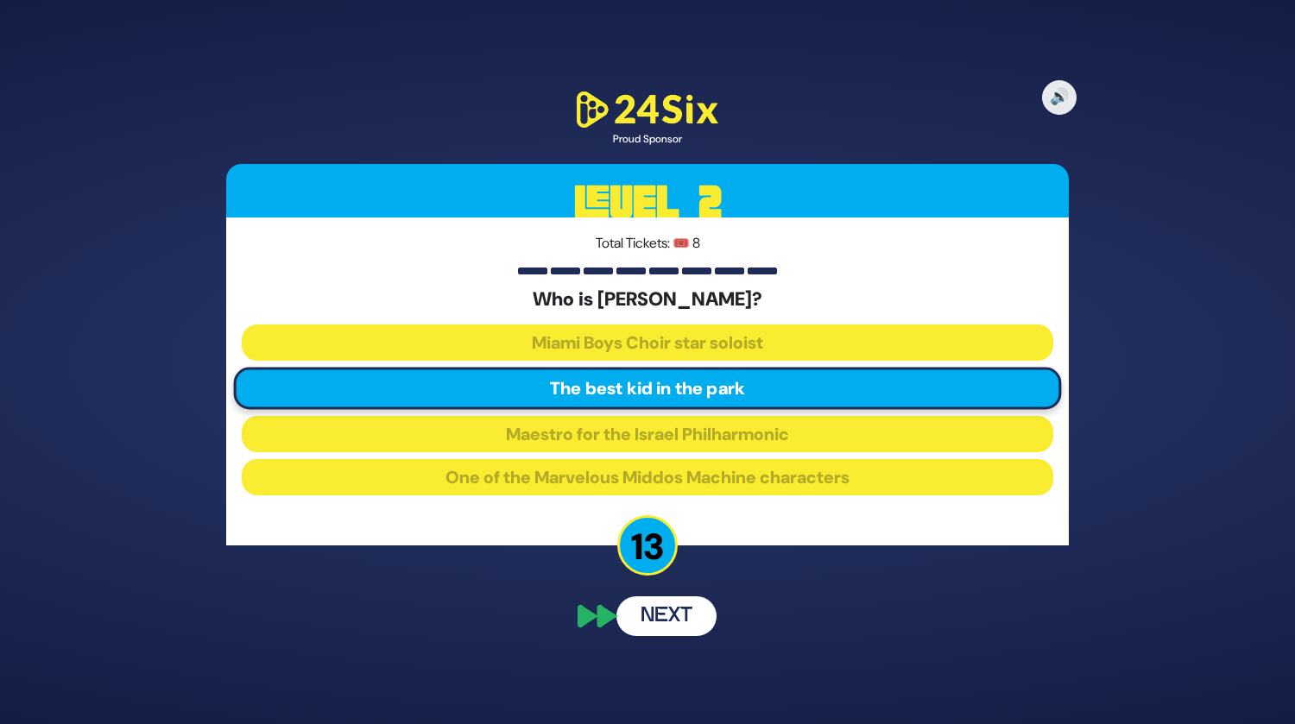
click at [667, 610] on div "🔊 Proud Sponsor Level 2 Total Tickets: 🎟️ 8 Who is Simcha Shtark? Miami Boys Ch…" at bounding box center [647, 362] width 884 height 590
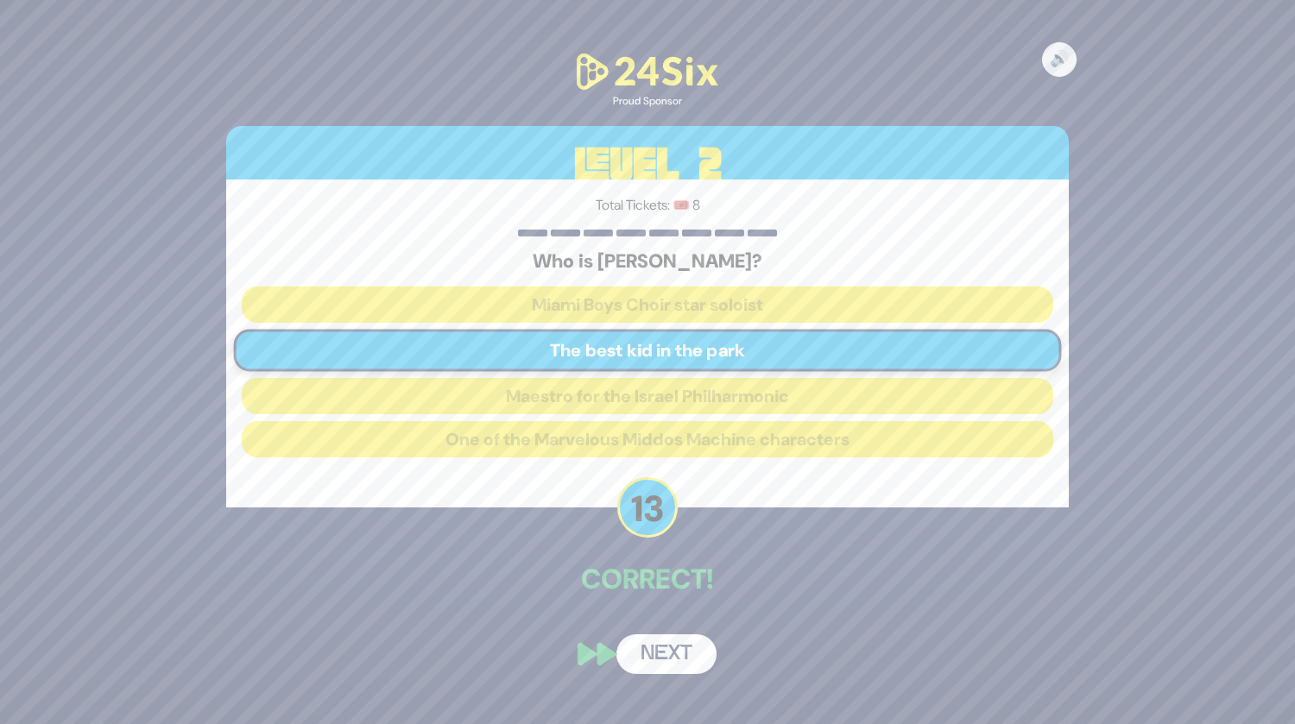
click at [659, 641] on button "Next" at bounding box center [666, 654] width 100 height 40
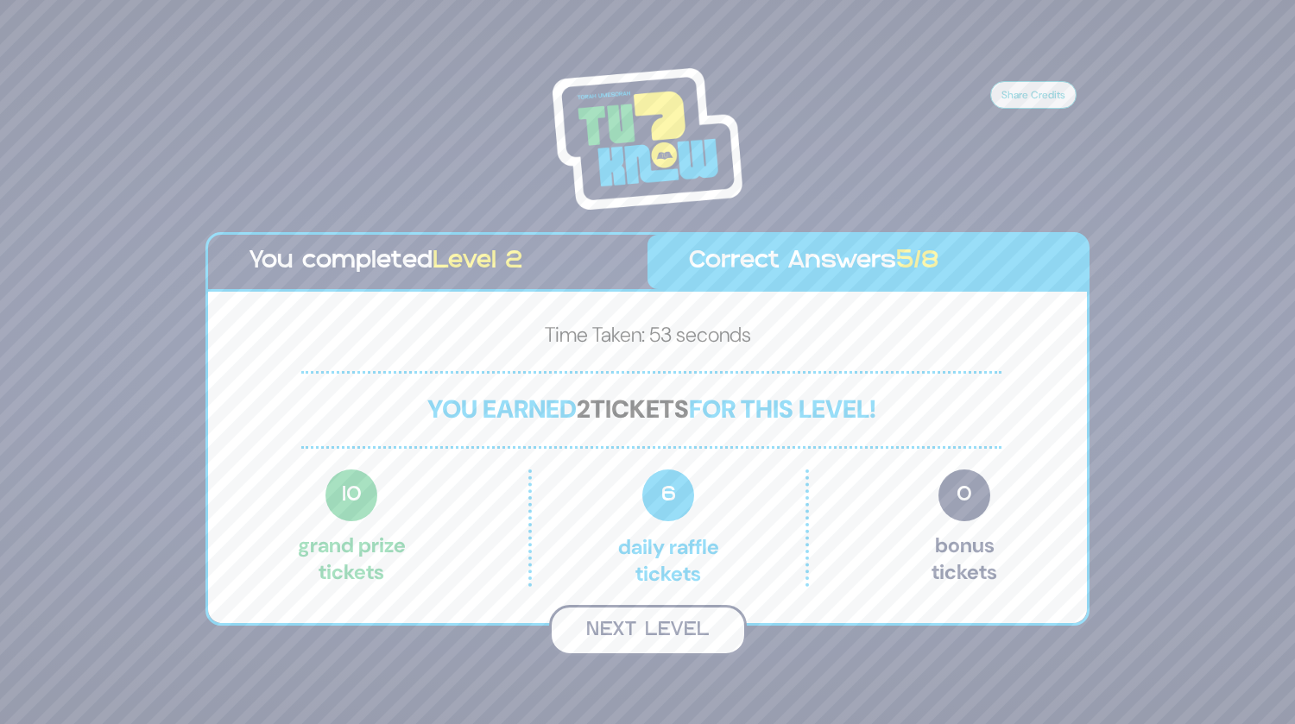
click at [621, 637] on button "Next Level" at bounding box center [648, 630] width 198 height 51
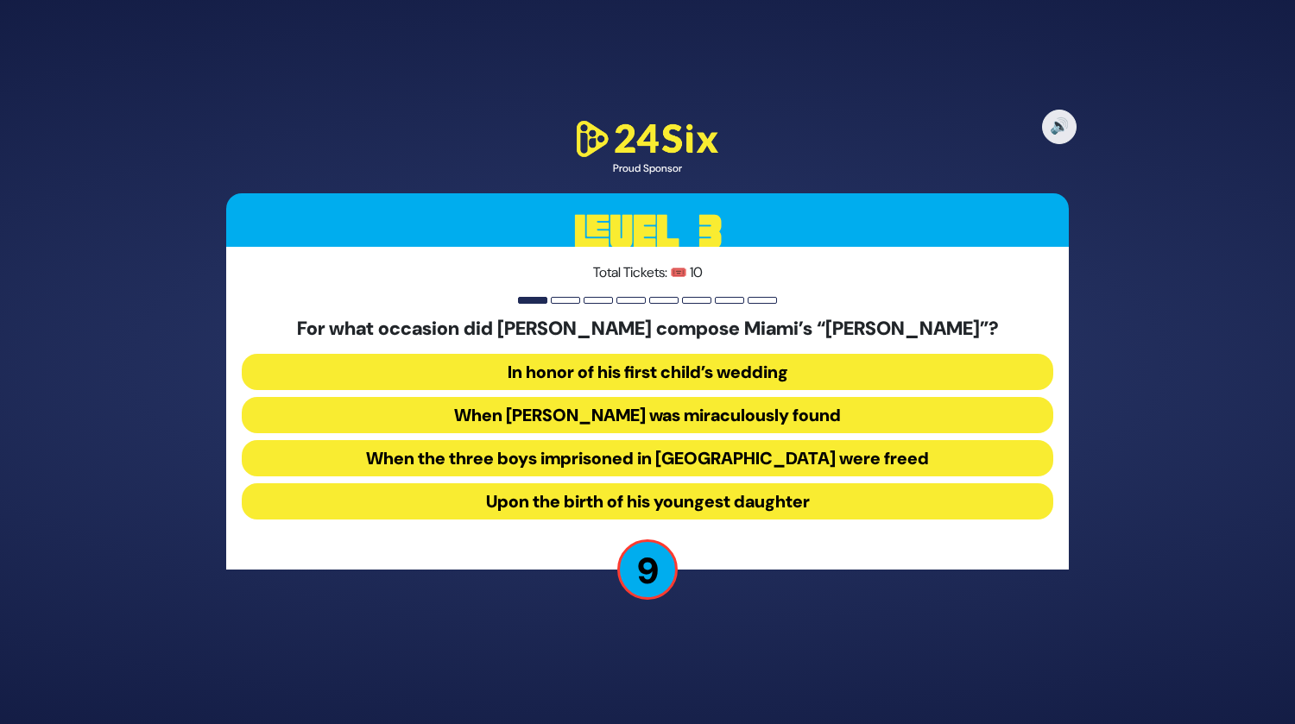
click at [689, 410] on button "When Suri Feldman was miraculously found" at bounding box center [647, 415] width 811 height 36
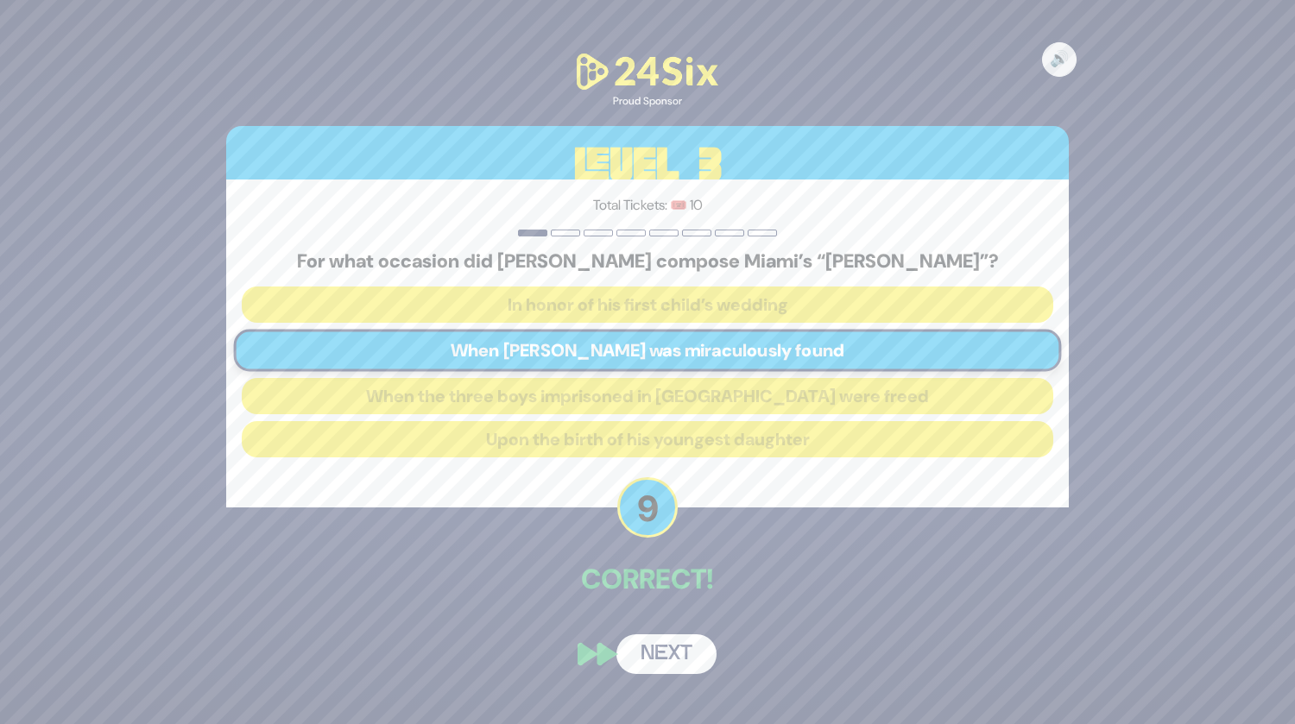
click at [684, 665] on button "Next" at bounding box center [666, 654] width 100 height 40
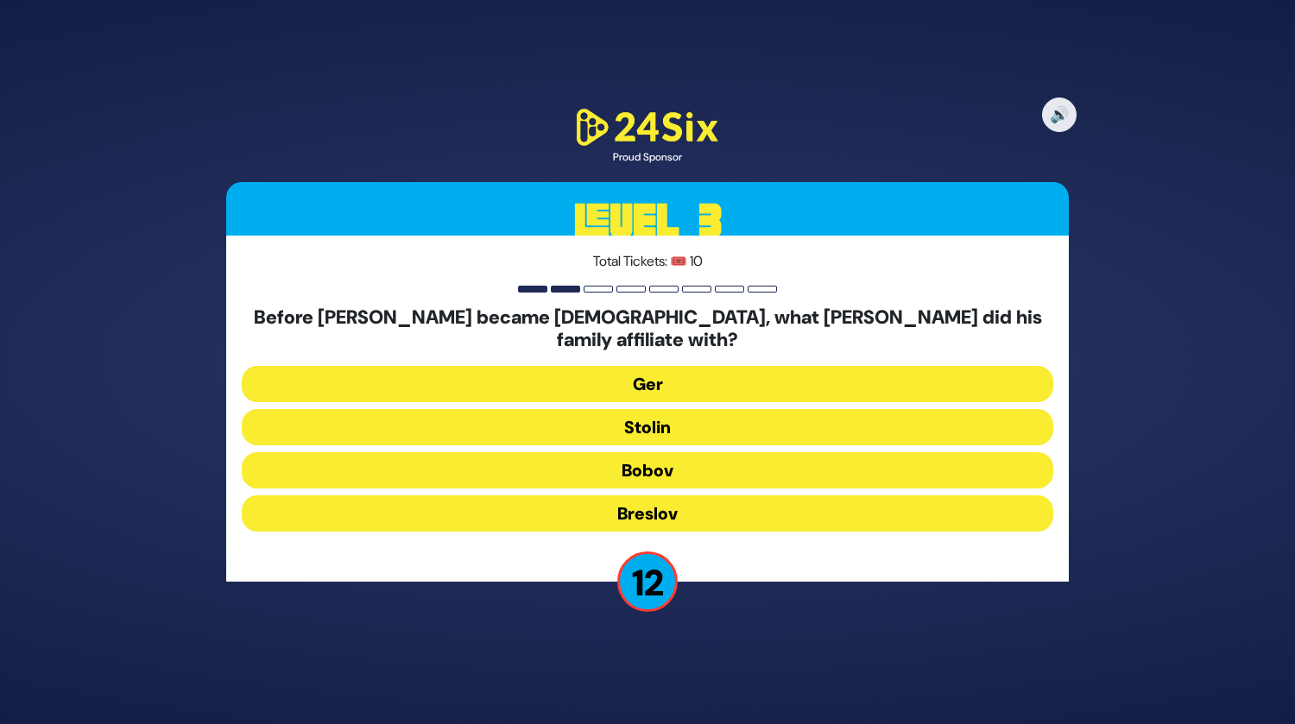
click at [664, 375] on button "Ger" at bounding box center [647, 384] width 811 height 36
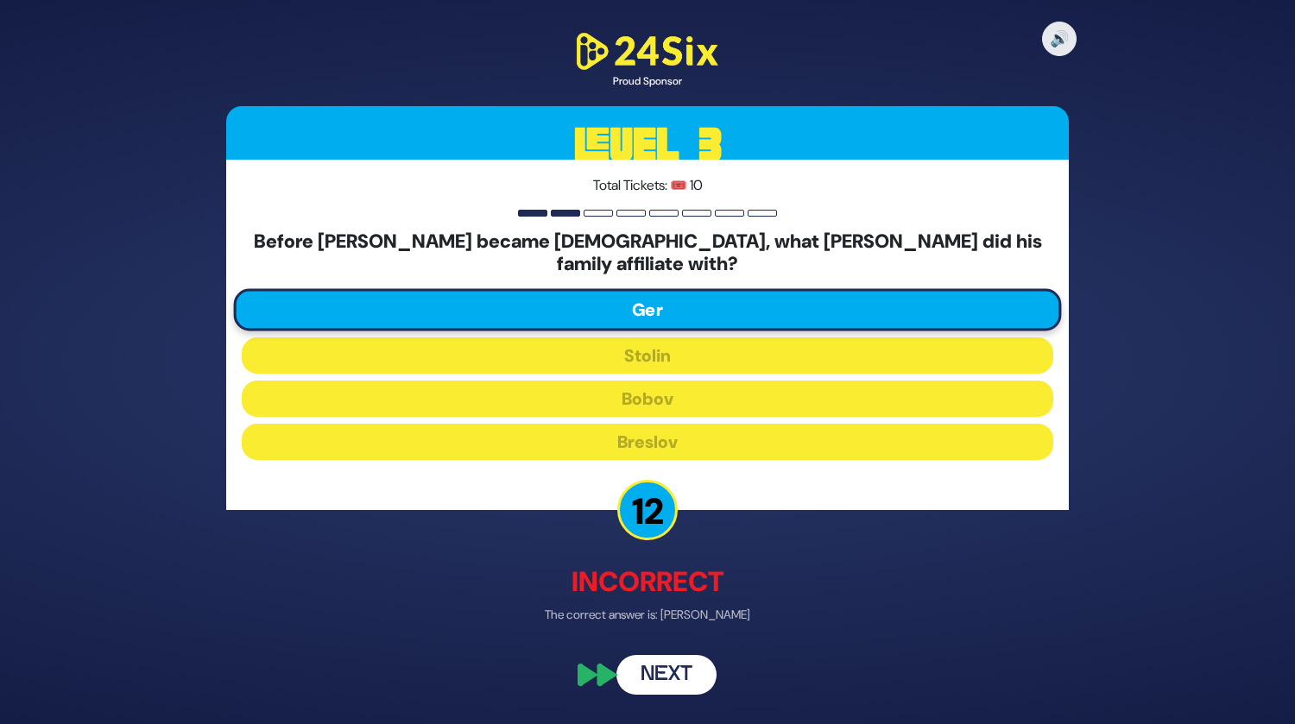
click at [654, 676] on button "Next" at bounding box center [666, 675] width 100 height 40
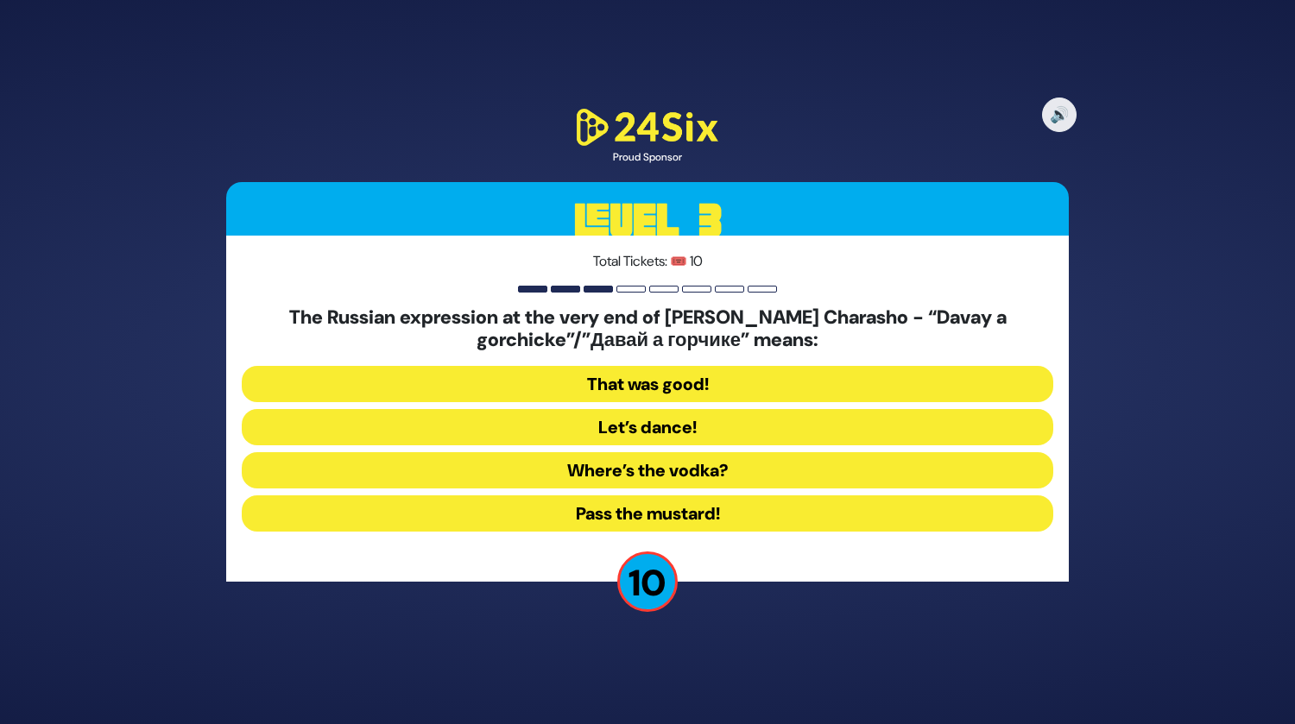
click at [647, 394] on button "That was good!" at bounding box center [647, 384] width 811 height 36
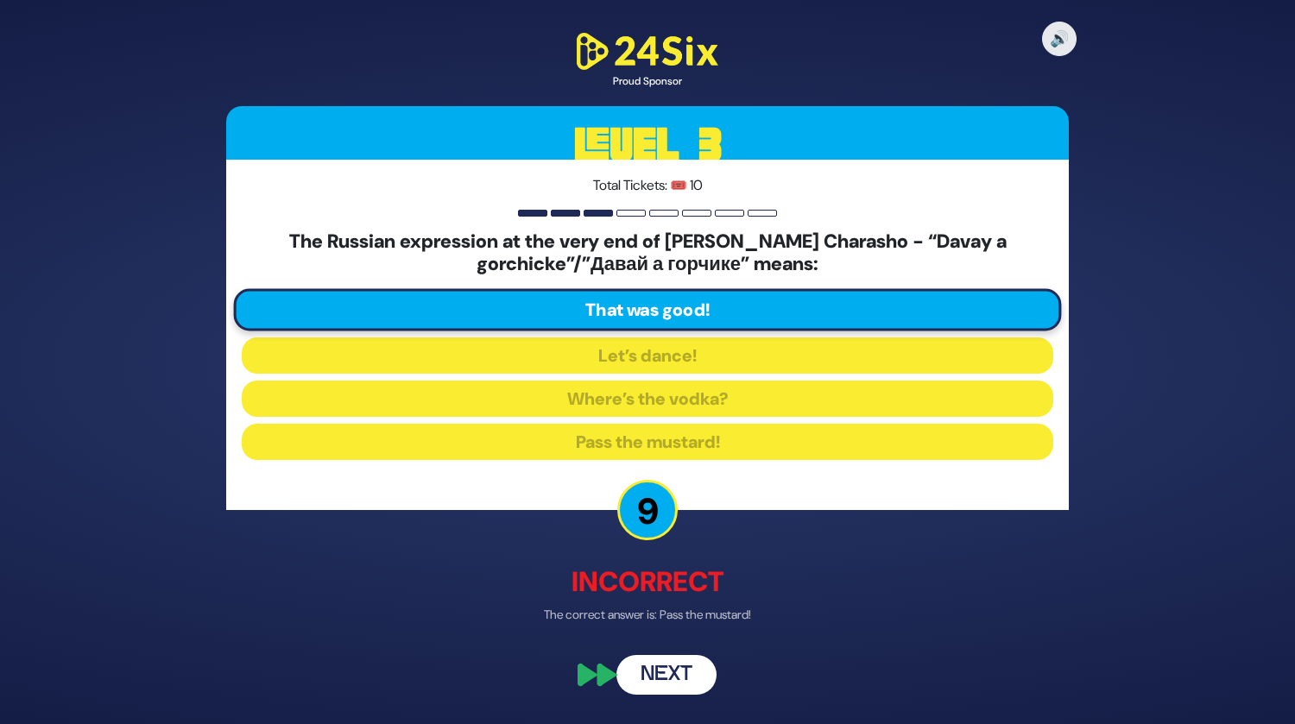
click at [662, 674] on button "Next" at bounding box center [666, 675] width 100 height 40
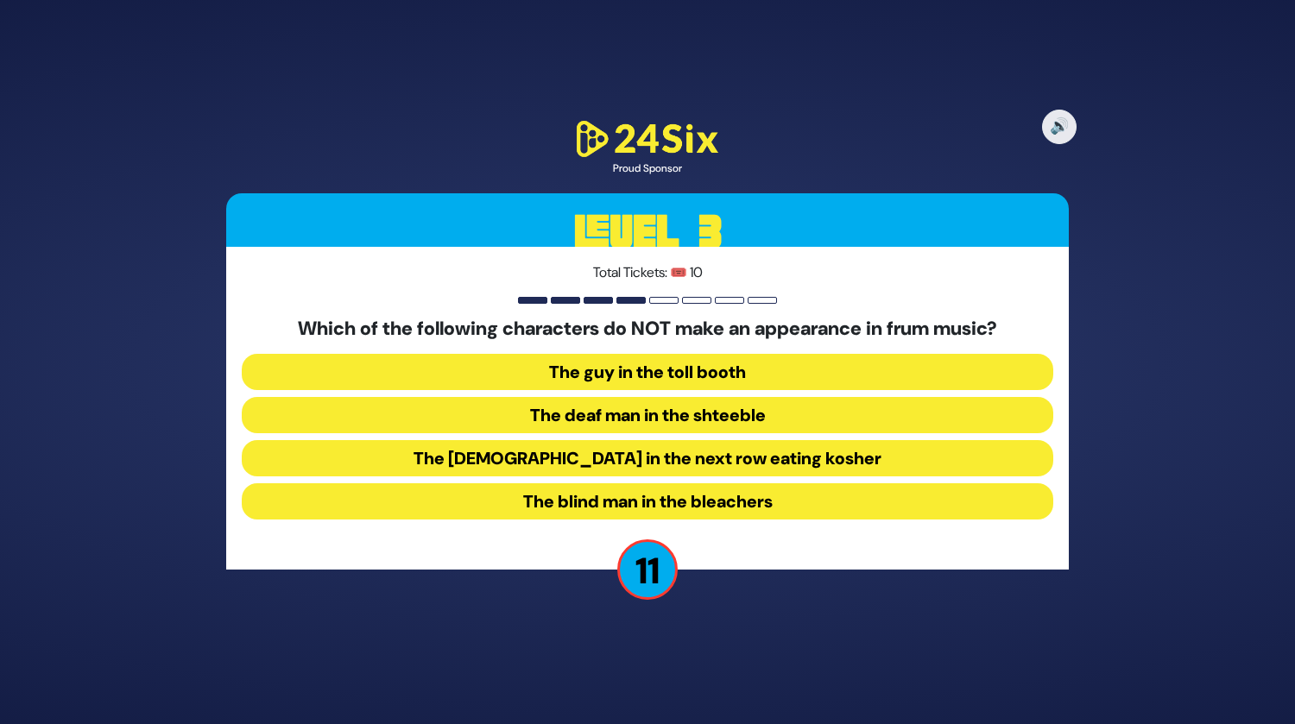
click at [653, 459] on button "The chassid in the next row eating kosher" at bounding box center [647, 458] width 811 height 36
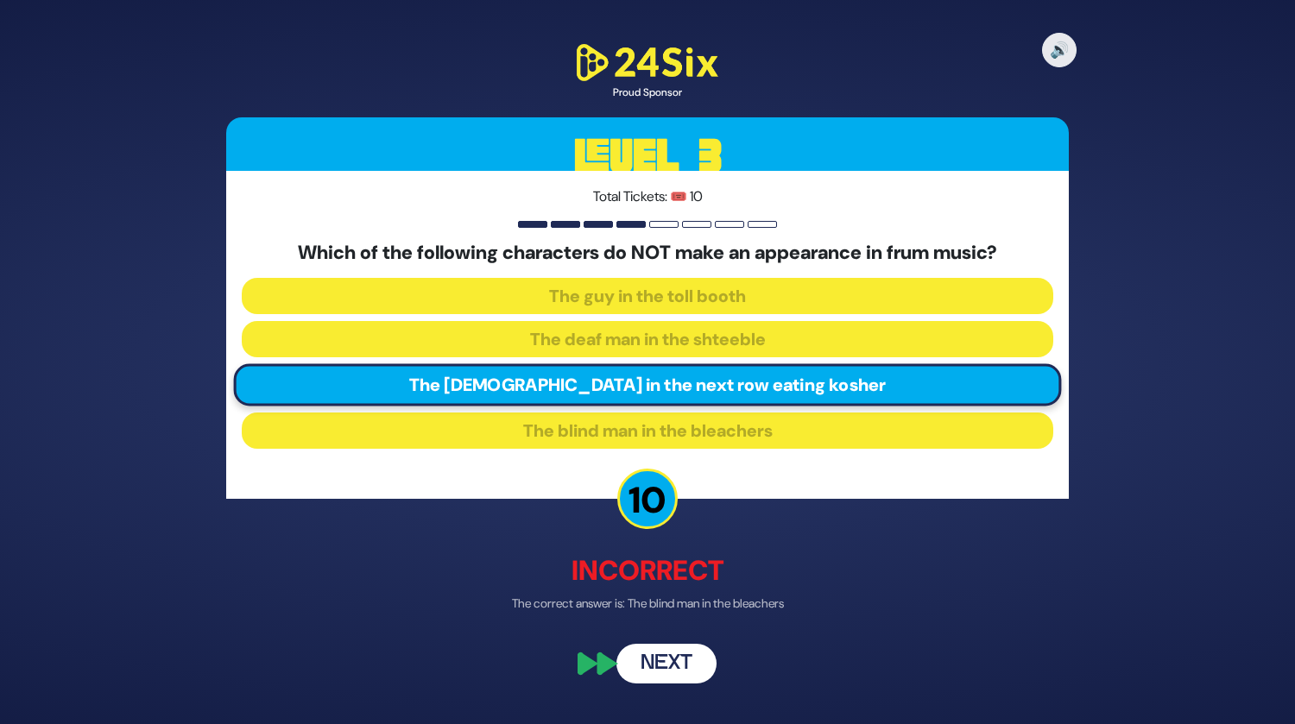
click at [661, 653] on button "Next" at bounding box center [666, 664] width 100 height 40
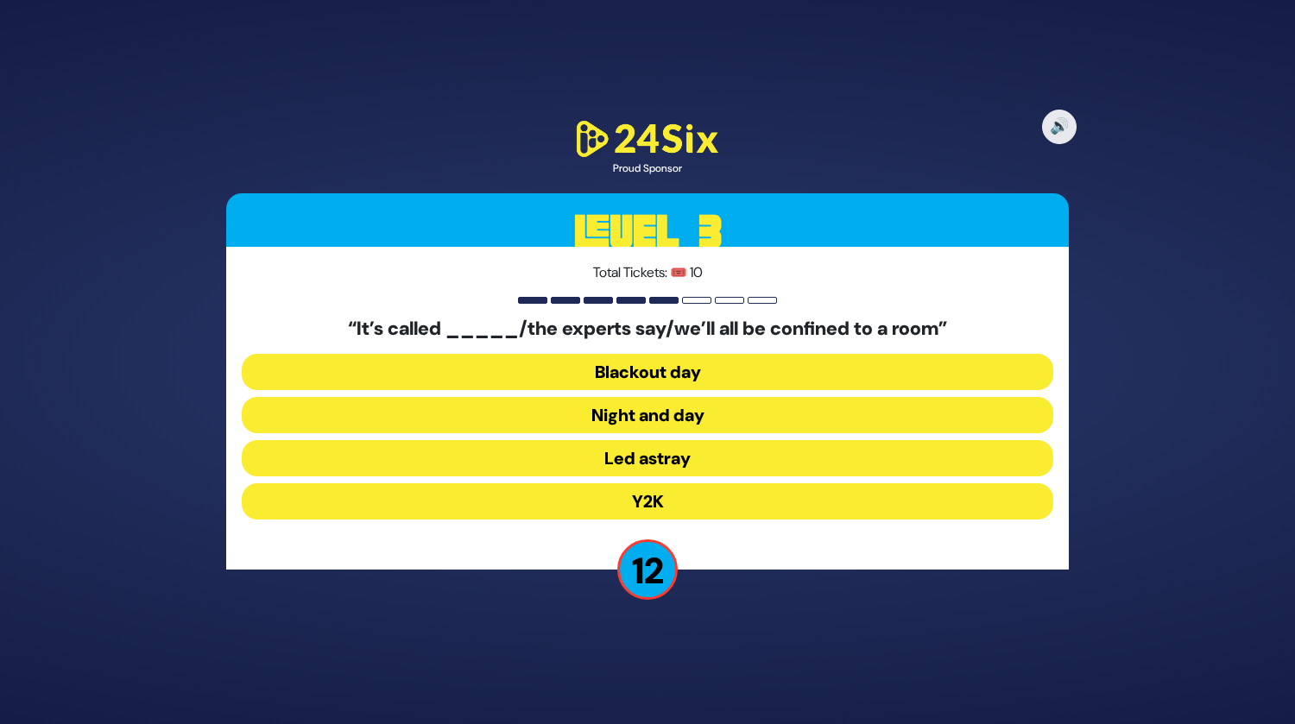
click at [709, 504] on button "Y2K" at bounding box center [647, 501] width 811 height 36
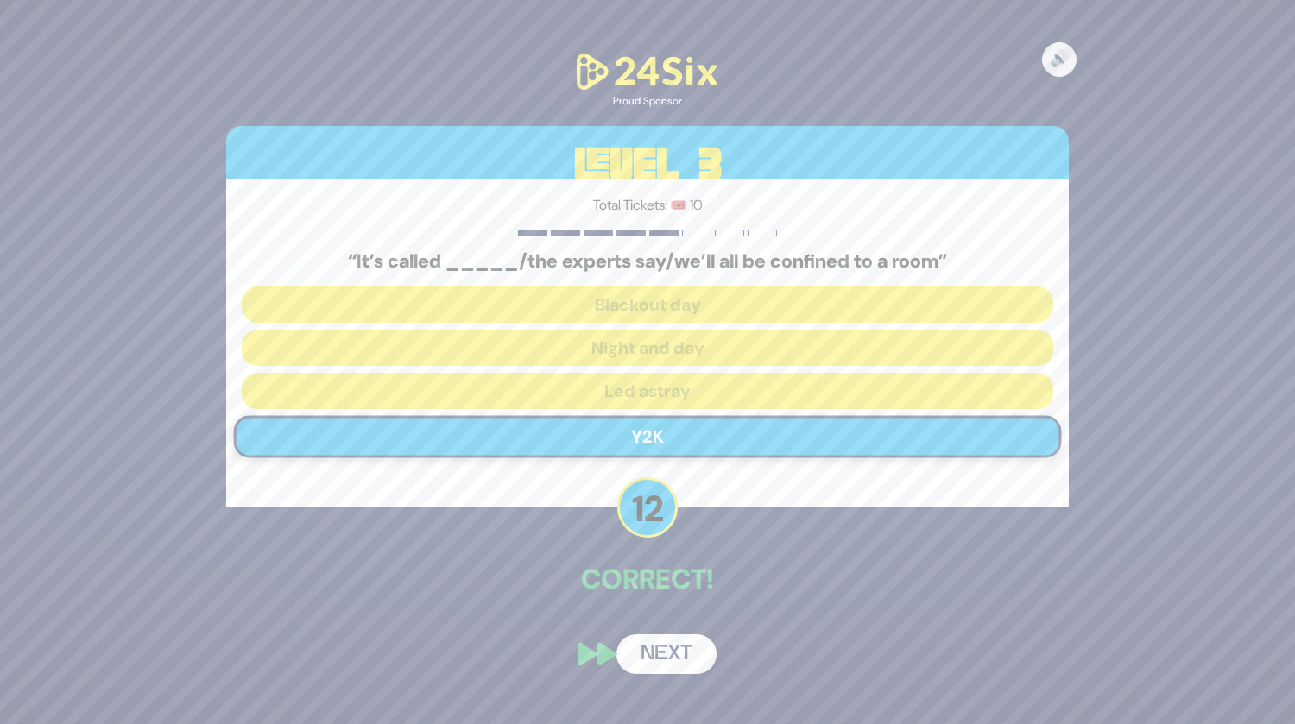
click at [660, 659] on button "Next" at bounding box center [666, 654] width 100 height 40
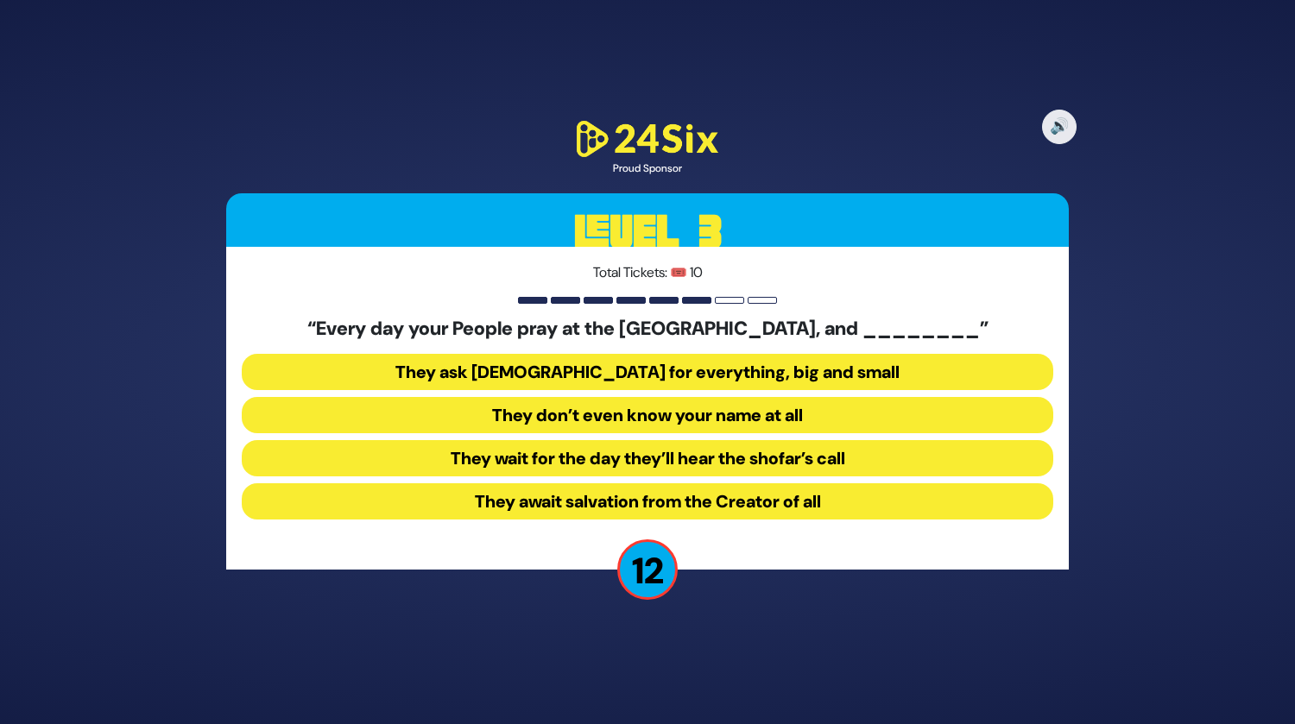
click at [647, 421] on button "They don’t even know your name at all" at bounding box center [647, 415] width 811 height 36
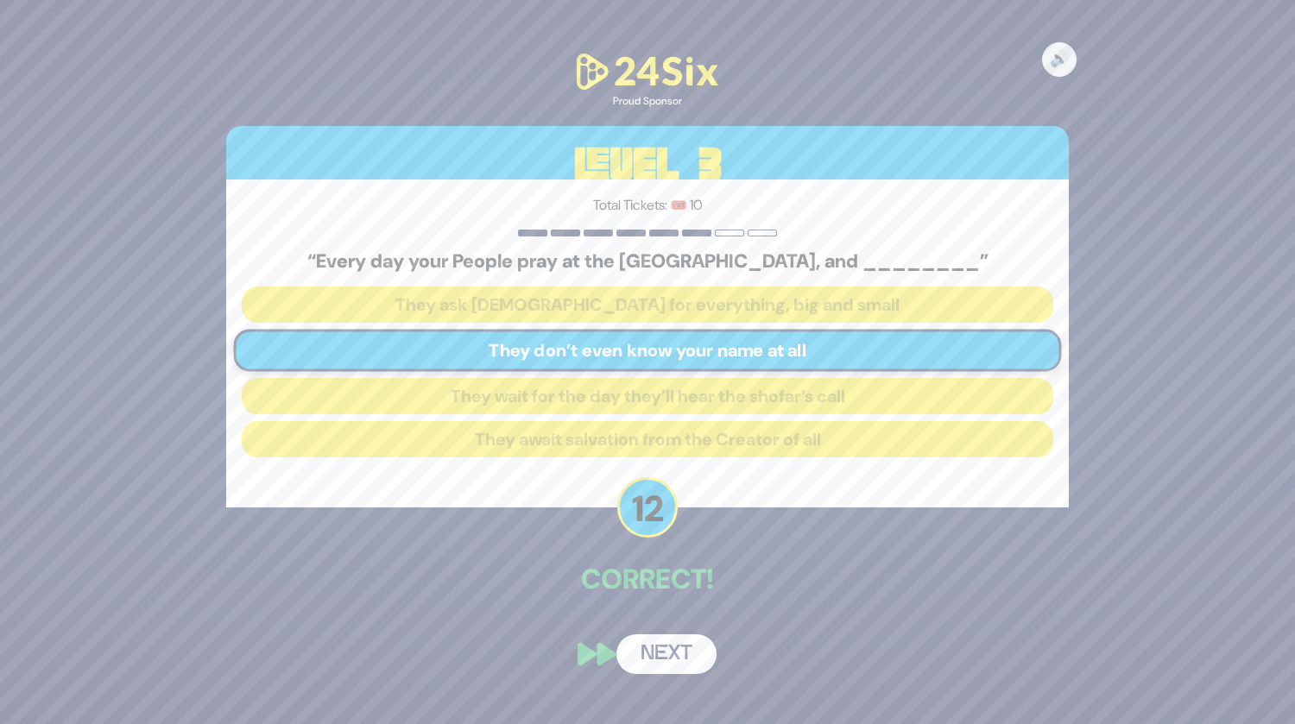
click at [654, 662] on button "Next" at bounding box center [666, 654] width 100 height 40
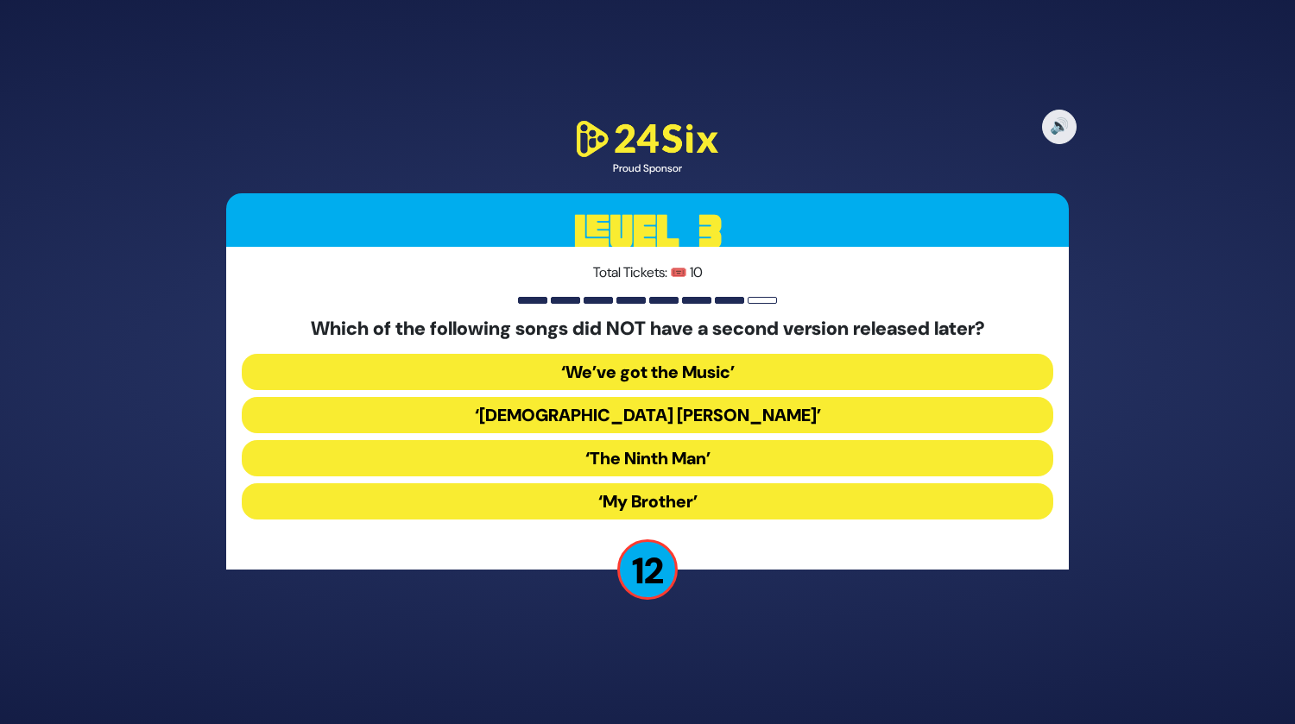
click at [684, 498] on button "‘My Brother’" at bounding box center [647, 501] width 811 height 36
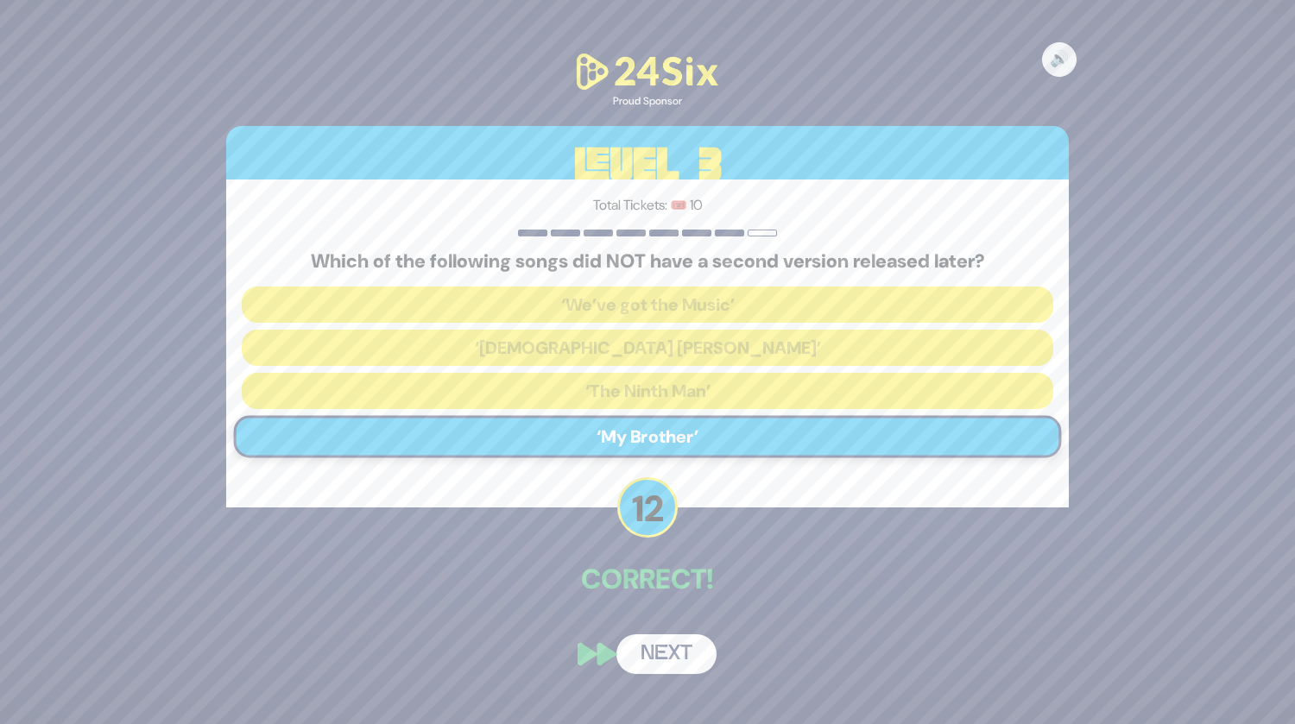
click at [668, 645] on button "Next" at bounding box center [666, 654] width 100 height 40
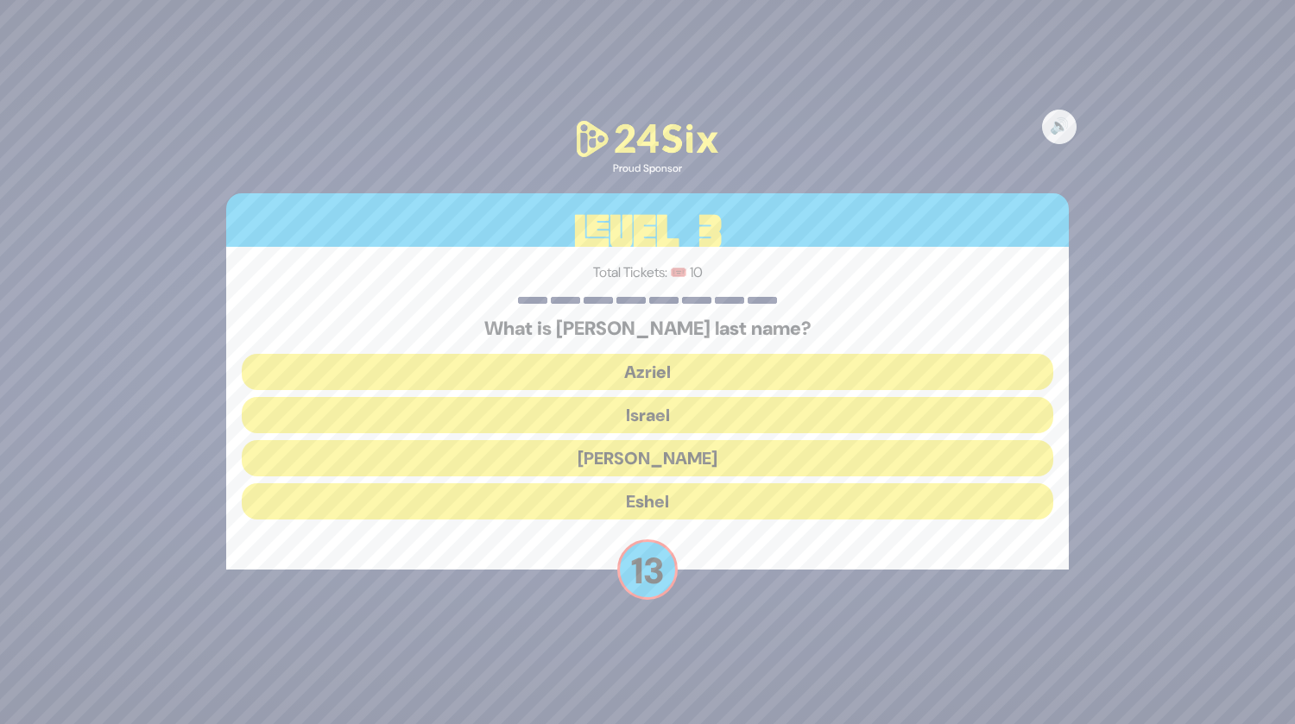
click at [694, 505] on button "Eshel" at bounding box center [647, 501] width 811 height 36
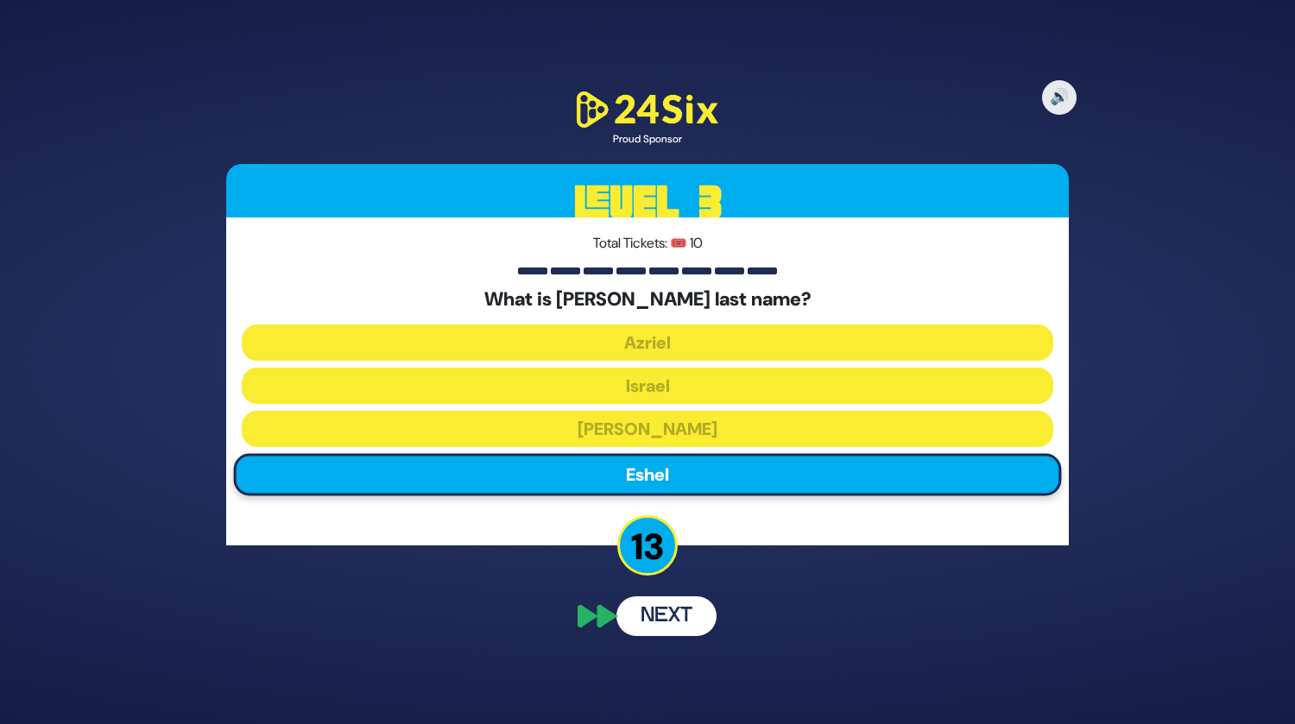
click at [675, 614] on button "Next" at bounding box center [666, 616] width 100 height 40
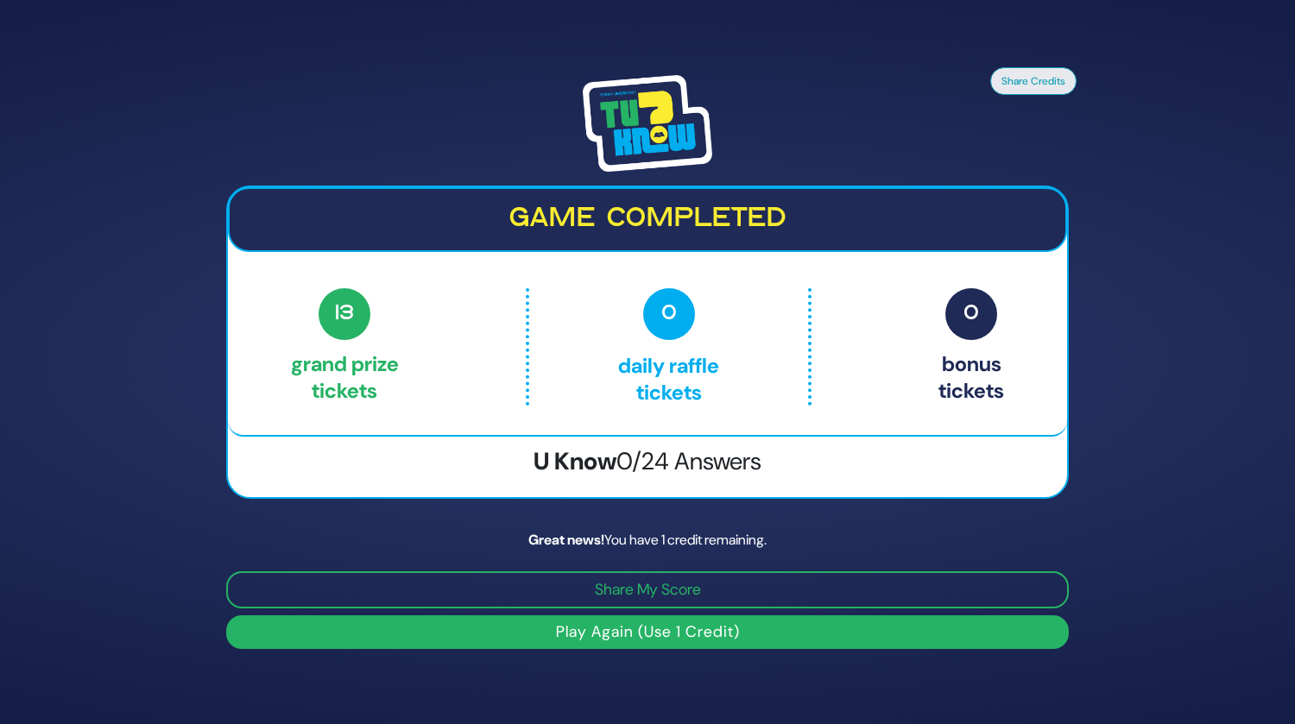
click at [666, 142] on img at bounding box center [647, 123] width 129 height 97
click at [670, 222] on h2 "Game completed" at bounding box center [647, 219] width 808 height 33
click at [638, 640] on button "Play Again (Use 1 Credit)" at bounding box center [647, 632] width 842 height 34
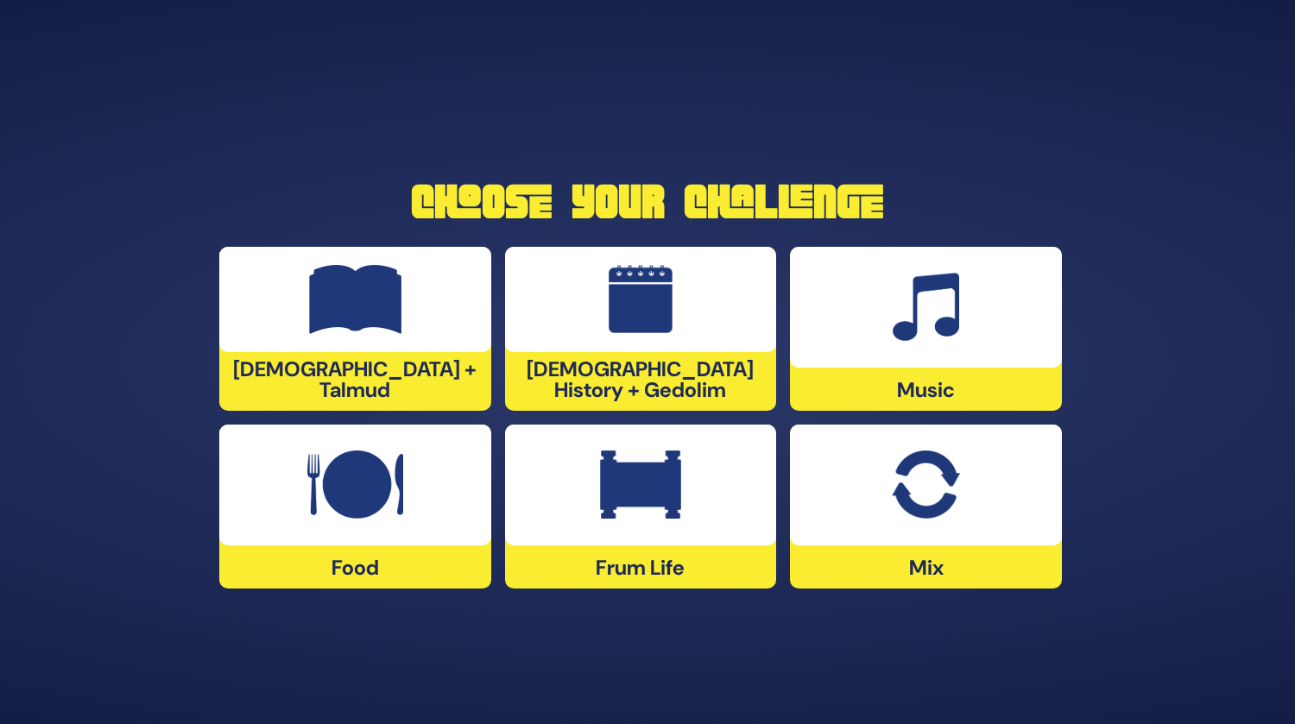
click at [879, 336] on div at bounding box center [926, 307] width 272 height 121
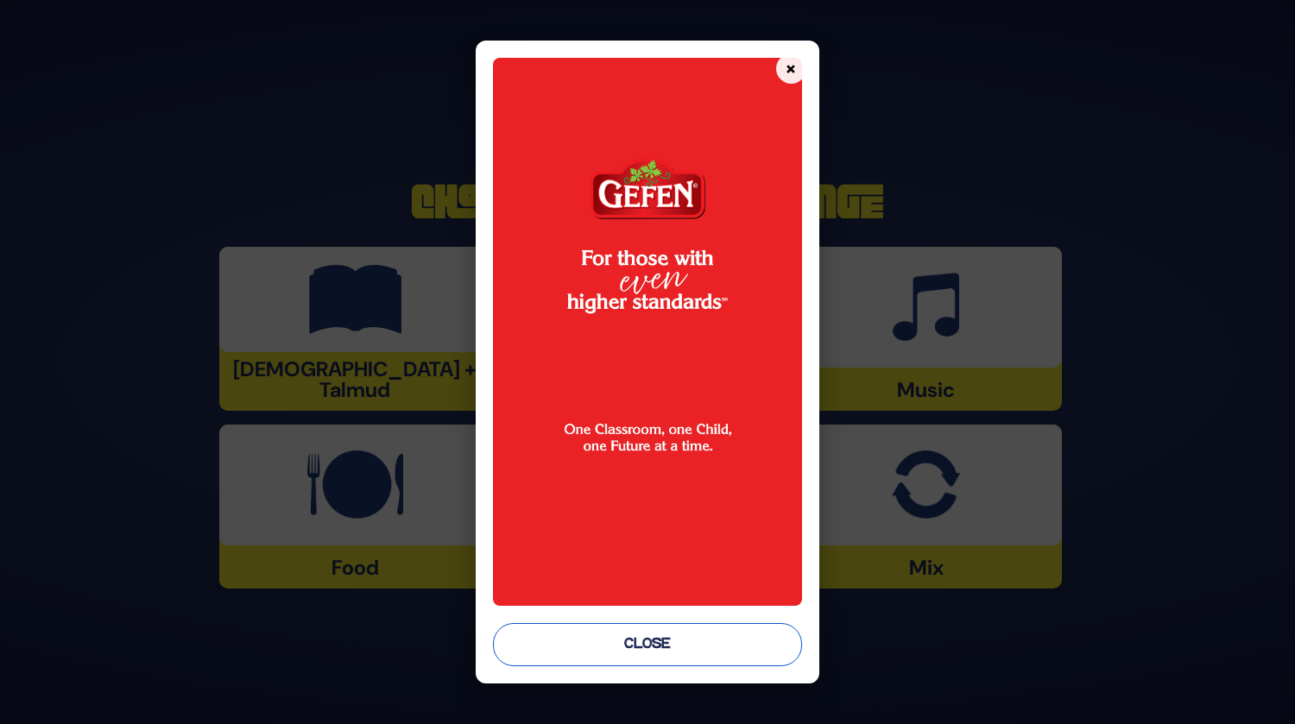
click at [609, 646] on button "Close" at bounding box center [647, 644] width 308 height 43
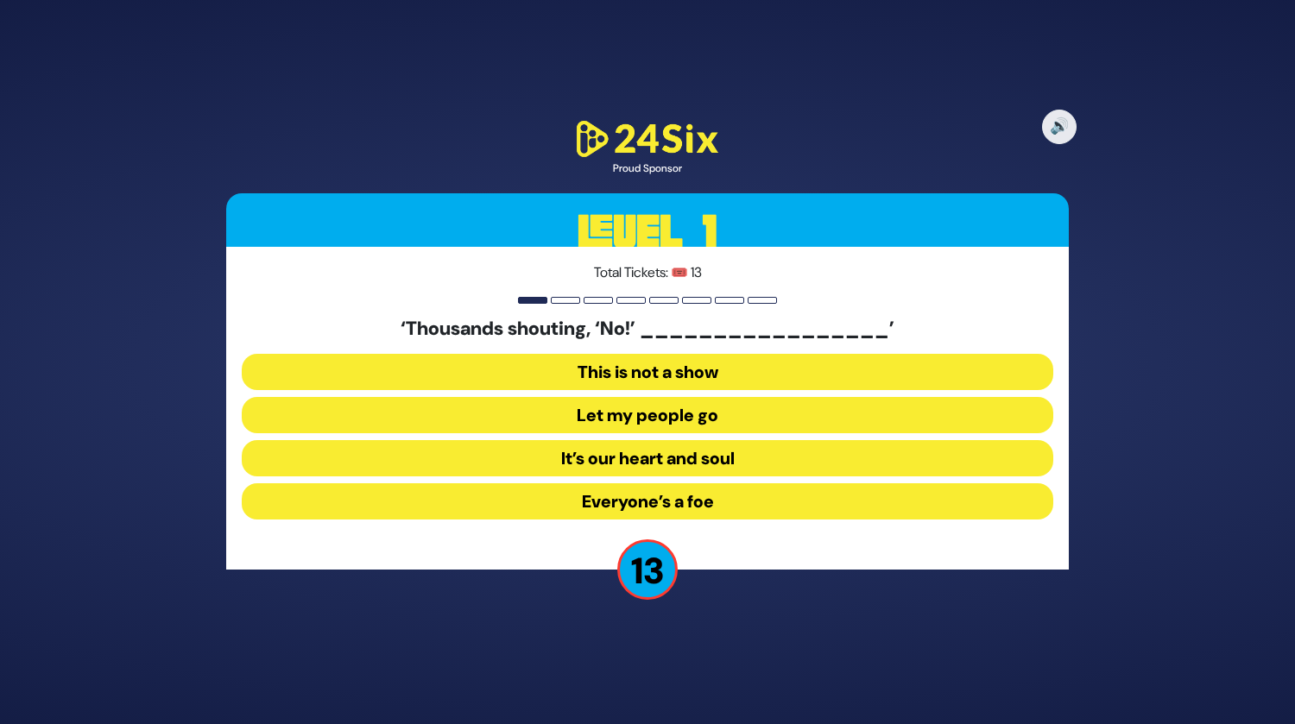
click at [654, 406] on button "Let my people go" at bounding box center [647, 415] width 811 height 36
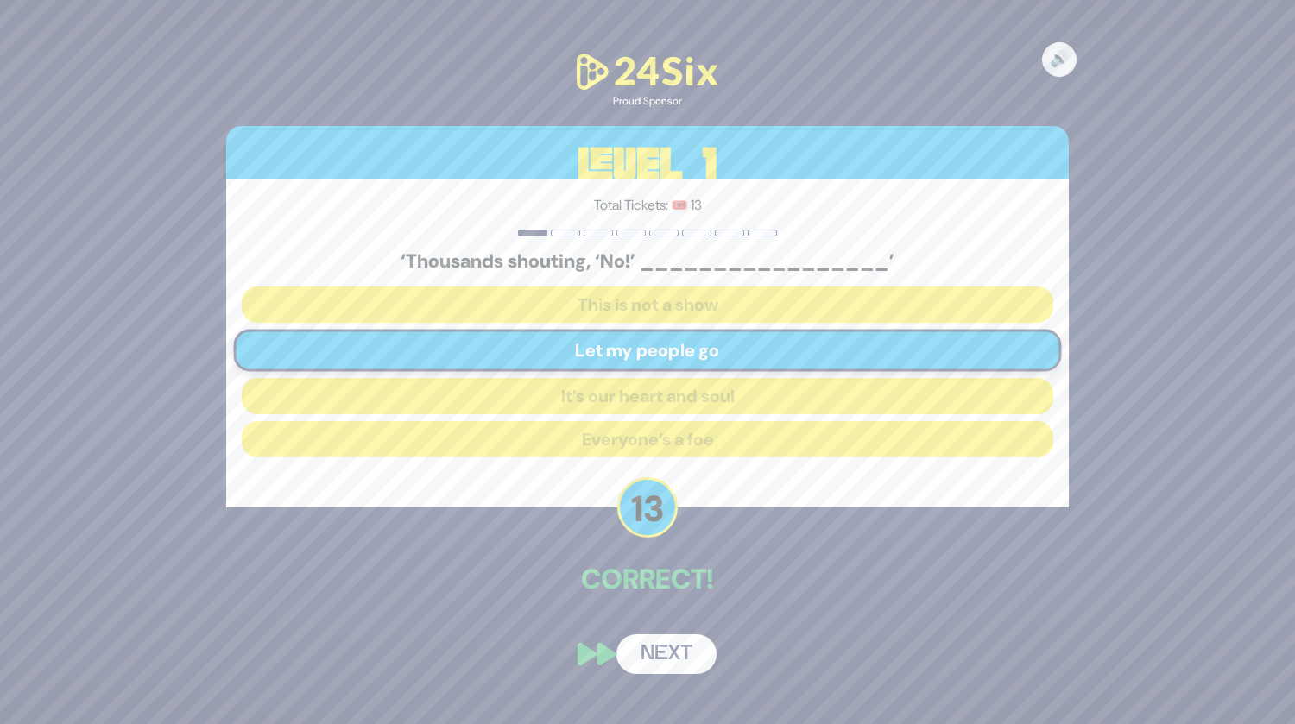
click at [663, 638] on button "Next" at bounding box center [666, 654] width 100 height 40
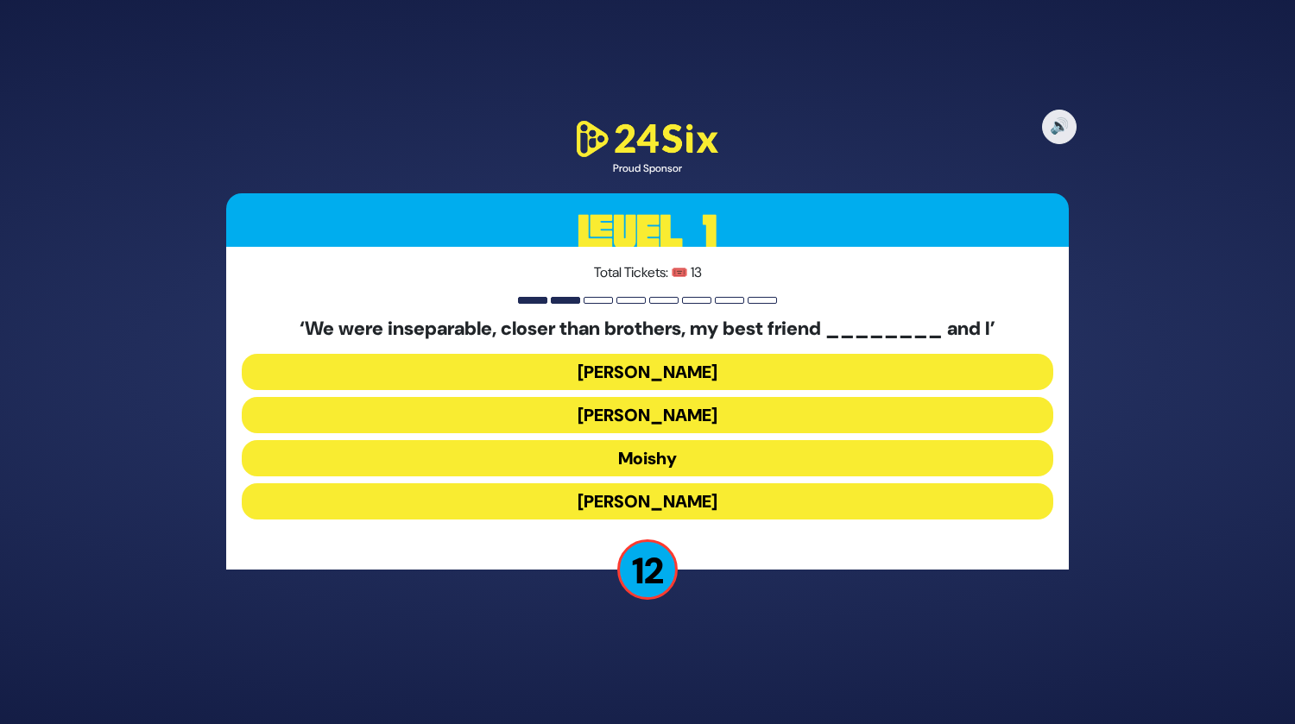
click at [652, 499] on button "[PERSON_NAME]" at bounding box center [647, 501] width 811 height 36
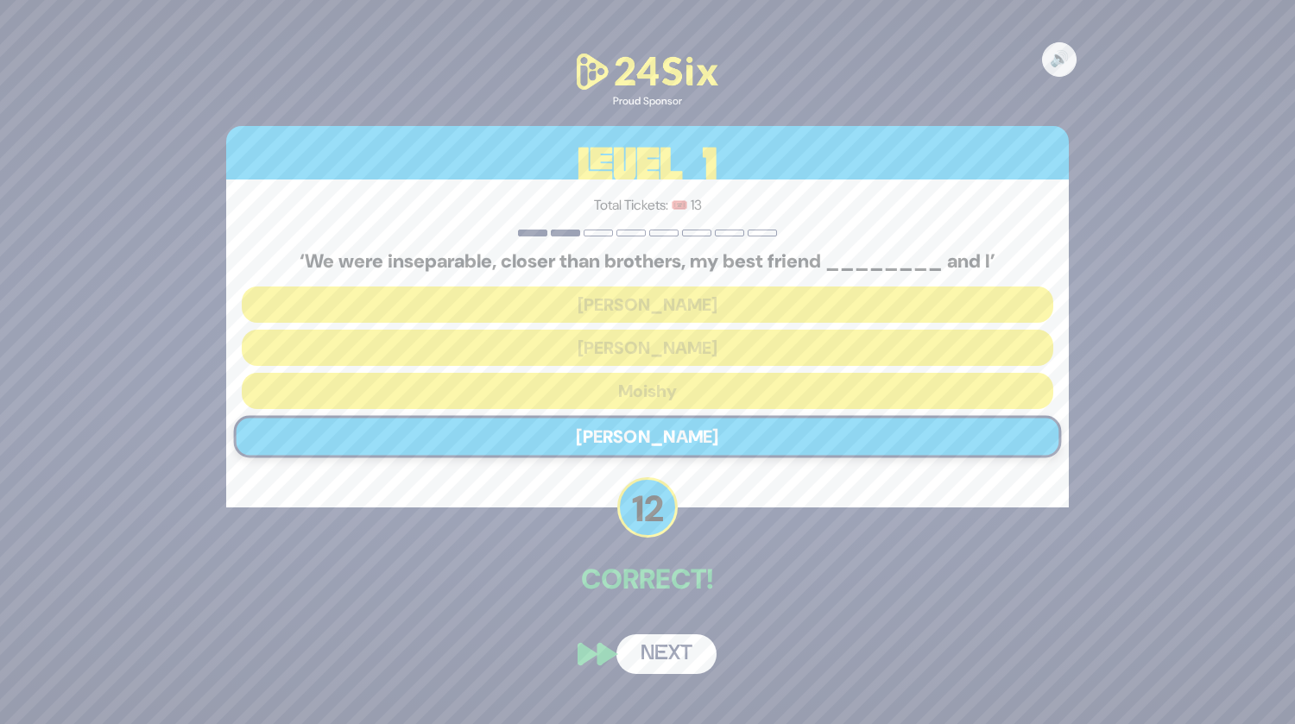
click at [652, 662] on button "Next" at bounding box center [666, 654] width 100 height 40
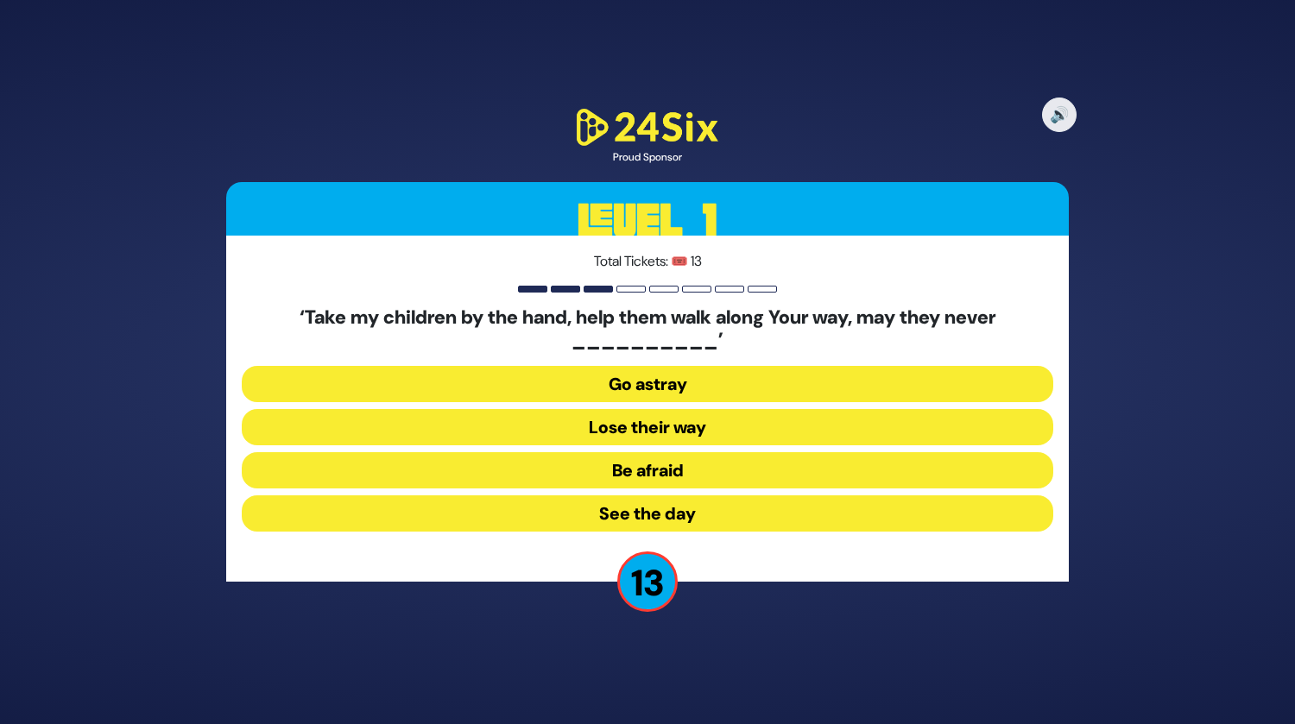
click at [646, 377] on button "Go astray" at bounding box center [647, 384] width 811 height 36
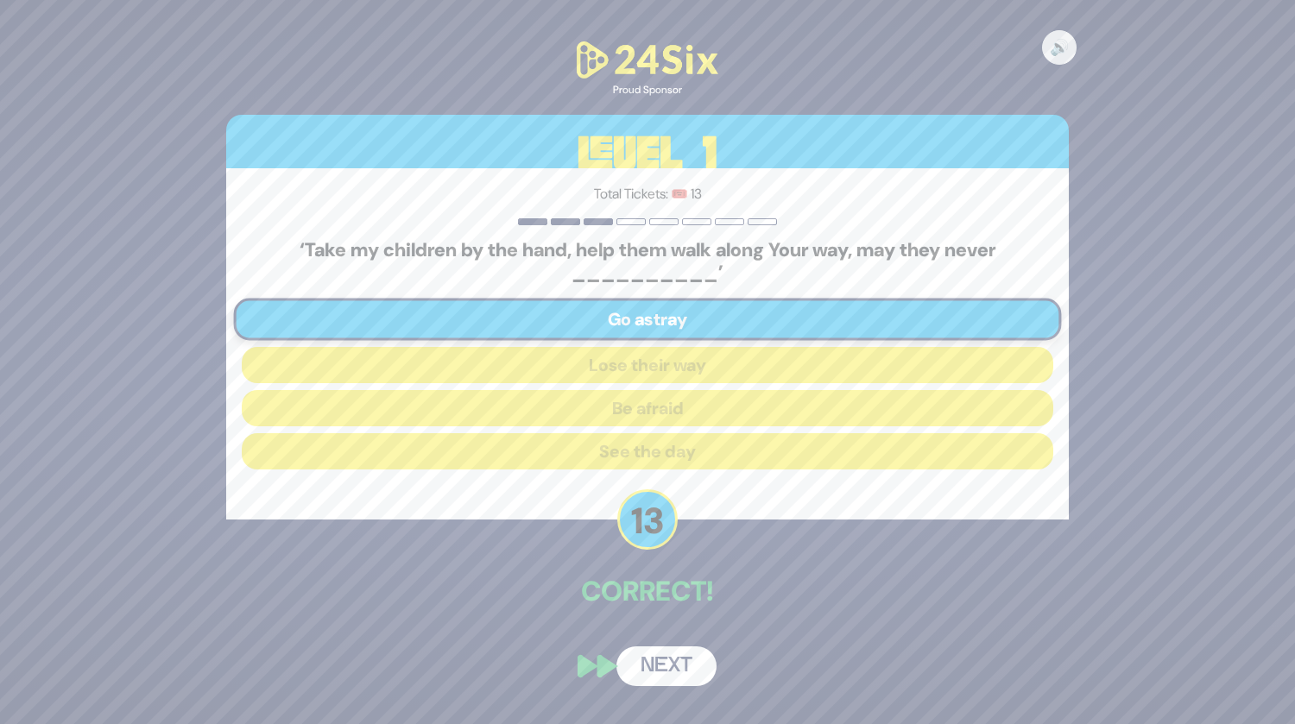
click at [667, 667] on button "Next" at bounding box center [666, 666] width 100 height 40
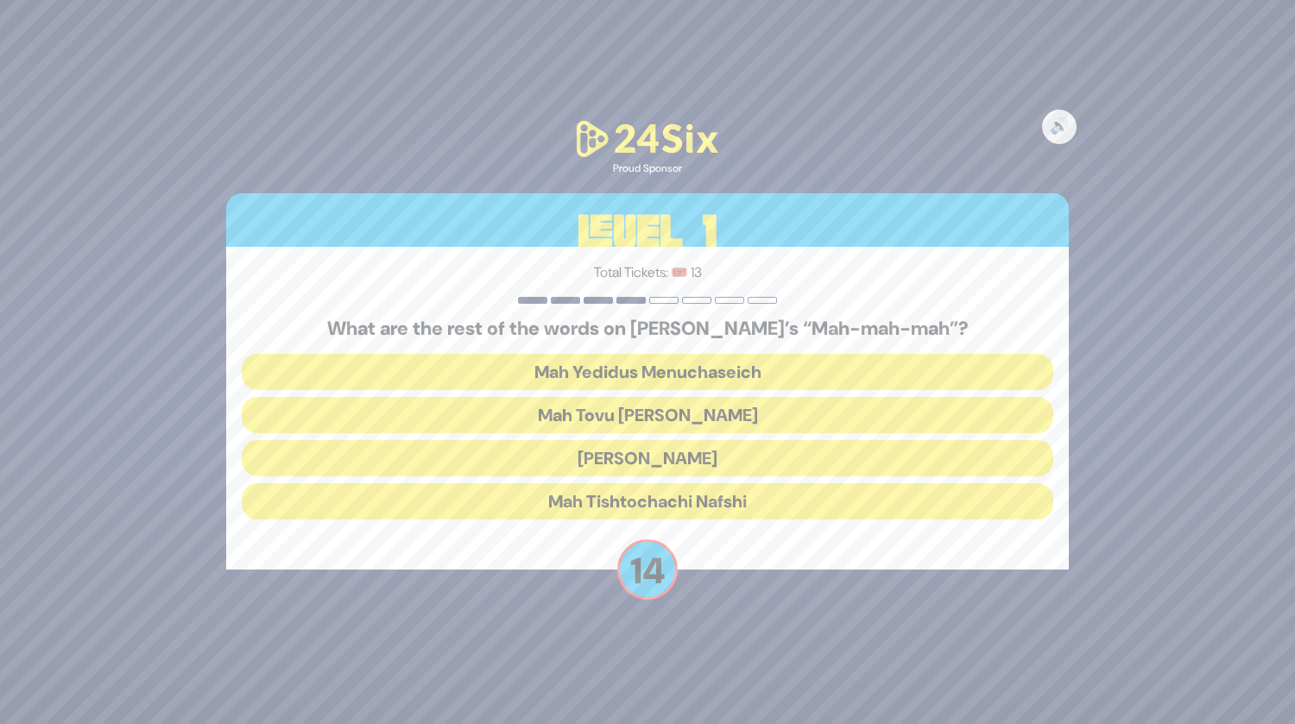
click at [694, 413] on button "Mah Tovu [PERSON_NAME]" at bounding box center [647, 415] width 811 height 36
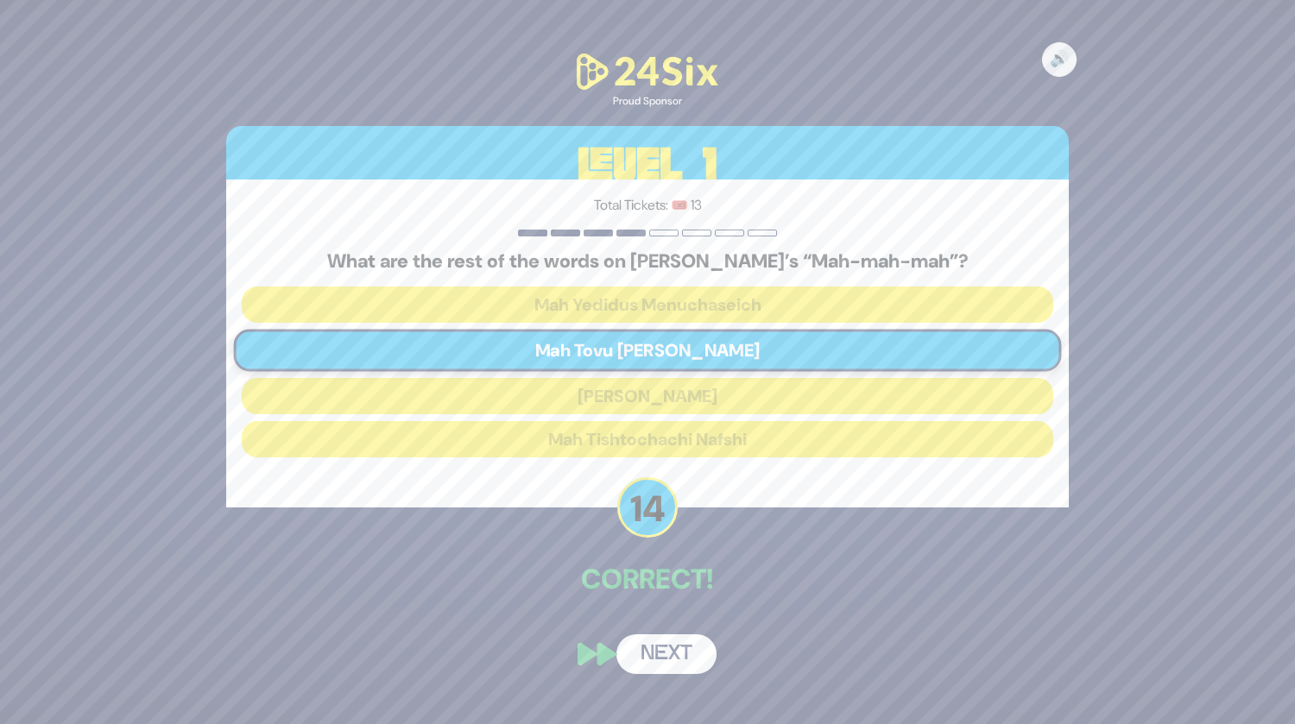
click at [666, 652] on button "Next" at bounding box center [666, 654] width 100 height 40
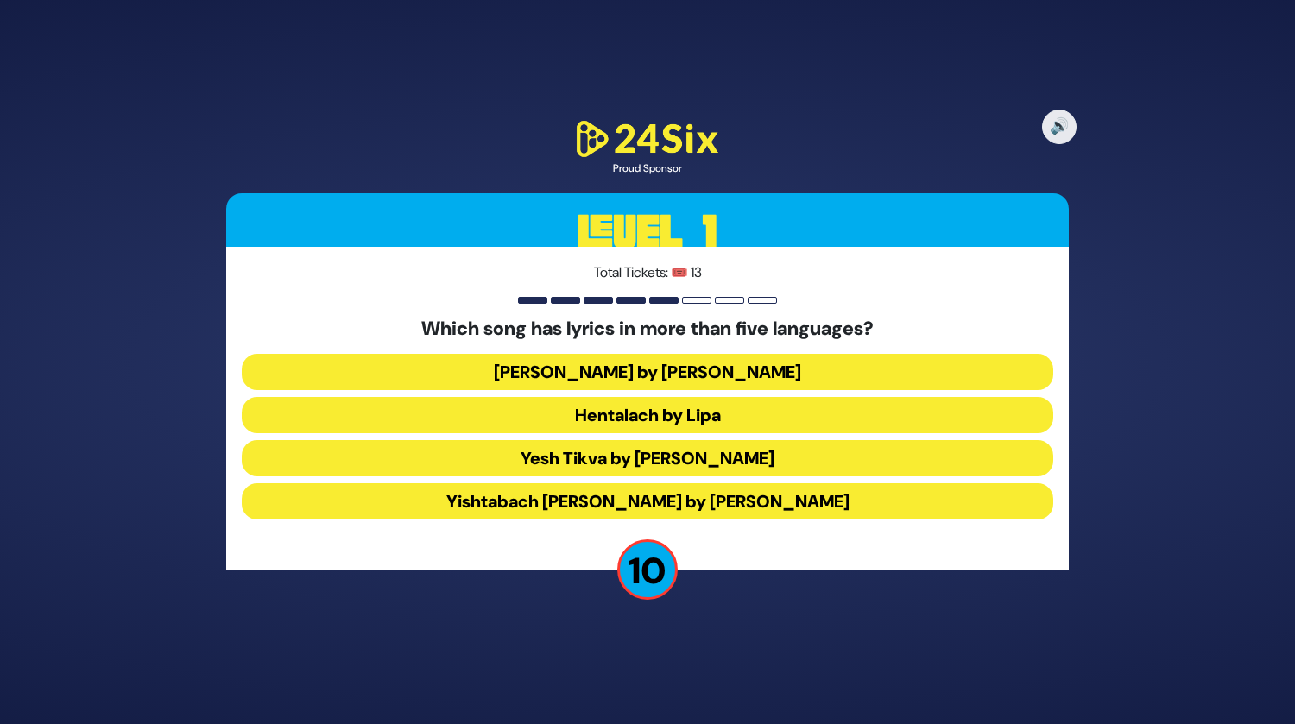
click at [703, 452] on button "Yesh Tikva by [PERSON_NAME]" at bounding box center [647, 458] width 811 height 36
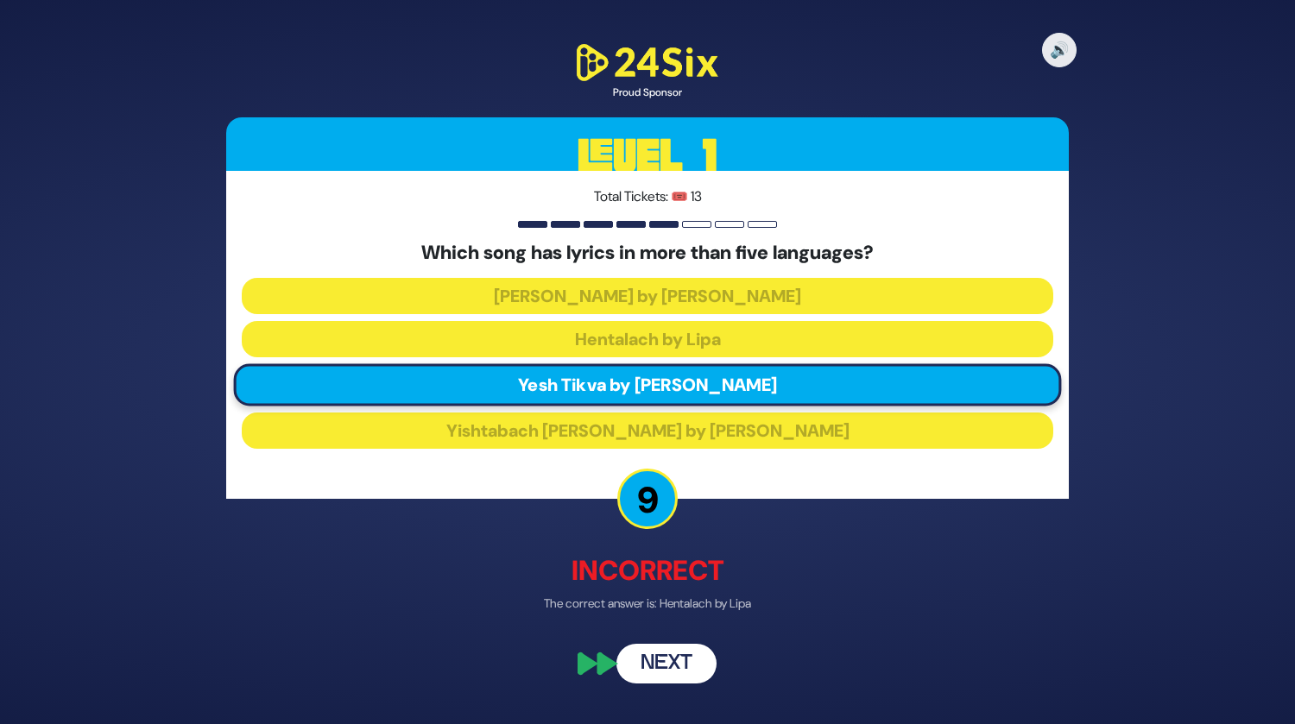
click at [665, 653] on button "Next" at bounding box center [666, 664] width 100 height 40
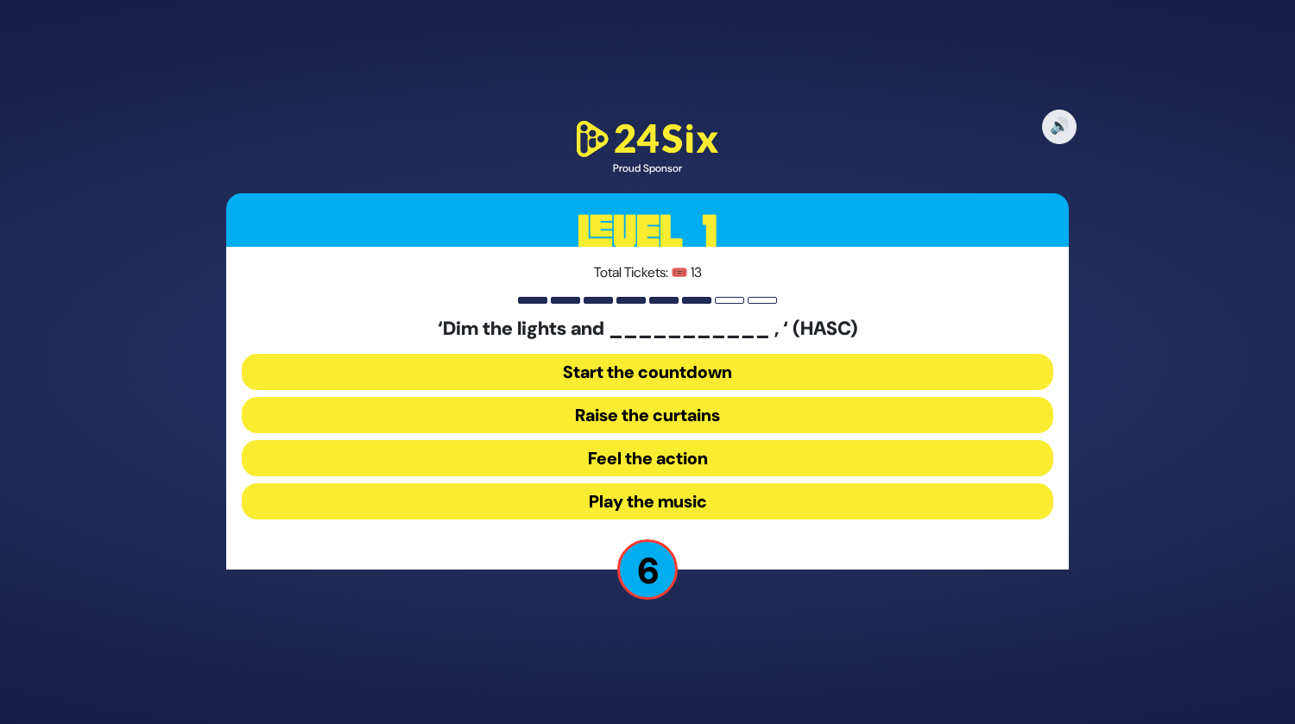
click at [753, 380] on button "Start the countdown" at bounding box center [647, 372] width 811 height 36
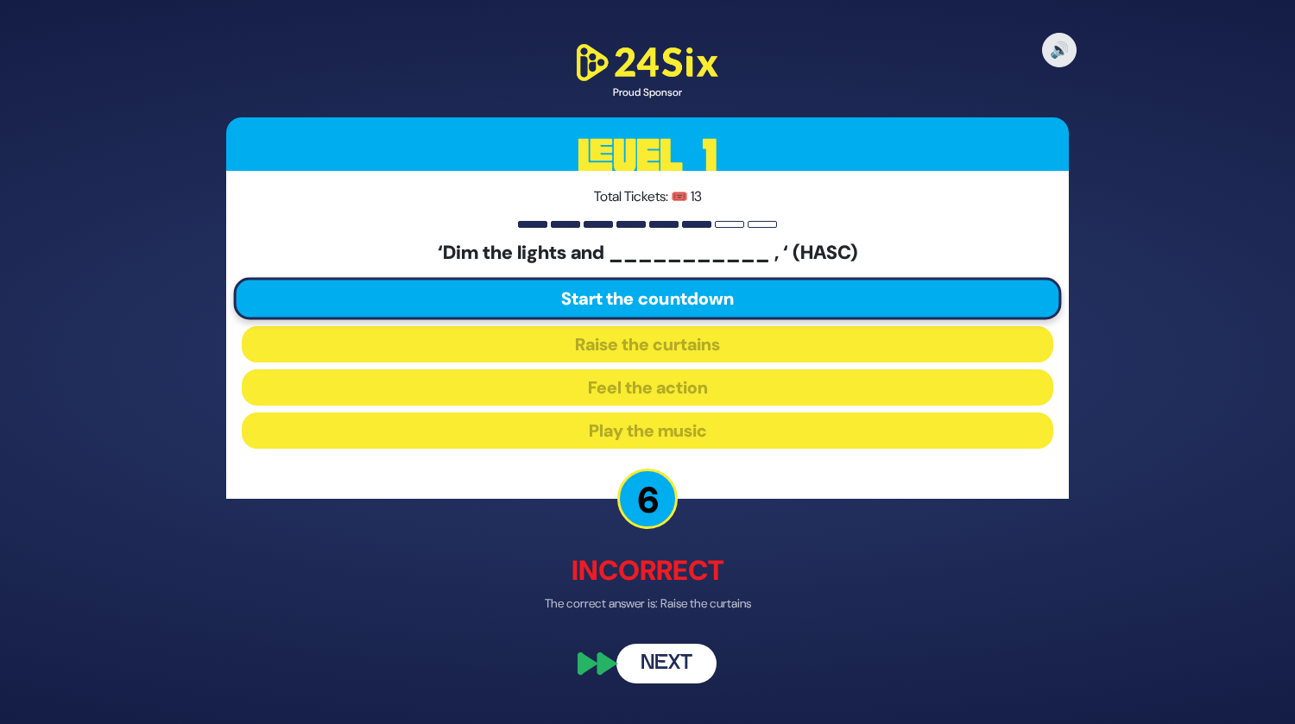
click at [663, 655] on button "Next" at bounding box center [666, 664] width 100 height 40
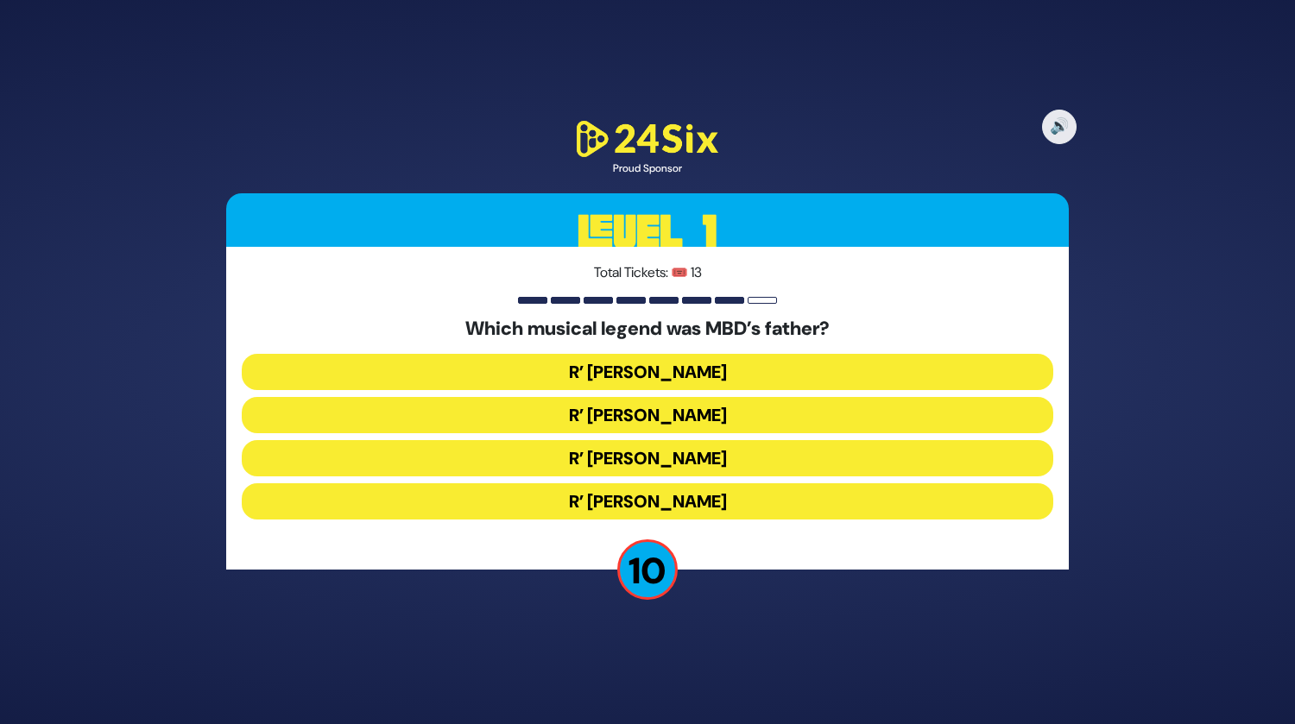
click at [671, 413] on button "R’ [PERSON_NAME]" at bounding box center [647, 415] width 811 height 36
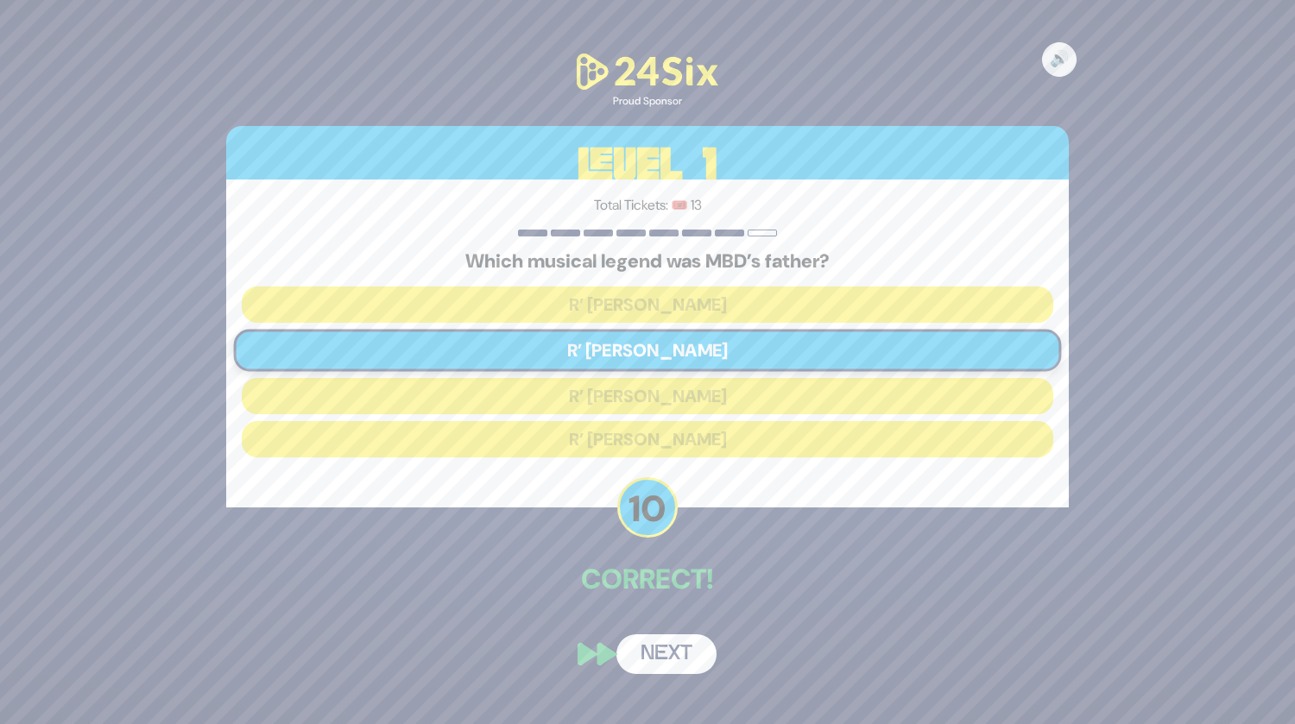
click at [671, 647] on button "Next" at bounding box center [666, 654] width 100 height 40
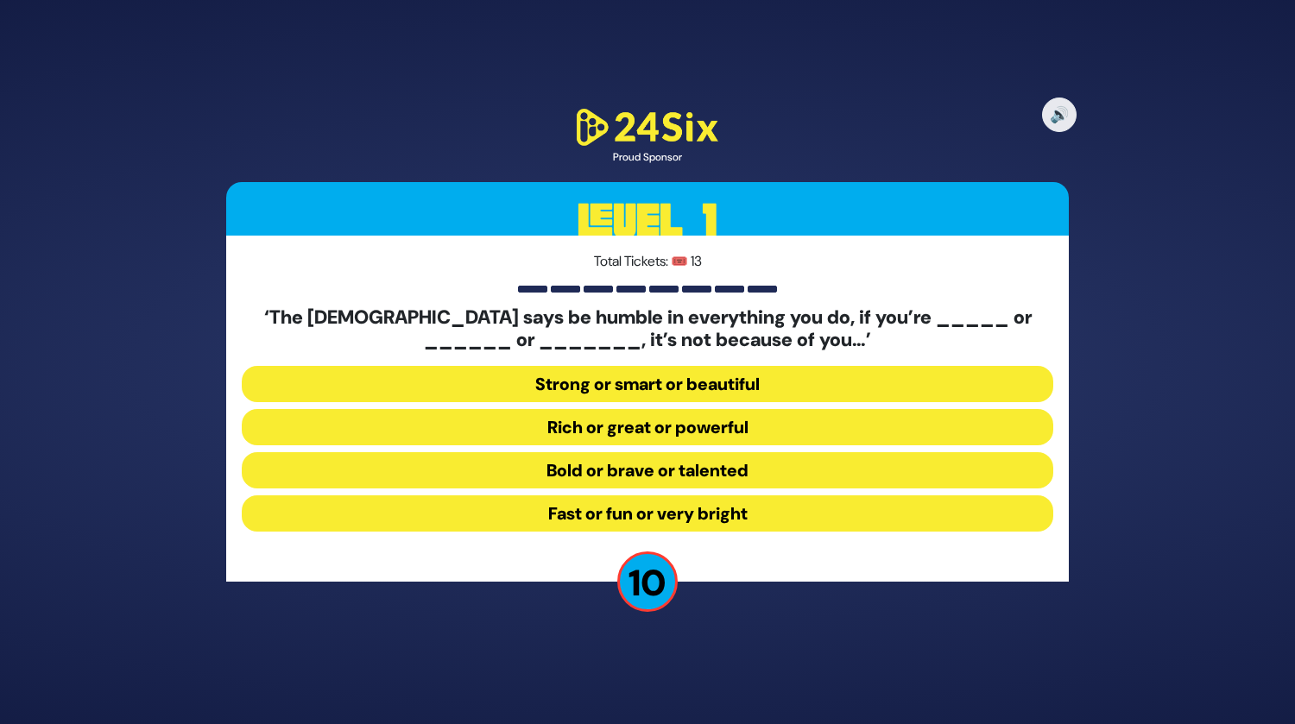
click at [632, 387] on button "Strong or smart or beautiful" at bounding box center [647, 384] width 811 height 36
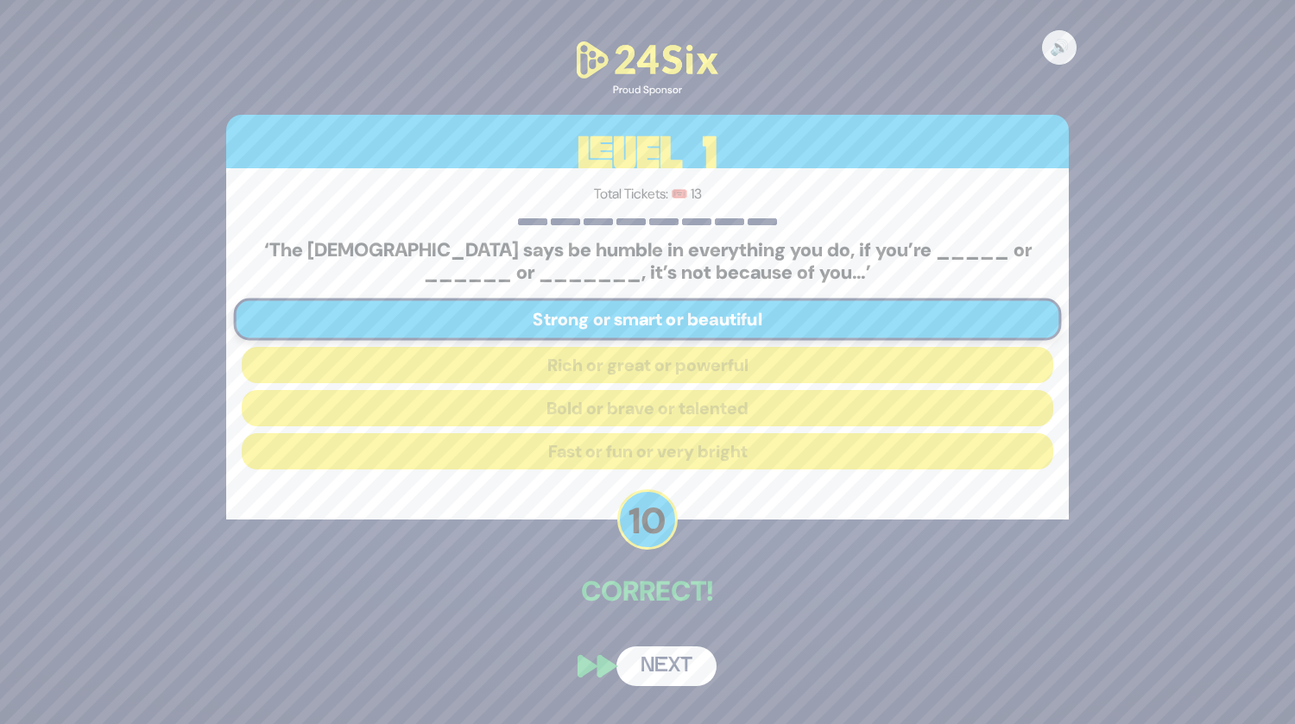
click at [671, 659] on button "Next" at bounding box center [666, 666] width 100 height 40
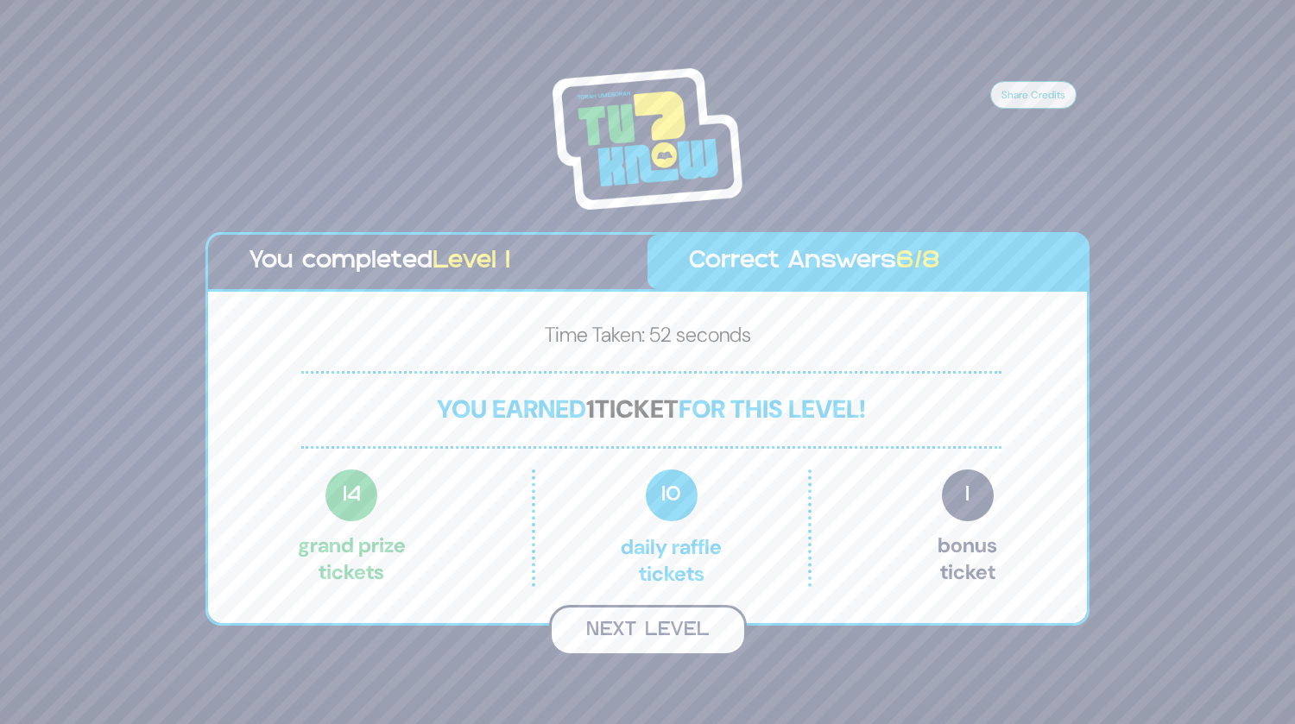
click at [662, 632] on button "Next Level" at bounding box center [648, 630] width 198 height 51
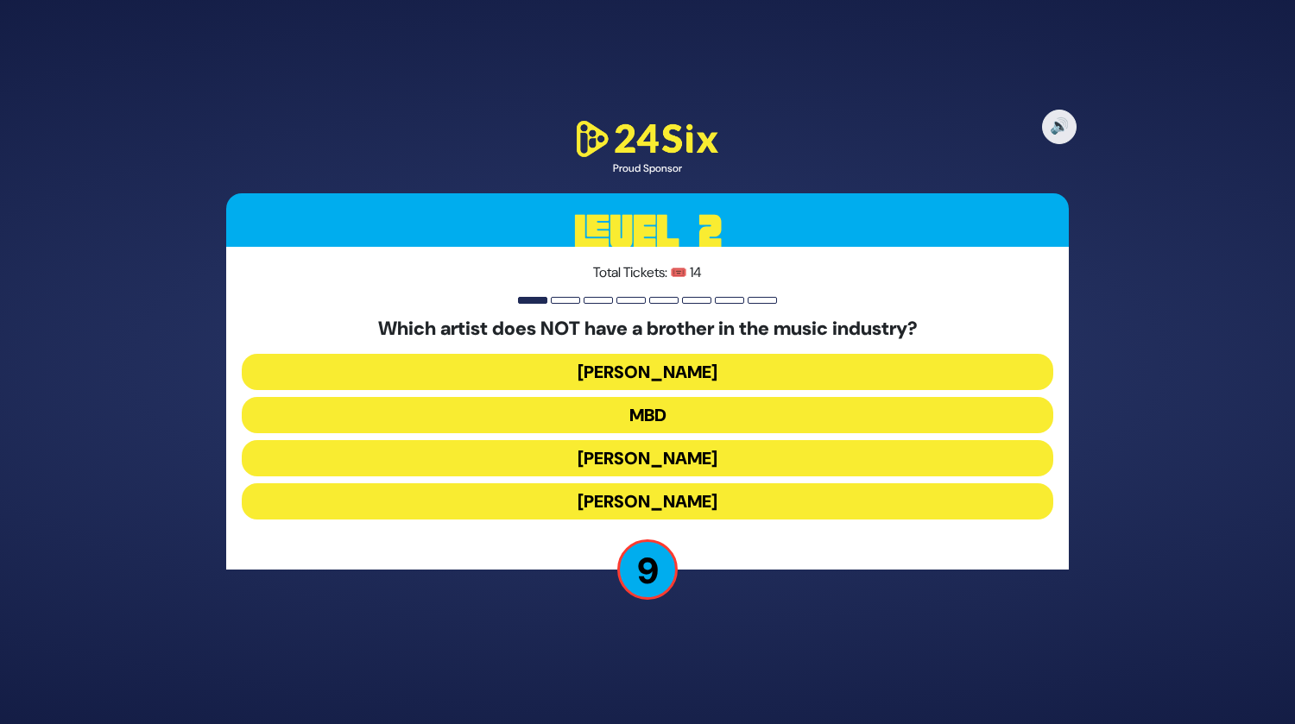
click at [688, 415] on button "MBD" at bounding box center [647, 415] width 811 height 36
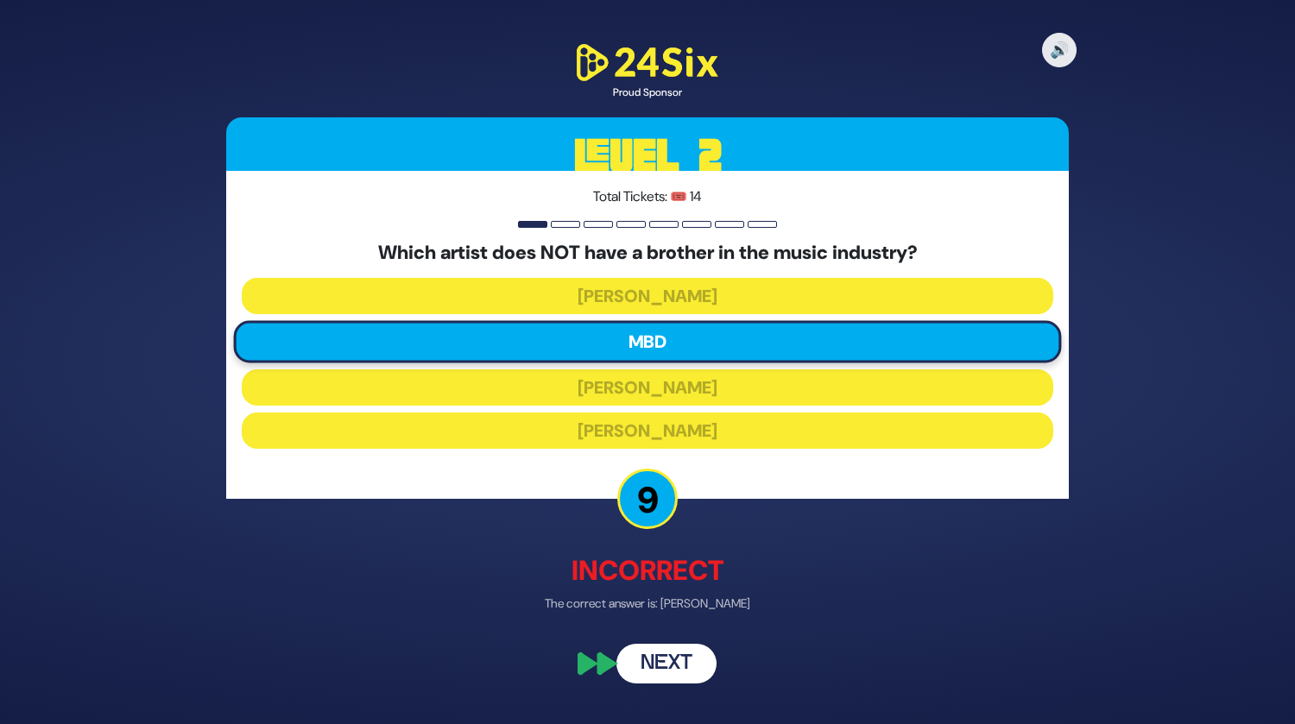
click at [663, 665] on button "Next" at bounding box center [666, 664] width 100 height 40
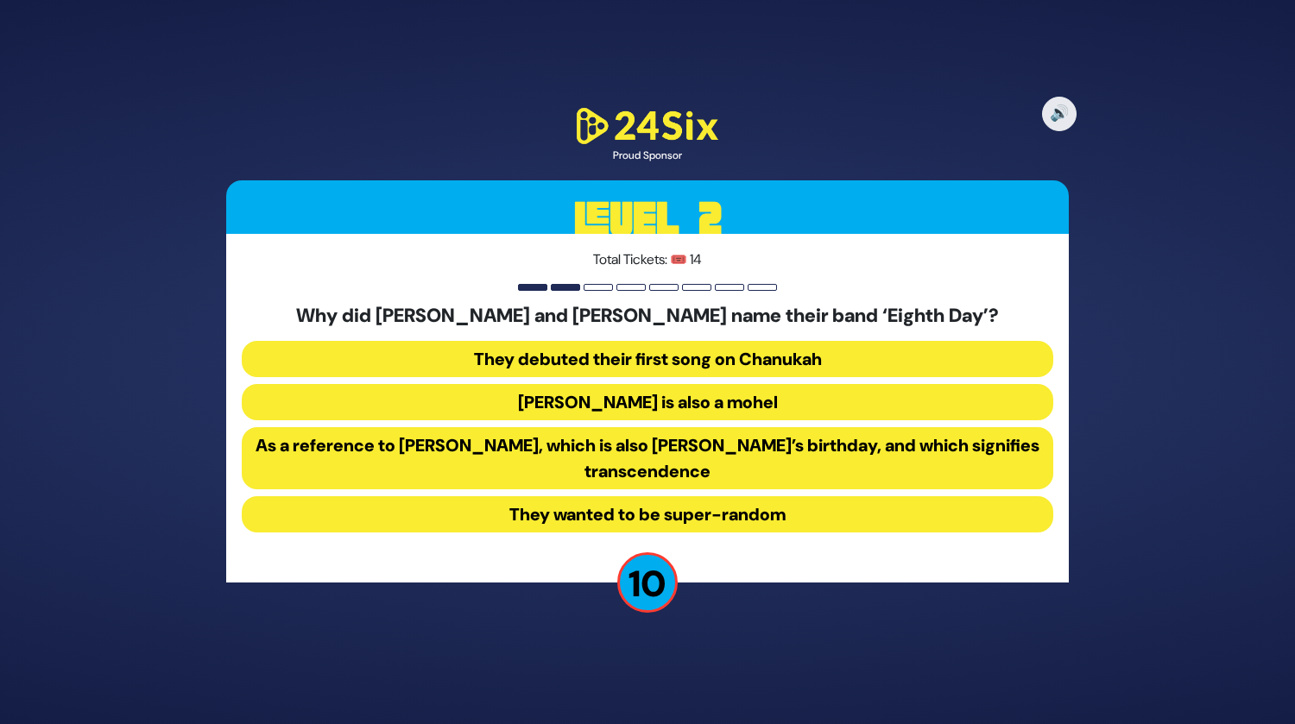
click at [624, 451] on button "As a reference to [PERSON_NAME], which is also [PERSON_NAME]’s birthday, and wh…" at bounding box center [647, 458] width 811 height 62
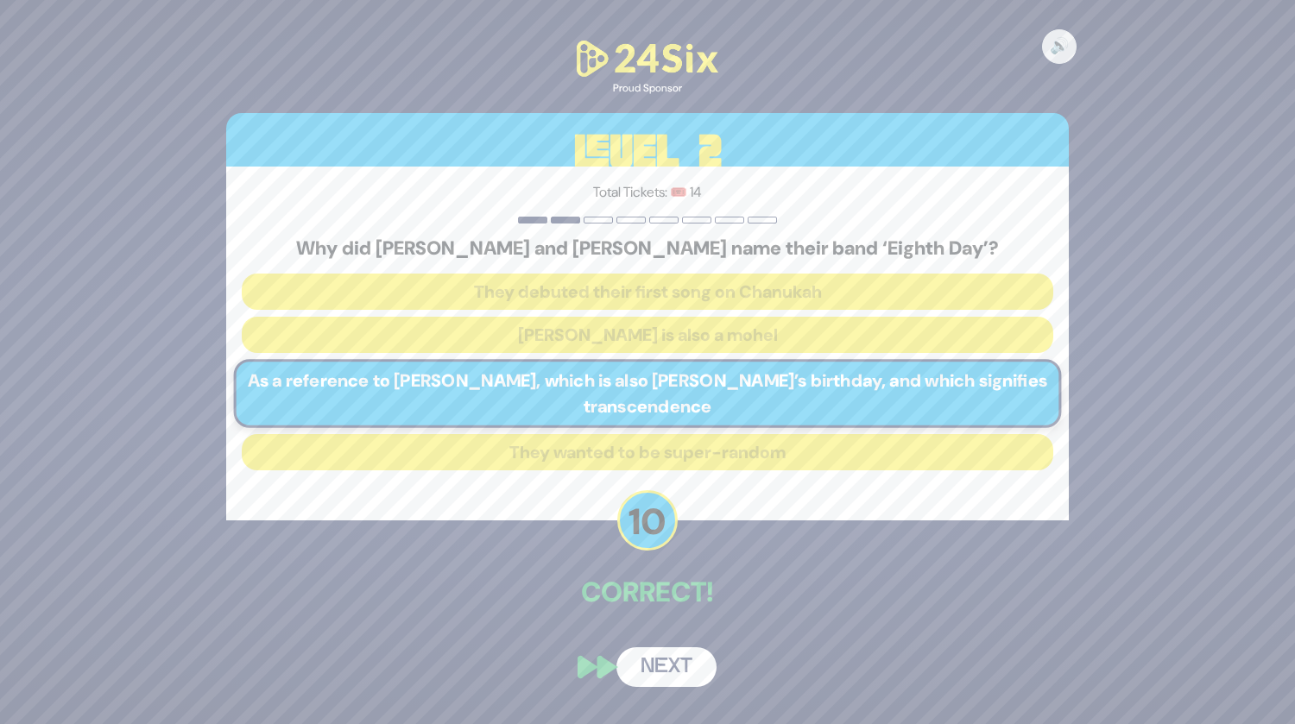
click at [648, 658] on button "Next" at bounding box center [666, 667] width 100 height 40
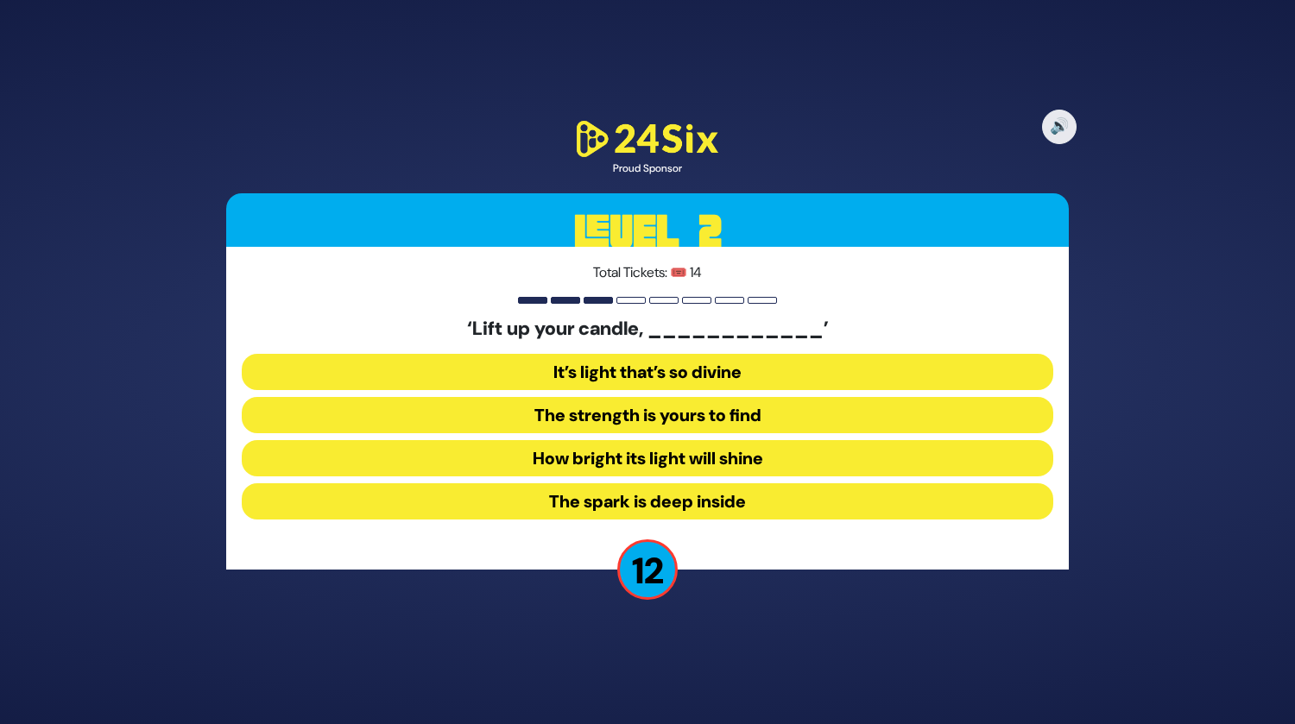
click at [691, 451] on button "How bright its light will shine" at bounding box center [647, 458] width 811 height 36
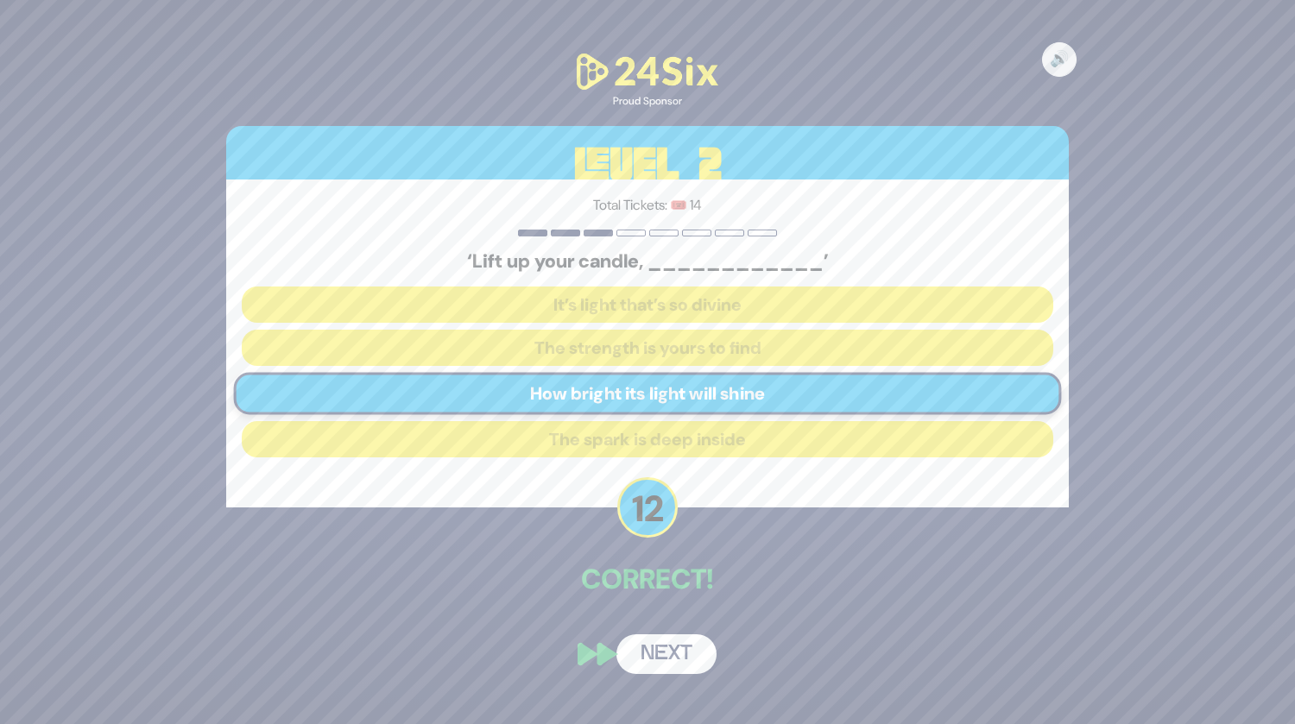
click at [661, 665] on button "Next" at bounding box center [666, 654] width 100 height 40
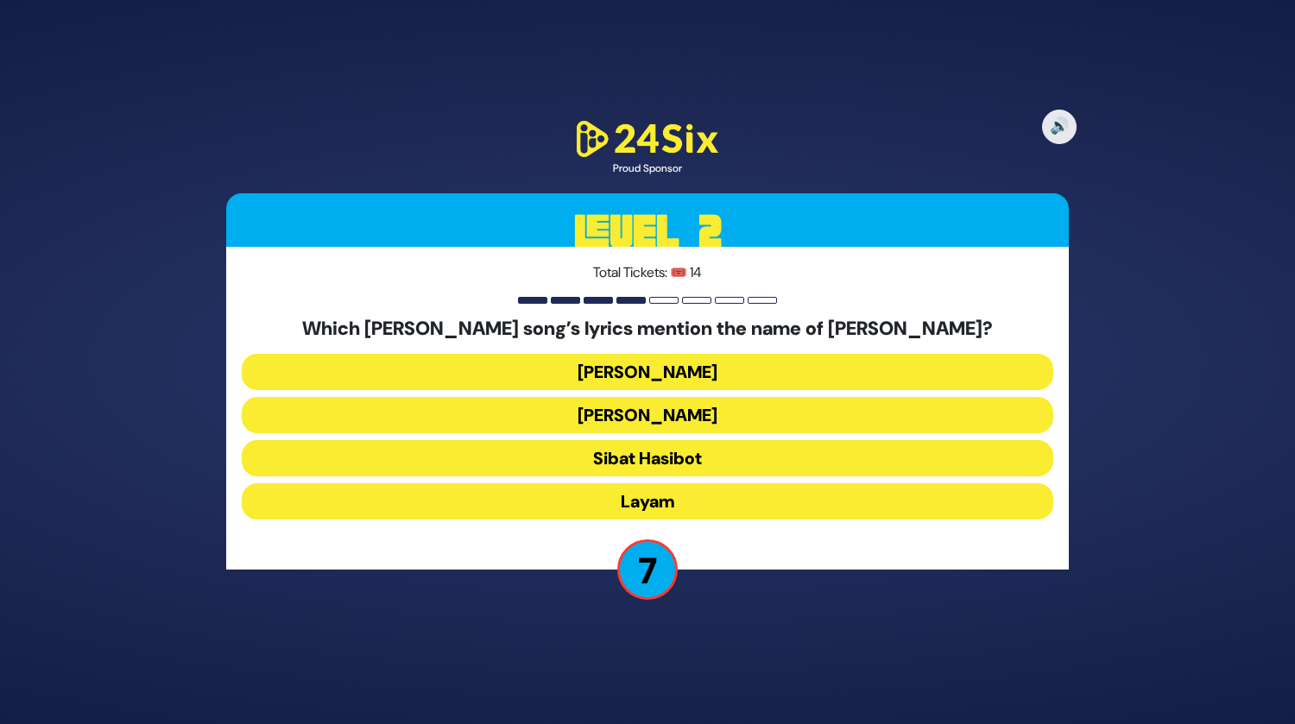
click at [697, 505] on button "Layam" at bounding box center [647, 501] width 811 height 36
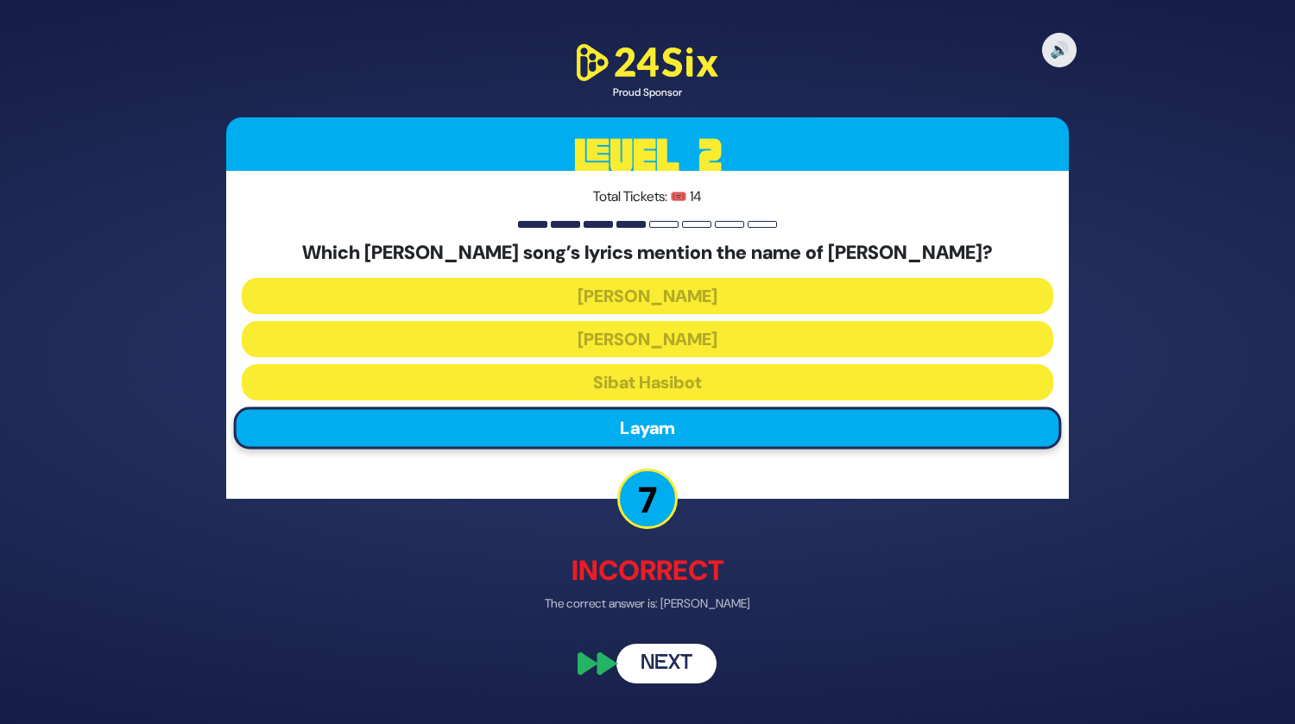
click at [669, 656] on button "Next" at bounding box center [666, 664] width 100 height 40
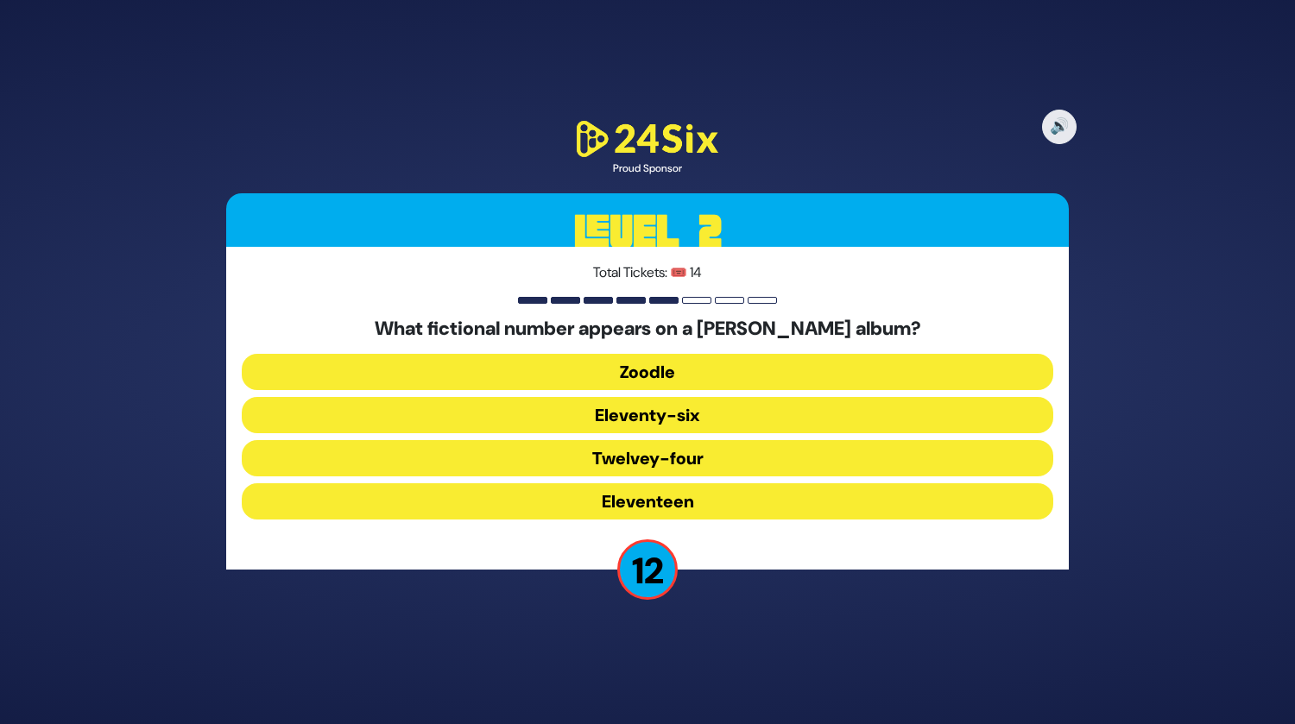
click at [710, 420] on button "Eleventy-six" at bounding box center [647, 415] width 811 height 36
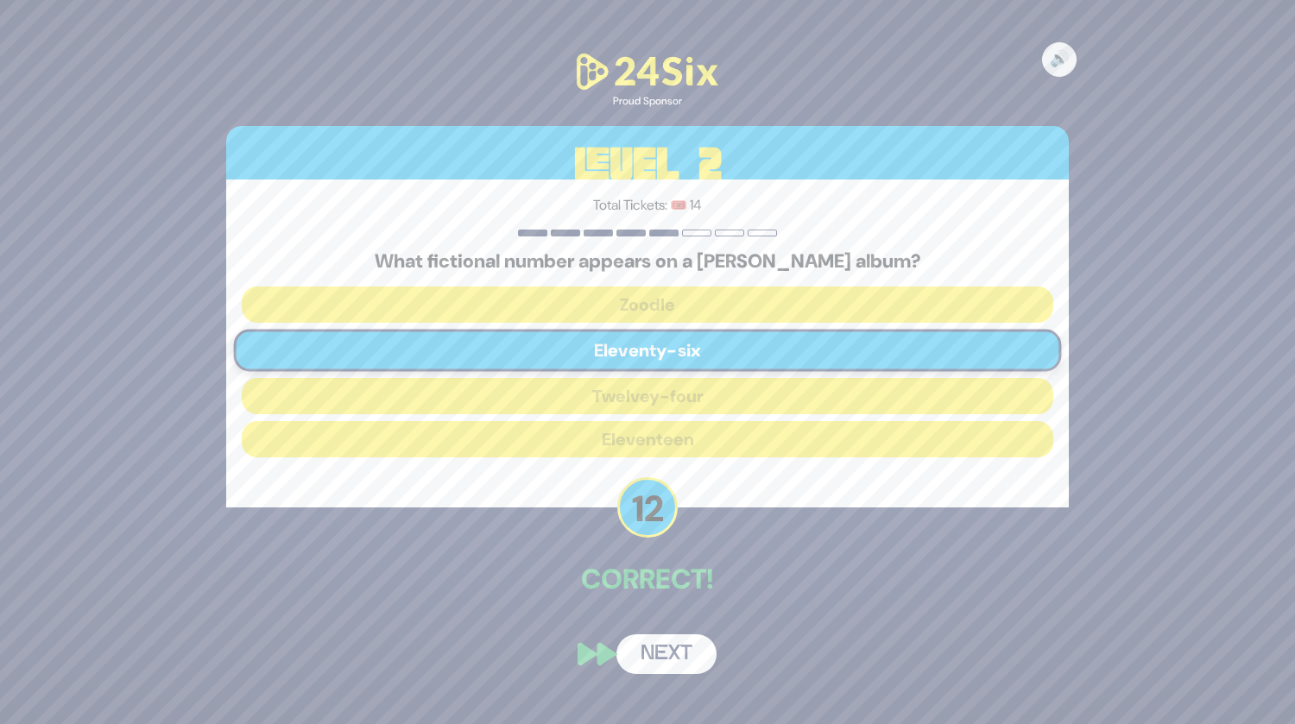
click at [665, 665] on button "Next" at bounding box center [666, 654] width 100 height 40
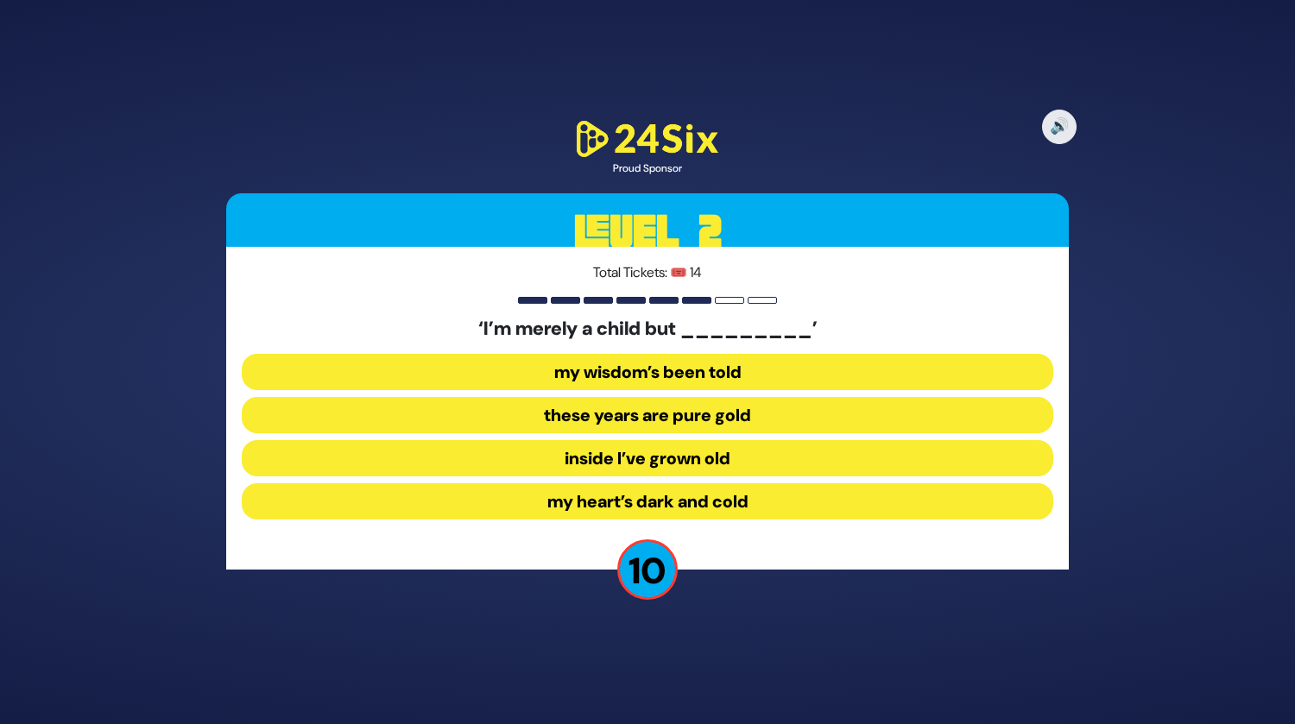
click at [712, 379] on button "my wisdom’s been told" at bounding box center [647, 372] width 811 height 36
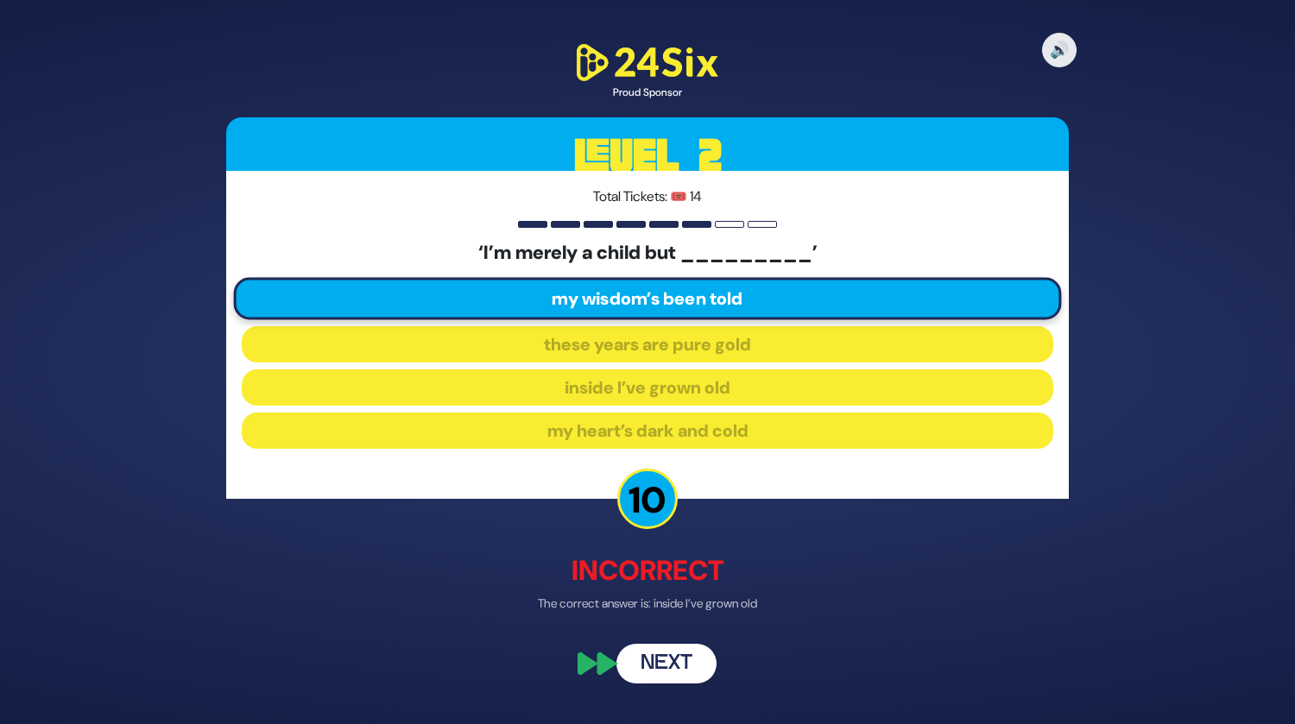
click at [661, 672] on button "Next" at bounding box center [666, 664] width 100 height 40
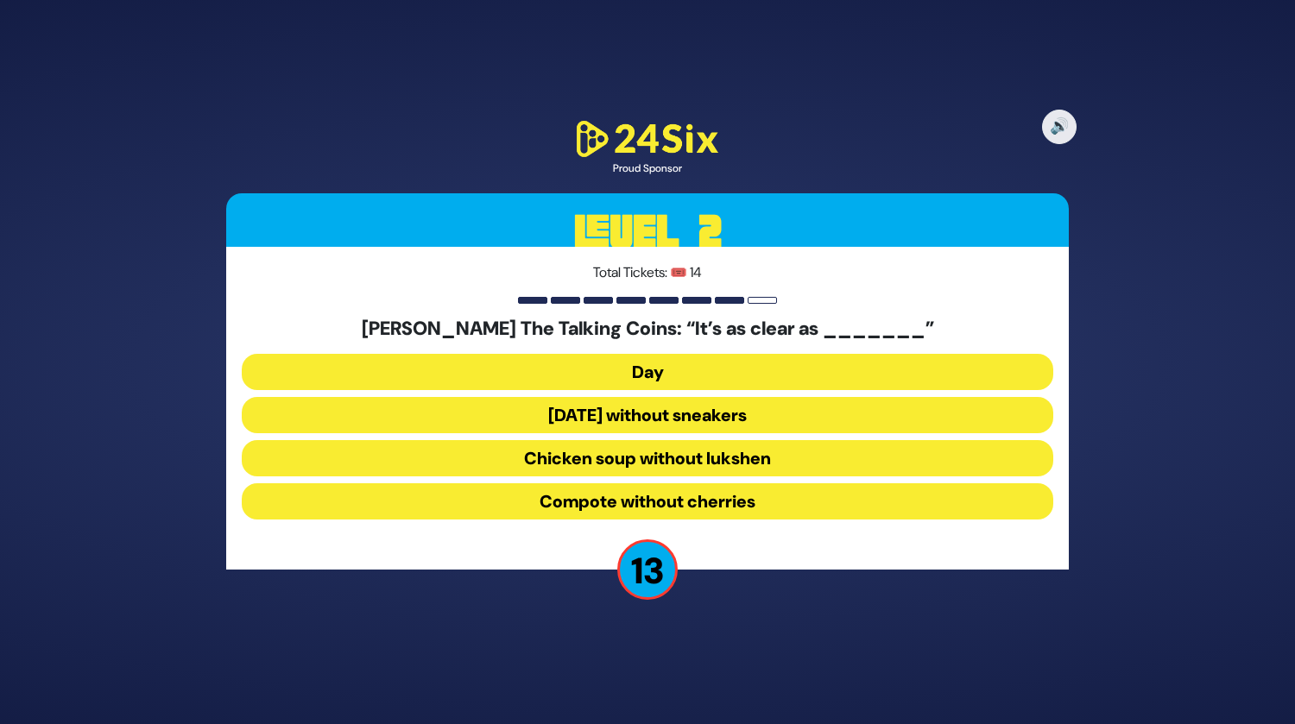
click at [647, 466] on button "Chicken soup without lukshen" at bounding box center [647, 458] width 811 height 36
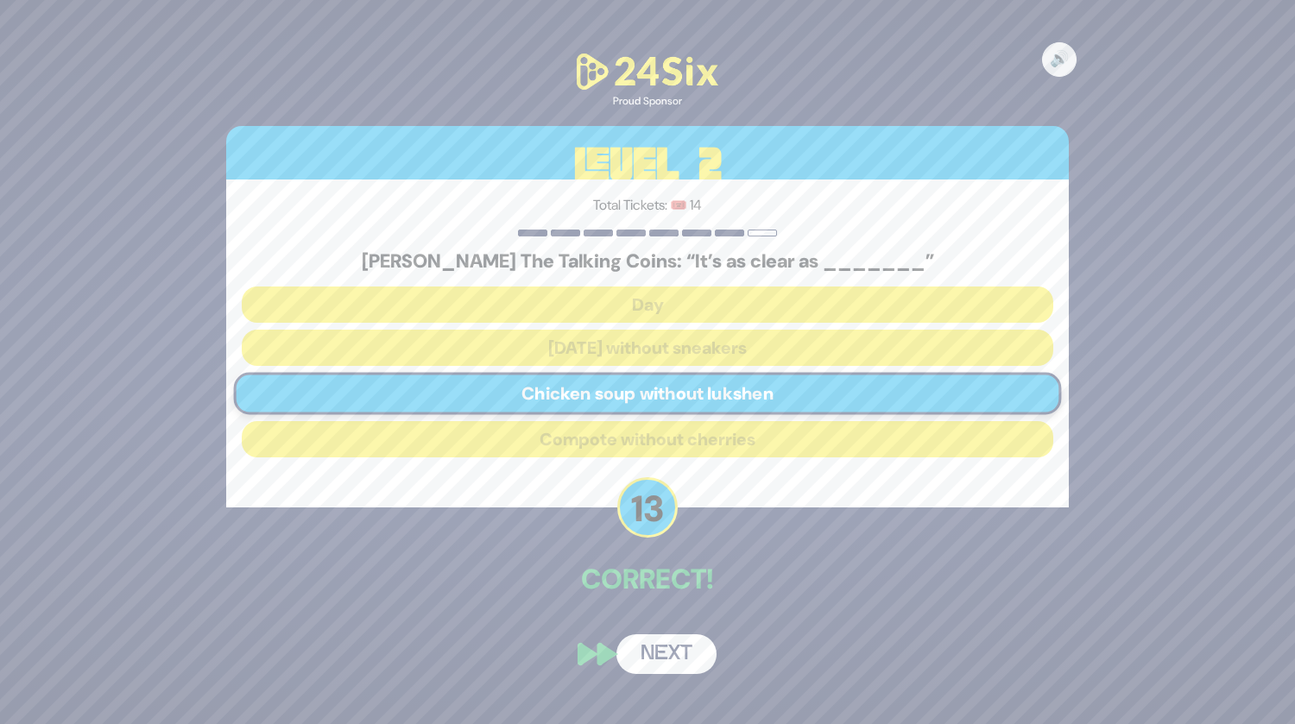
click at [667, 652] on button "Next" at bounding box center [666, 654] width 100 height 40
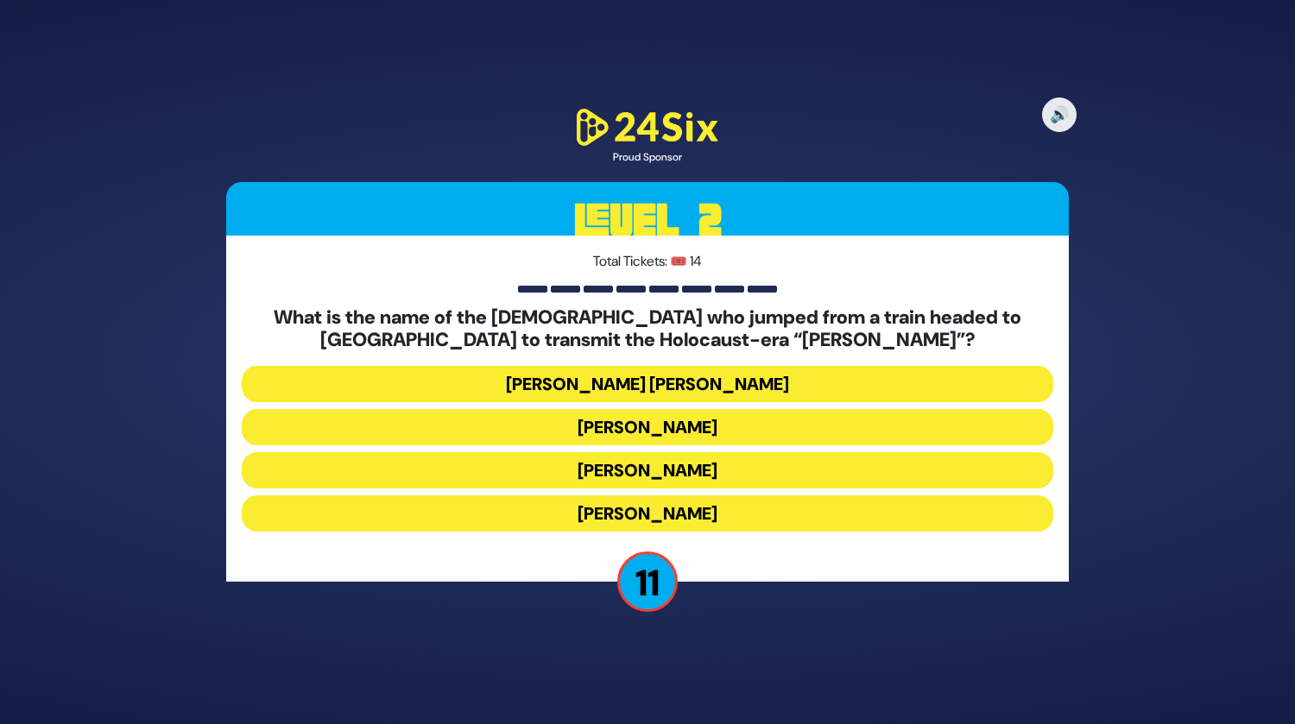
click at [684, 423] on button "[PERSON_NAME]" at bounding box center [647, 427] width 811 height 36
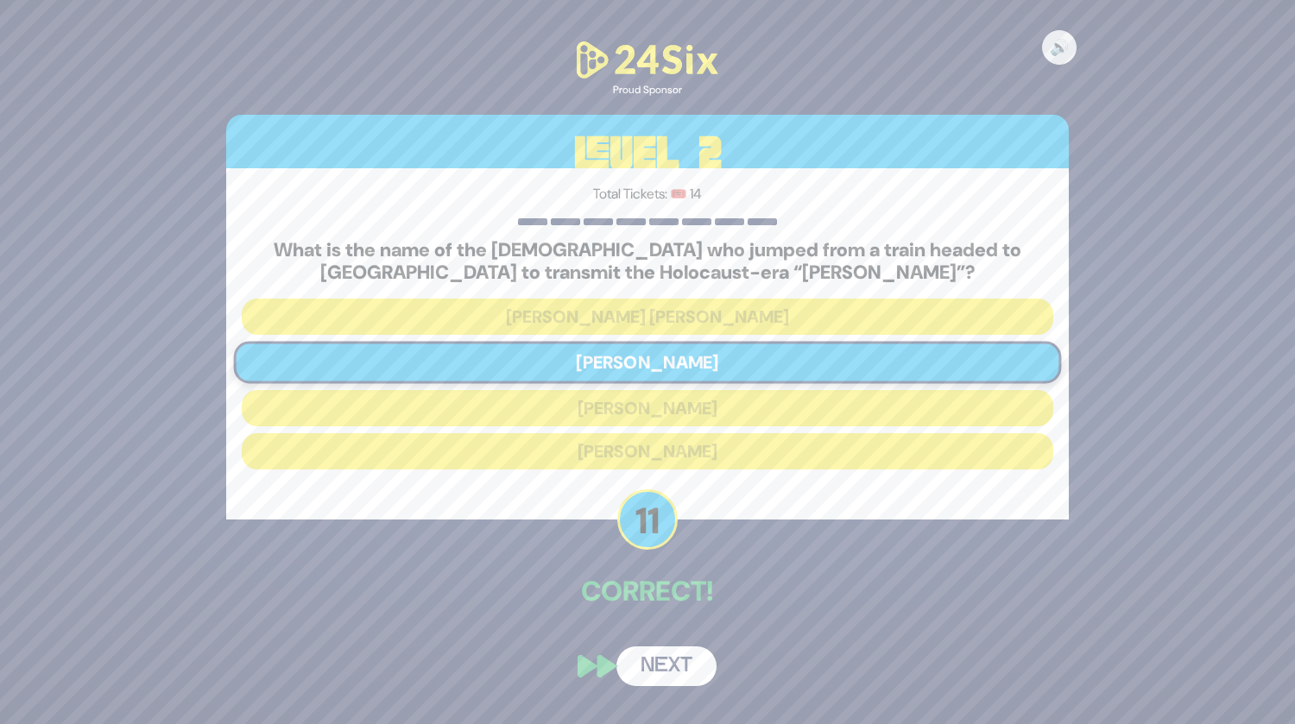
click at [665, 671] on button "Next" at bounding box center [666, 666] width 100 height 40
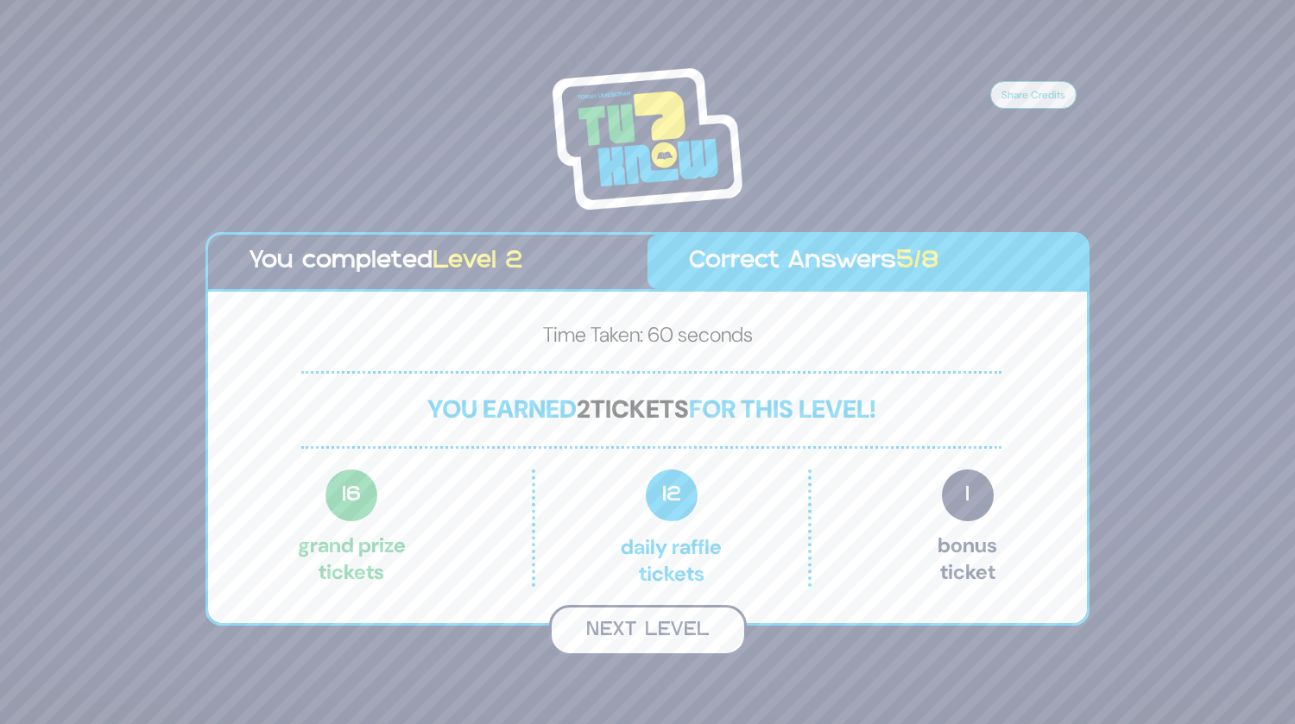
click at [647, 630] on button "Next Level" at bounding box center [648, 630] width 198 height 51
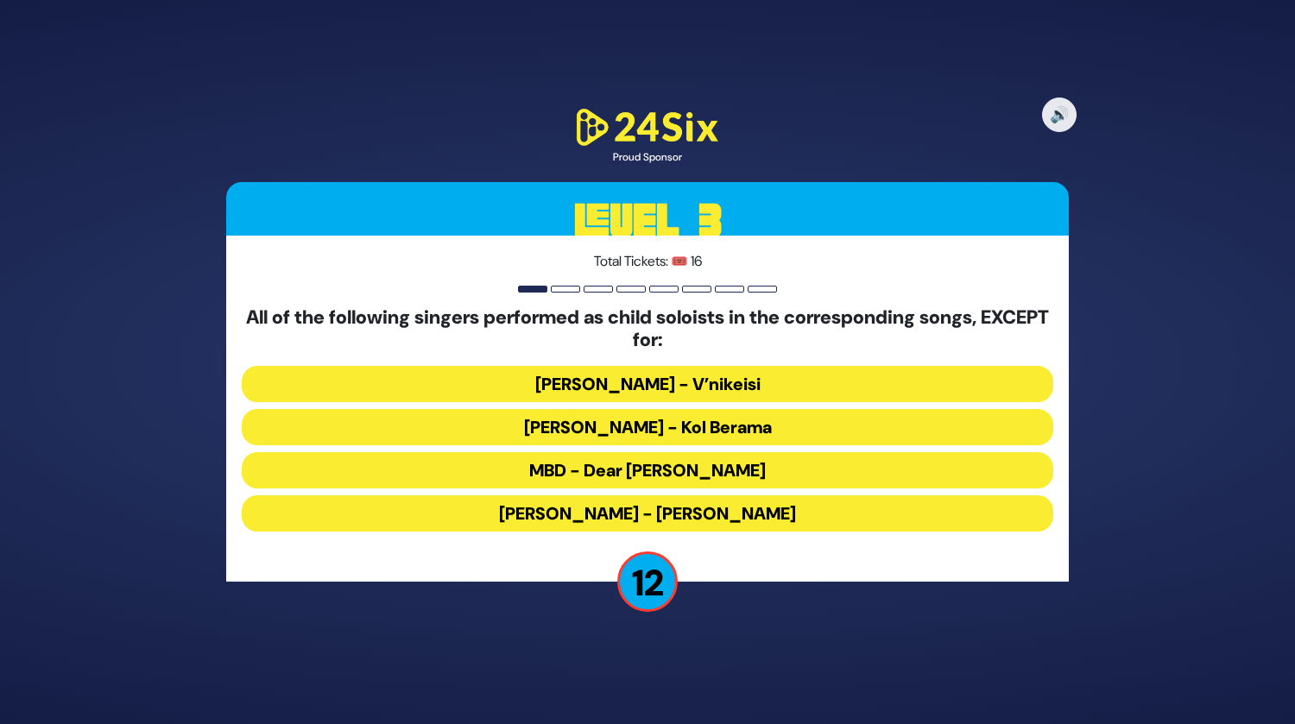
click at [654, 463] on button "MBD - Dear [PERSON_NAME]" at bounding box center [647, 470] width 811 height 36
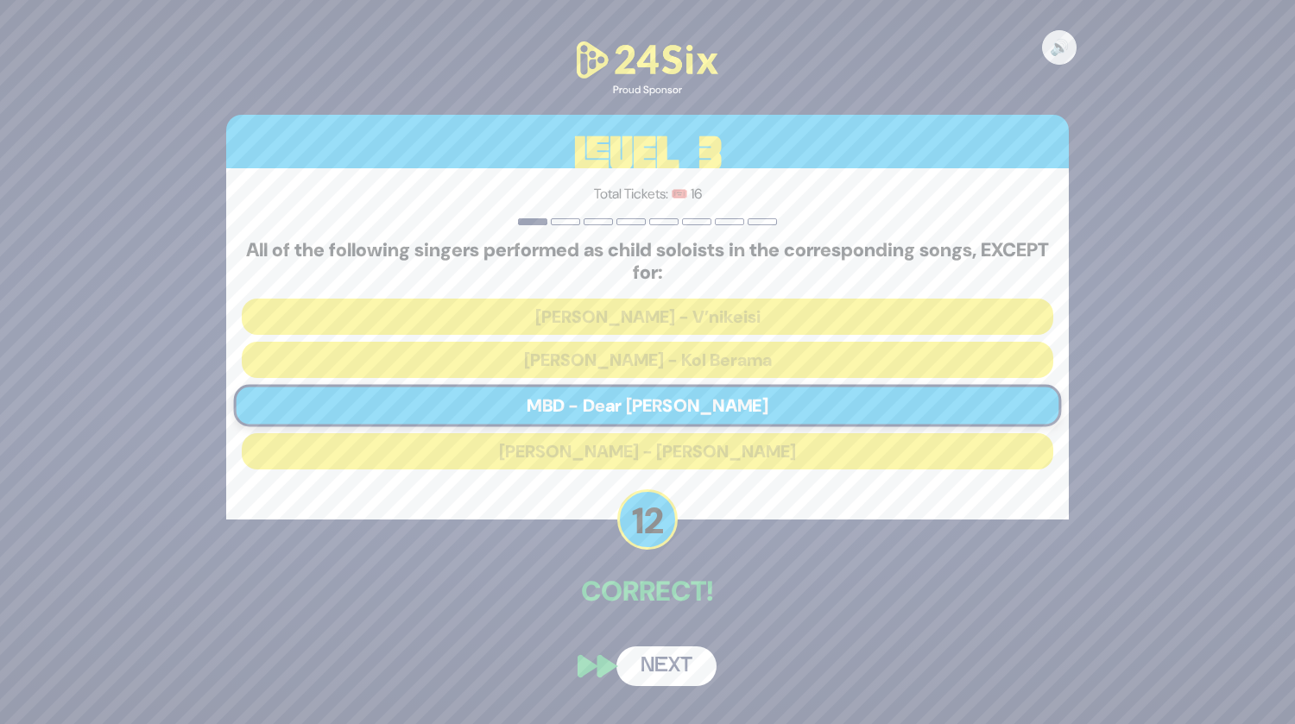
click at [662, 655] on button "Next" at bounding box center [666, 666] width 100 height 40
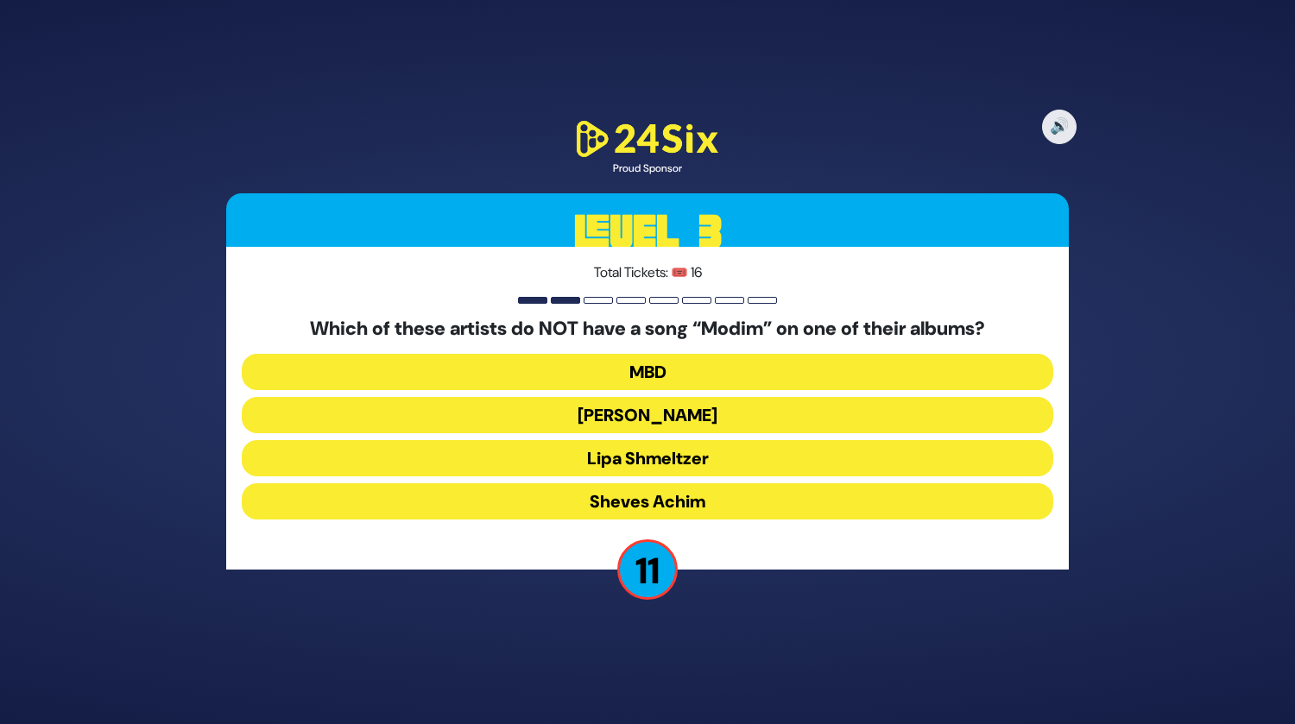
click at [691, 497] on button "Sheves Achim" at bounding box center [647, 501] width 811 height 36
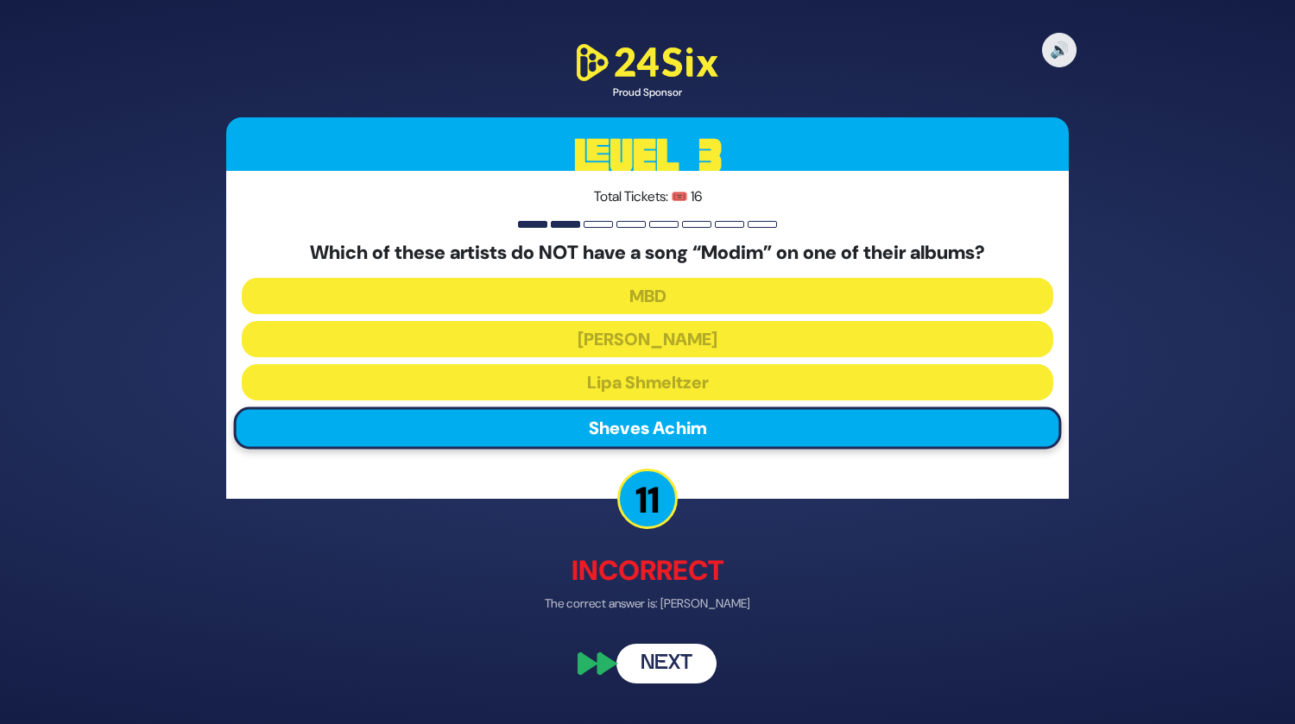
click at [676, 657] on button "Next" at bounding box center [666, 664] width 100 height 40
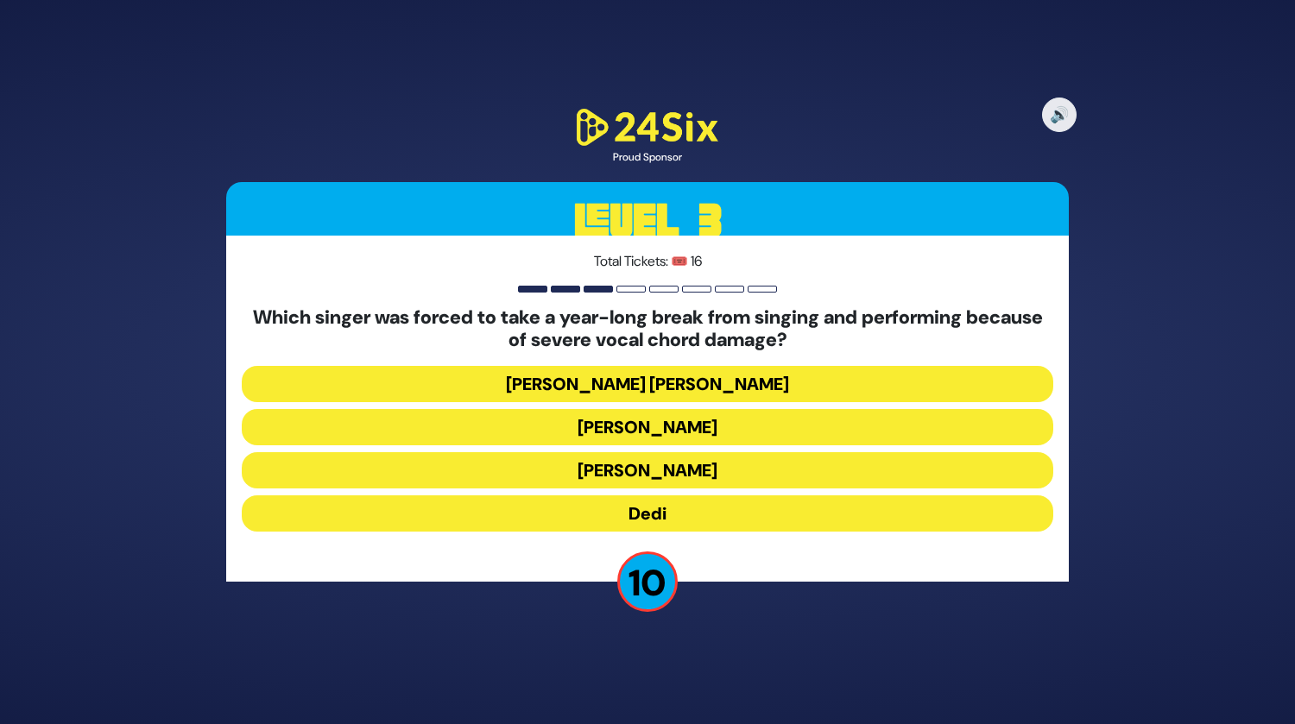
click at [714, 502] on button "Dedi" at bounding box center [647, 513] width 811 height 36
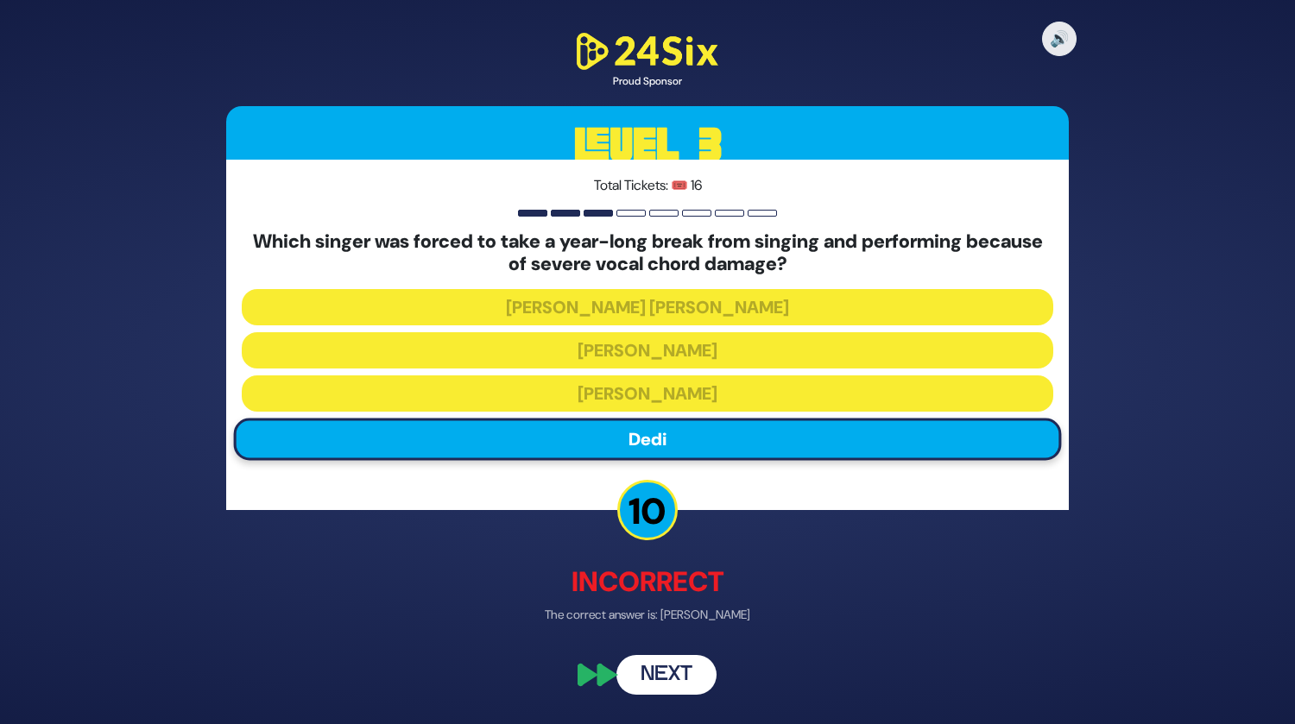
click at [654, 669] on button "Next" at bounding box center [666, 675] width 100 height 40
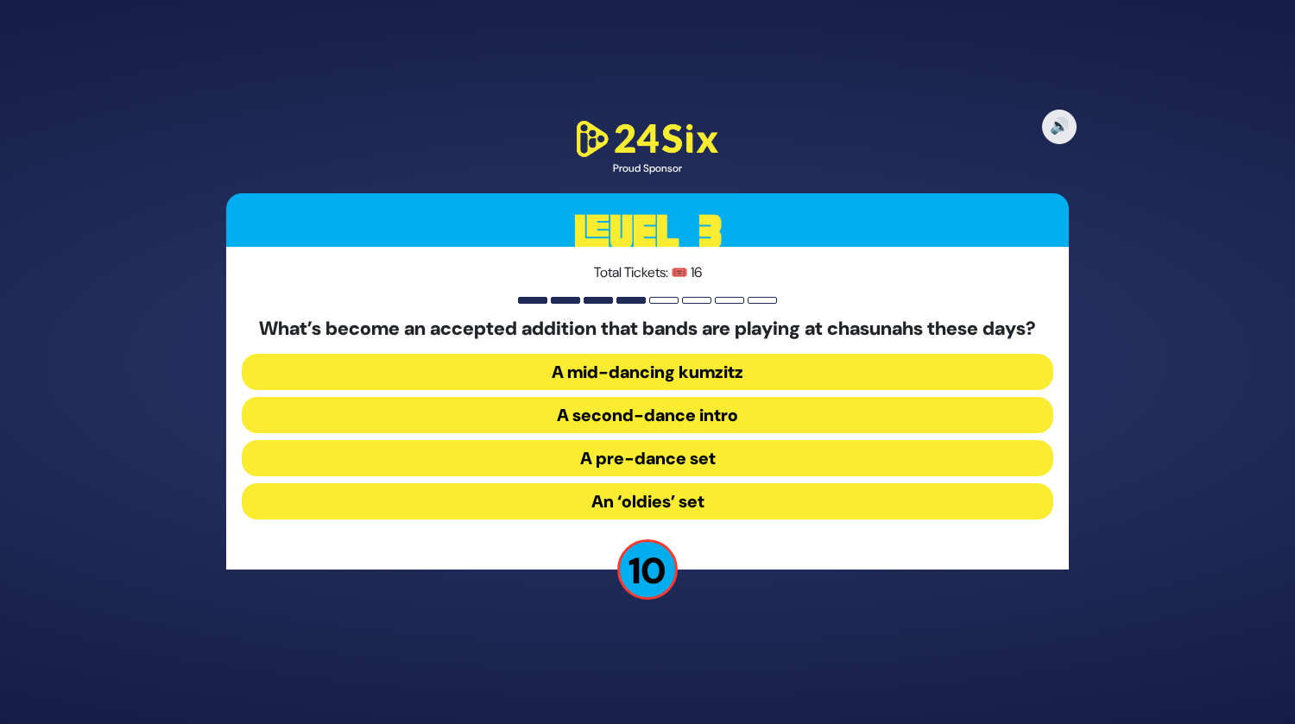
click at [728, 424] on button "A second-dance intro" at bounding box center [647, 415] width 811 height 36
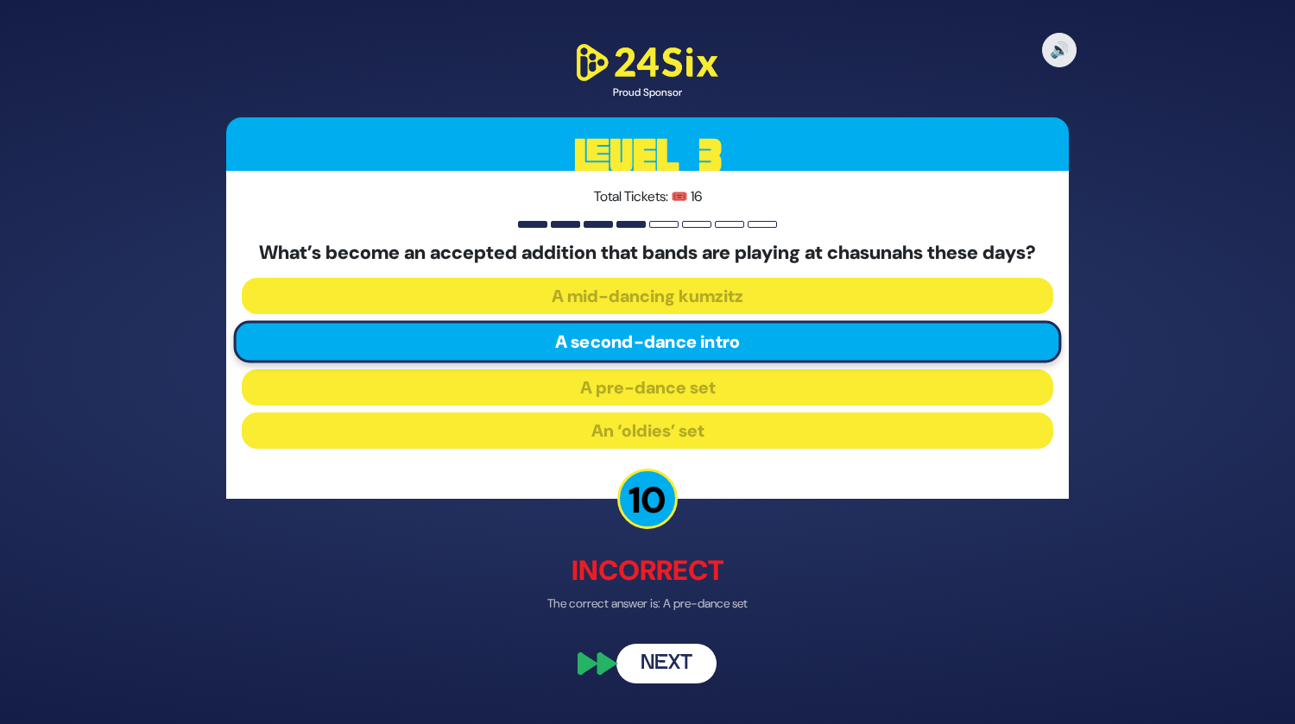
click at [678, 670] on button "Next" at bounding box center [666, 664] width 100 height 40
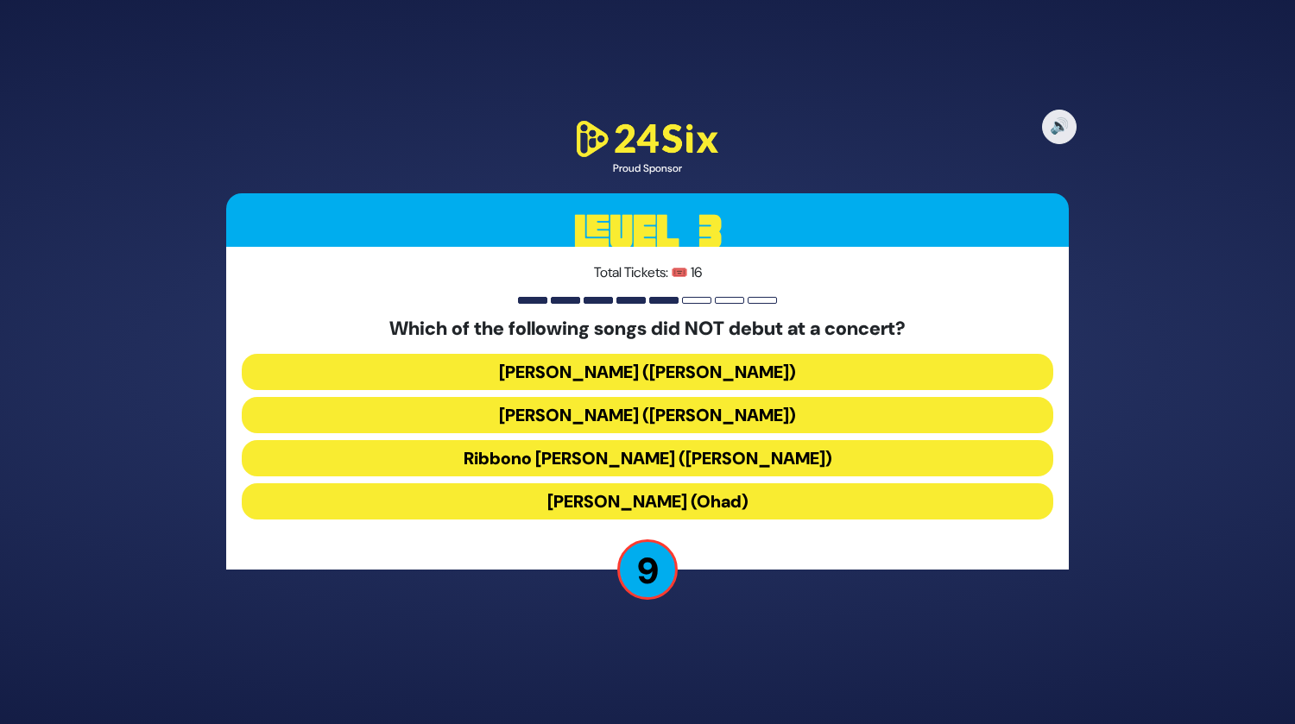
click at [636, 423] on button "[PERSON_NAME] ([PERSON_NAME])" at bounding box center [647, 415] width 811 height 36
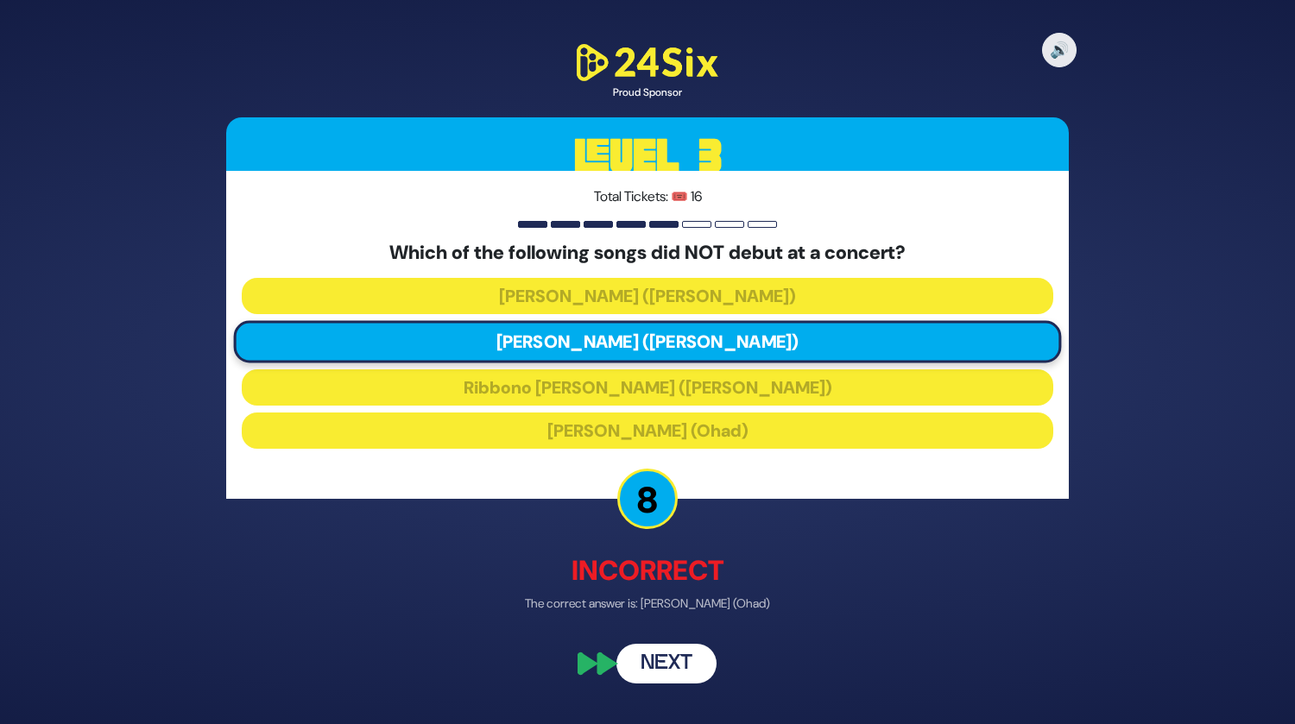
click at [658, 657] on button "Next" at bounding box center [666, 664] width 100 height 40
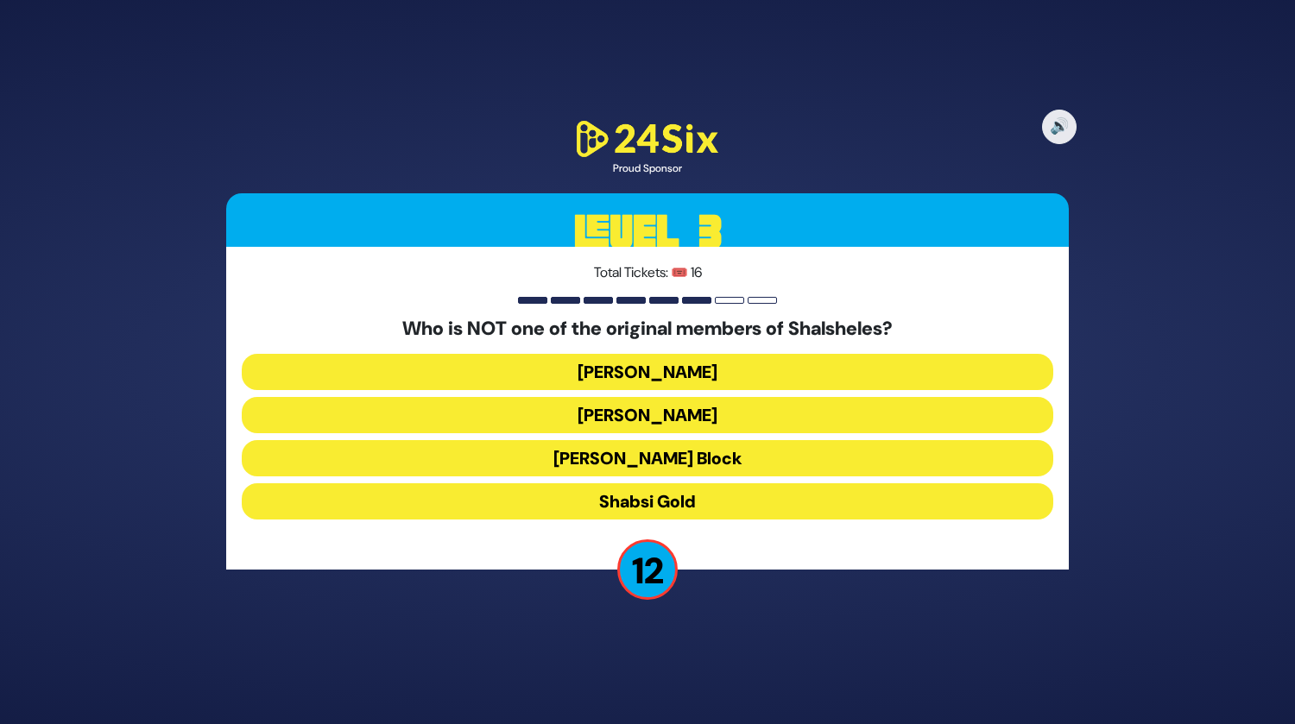
click at [677, 509] on button "Shabsi Gold" at bounding box center [647, 501] width 811 height 36
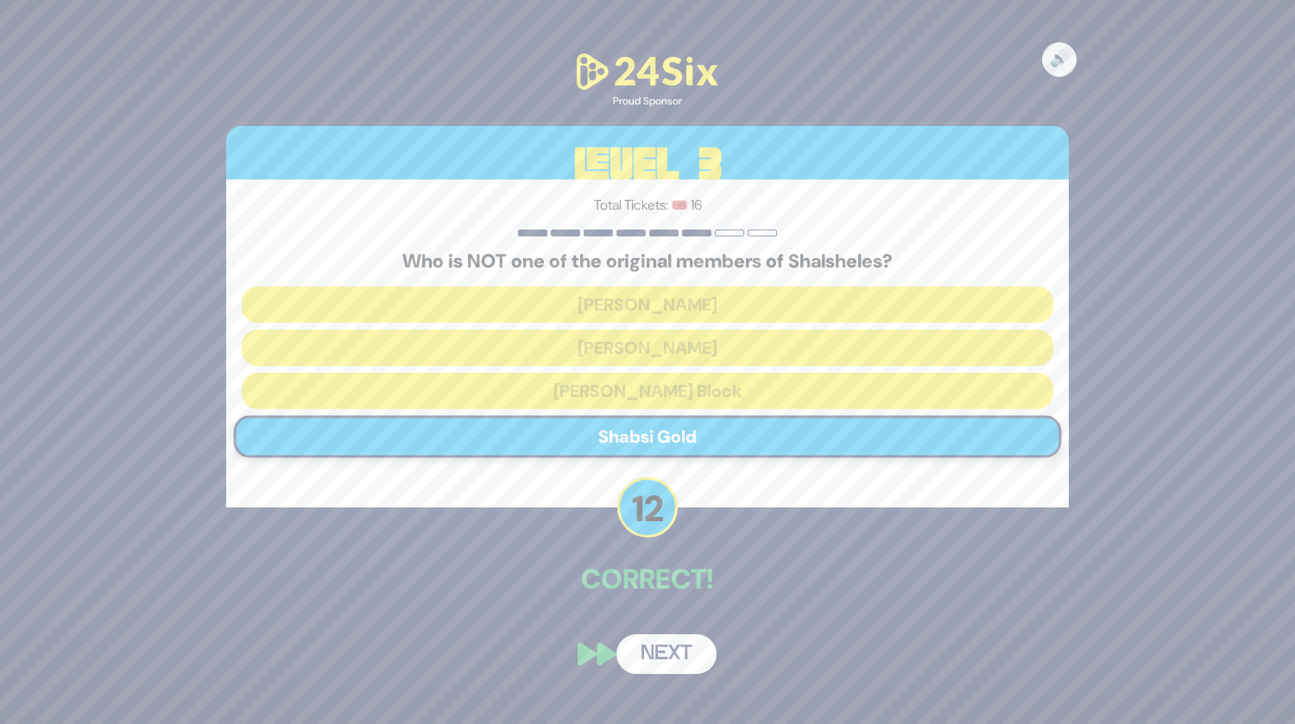
click at [659, 665] on button "Next" at bounding box center [666, 654] width 100 height 40
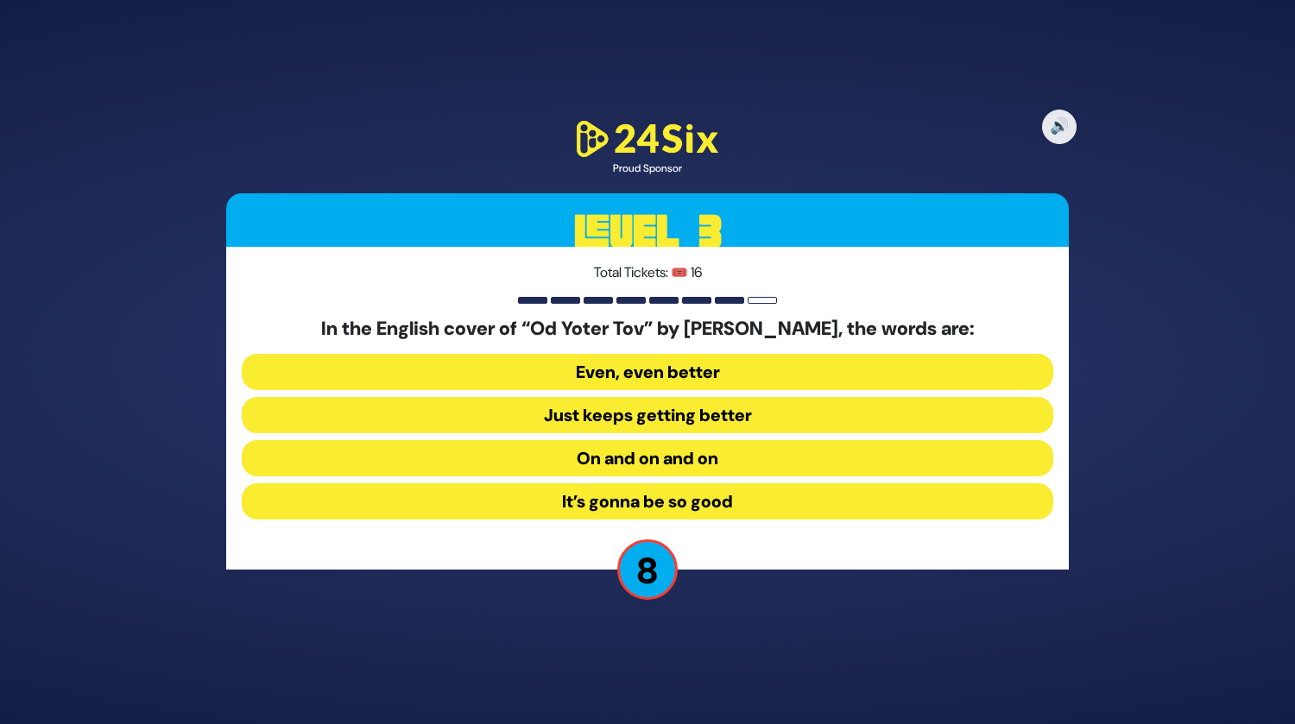
click at [730, 449] on button "On and on and on" at bounding box center [647, 458] width 811 height 36
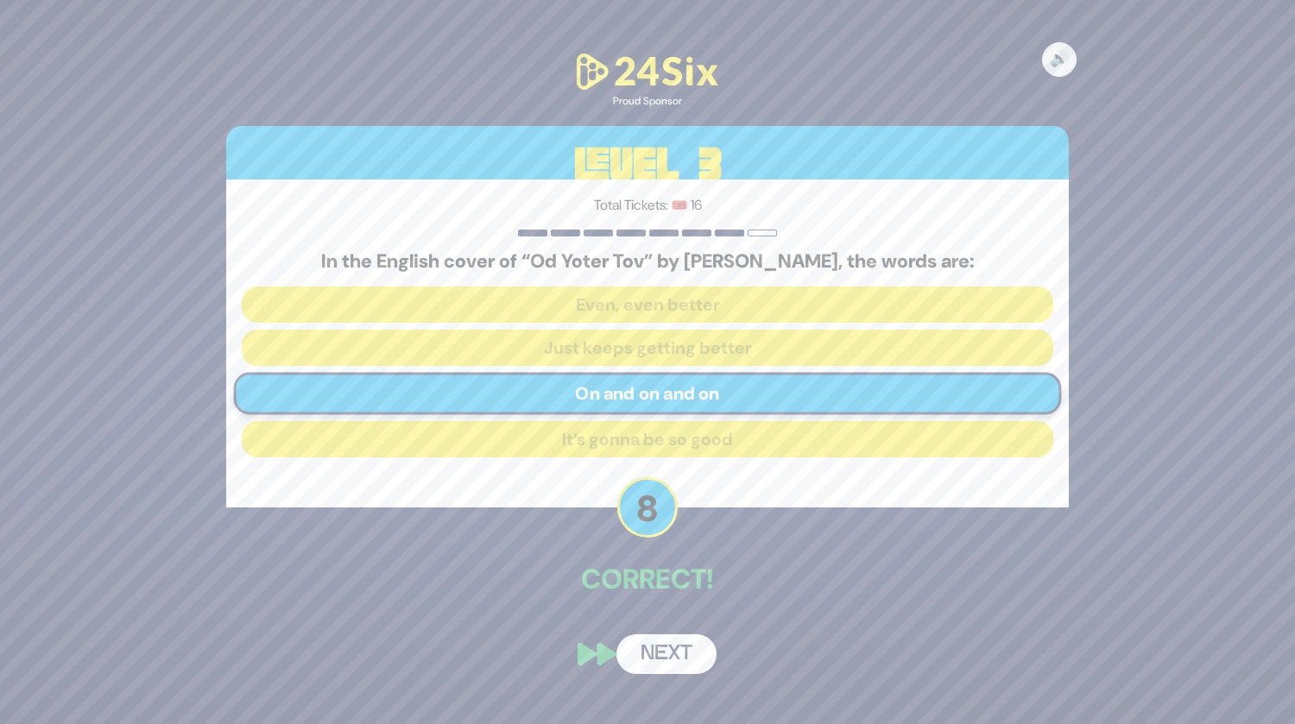
click at [673, 646] on button "Next" at bounding box center [666, 654] width 100 height 40
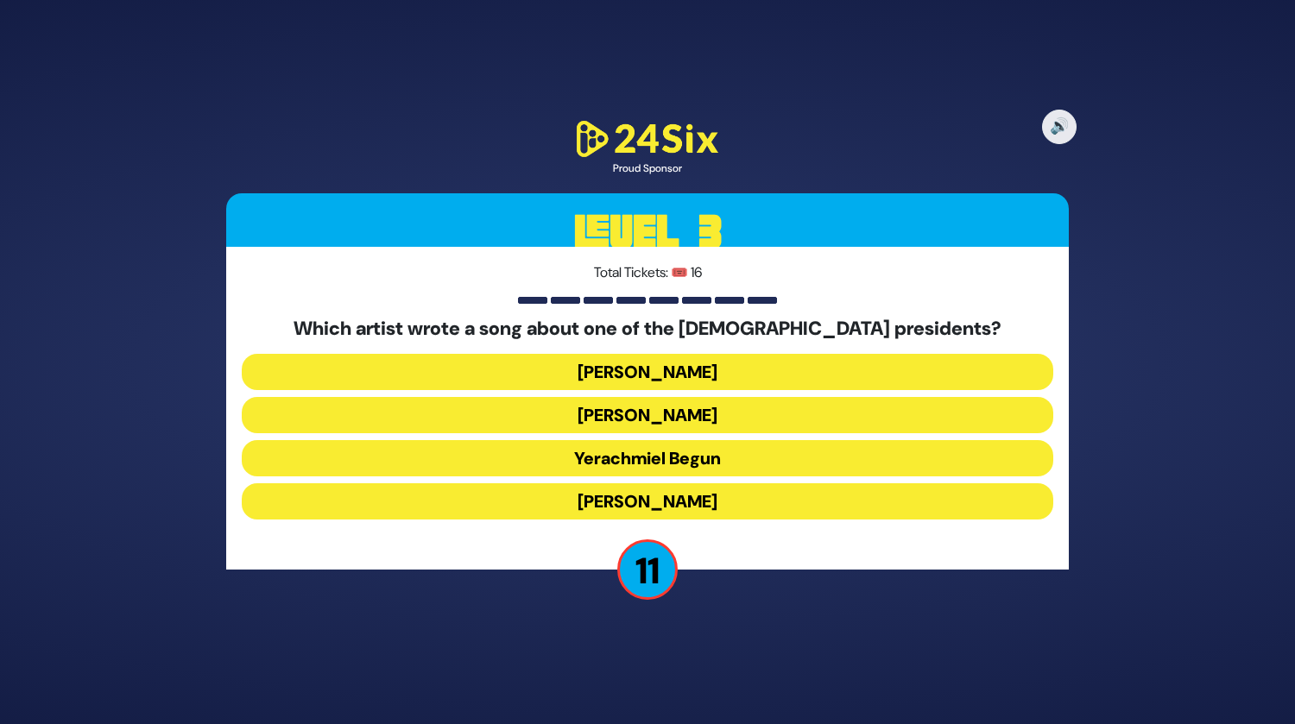
click at [703, 375] on button "[PERSON_NAME]" at bounding box center [647, 372] width 811 height 36
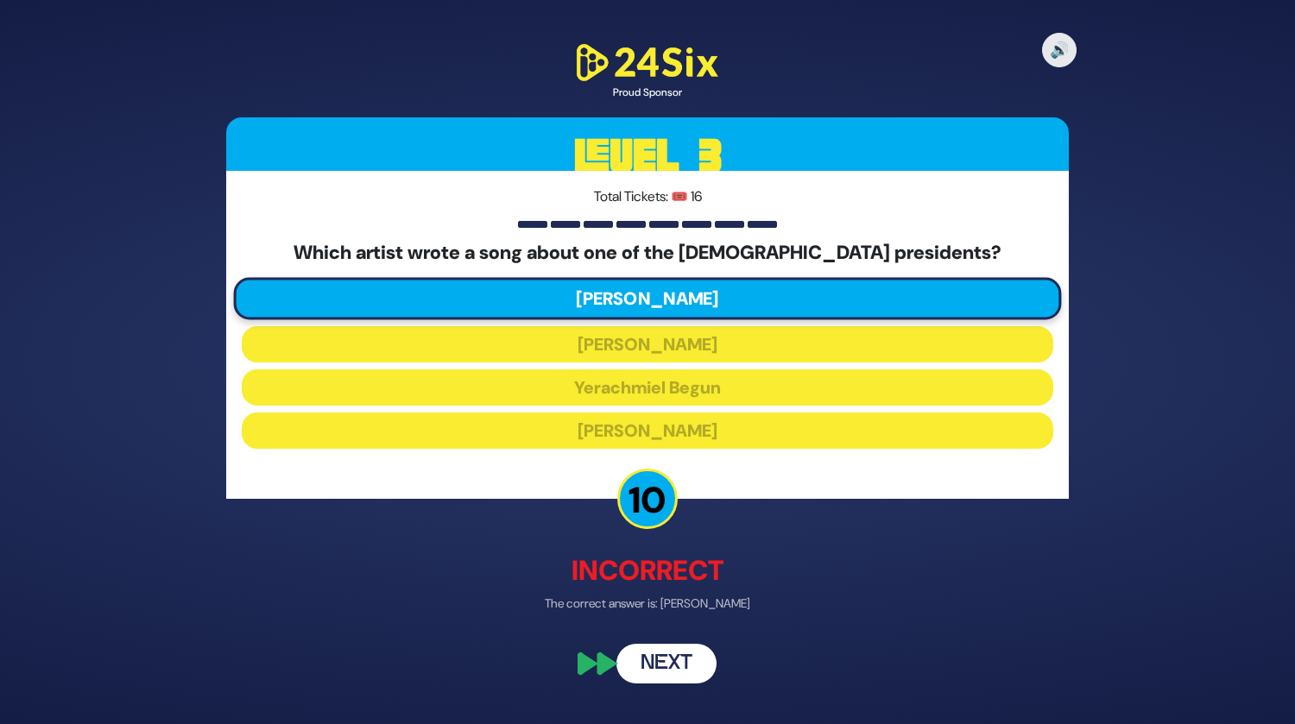
click at [668, 671] on button "Next" at bounding box center [666, 664] width 100 height 40
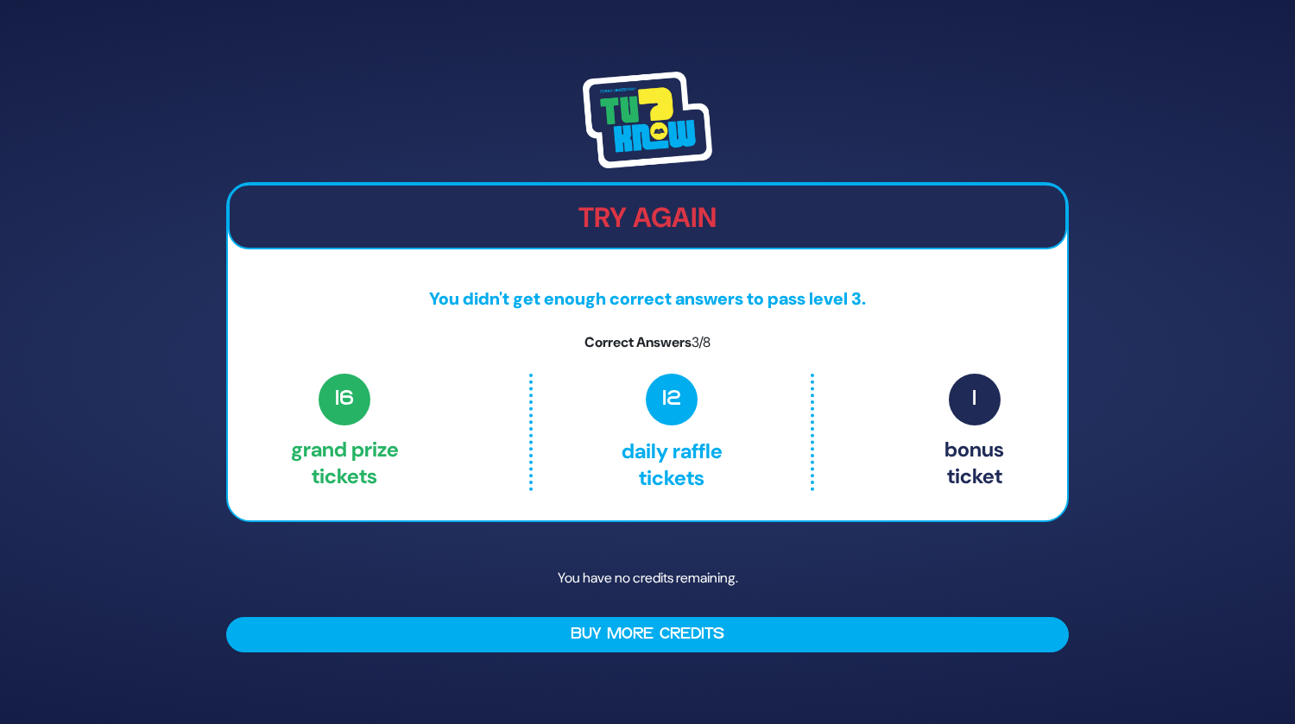
click at [1233, 246] on div "Try Again You didn't get enough correct answers to pass level 3. Correct Answer…" at bounding box center [647, 362] width 1295 height 724
